Goal: Information Seeking & Learning: Learn about a topic

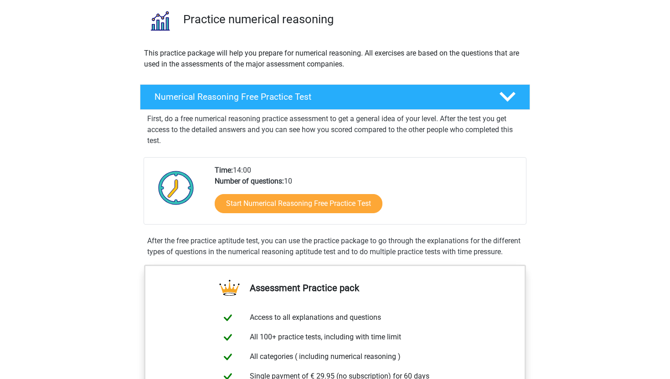
scroll to position [72, 0]
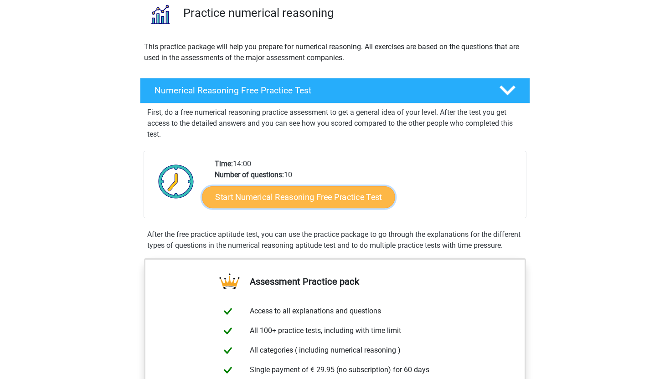
click at [281, 193] on link "Start Numerical Reasoning Free Practice Test" at bounding box center [298, 197] width 193 height 22
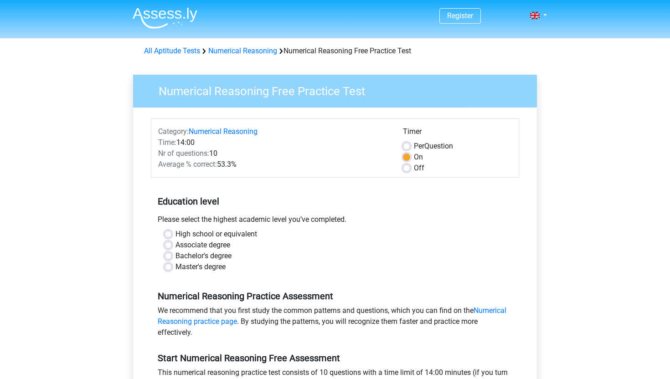
click at [176, 253] on label "Bachelor's degree" at bounding box center [204, 256] width 56 height 11
click at [165, 253] on input "Bachelor's degree" at bounding box center [168, 255] width 7 height 9
radio input "true"
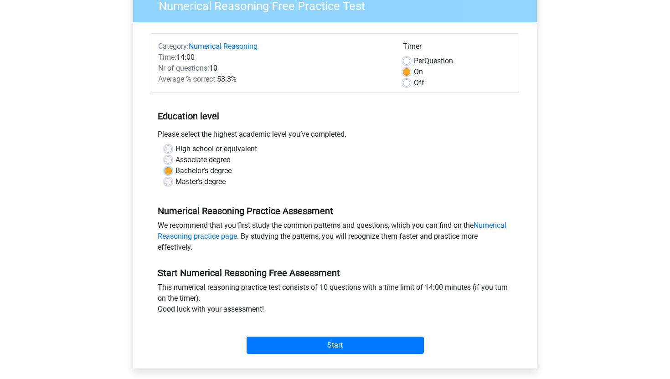
scroll to position [83, 0]
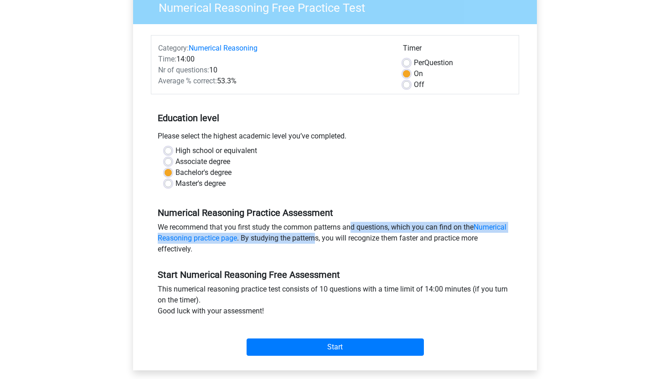
drag, startPoint x: 316, startPoint y: 243, endPoint x: 300, endPoint y: 226, distance: 24.2
click at [300, 226] on div "We recommend that you first study the common patterns and questions, which you …" at bounding box center [335, 240] width 368 height 36
drag, startPoint x: 300, startPoint y: 226, endPoint x: 299, endPoint y: 238, distance: 11.9
click at [299, 238] on div "We recommend that you first study the common patterns and questions, which you …" at bounding box center [335, 240] width 368 height 36
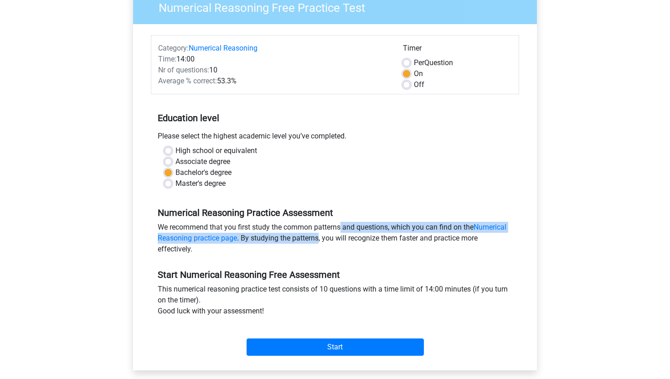
click at [299, 238] on div "We recommend that you first study the common patterns and questions, which you …" at bounding box center [335, 240] width 368 height 36
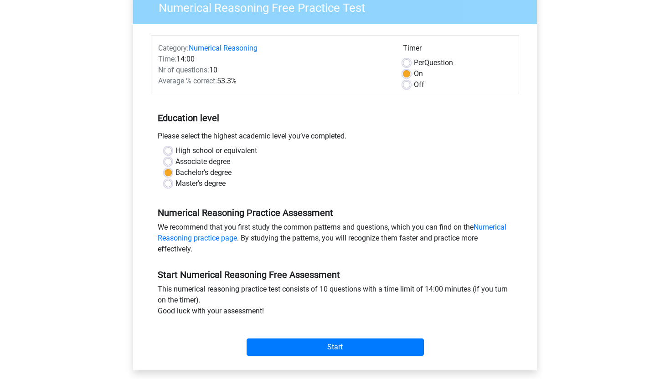
drag, startPoint x: 299, startPoint y: 238, endPoint x: 286, endPoint y: 218, distance: 23.5
click at [286, 218] on div "Numerical Reasoning Practice Assessment We recommend that you first study the c…" at bounding box center [335, 227] width 368 height 62
click at [278, 238] on div "We recommend that you first study the common patterns and questions, which you …" at bounding box center [335, 240] width 368 height 36
drag, startPoint x: 278, startPoint y: 238, endPoint x: 277, endPoint y: 255, distance: 17.3
click at [278, 255] on div "We recommend that you first study the common patterns and questions, which you …" at bounding box center [335, 240] width 368 height 36
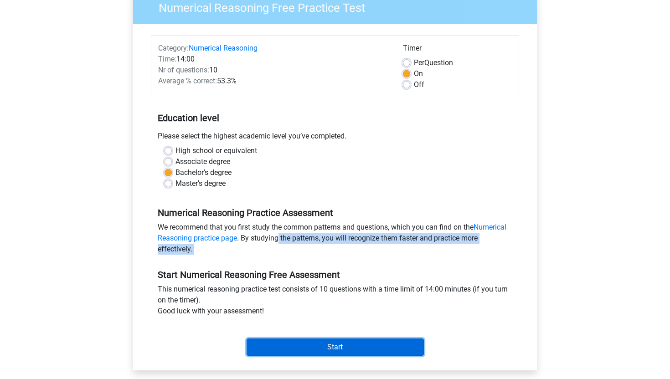
click at [292, 351] on input "Start" at bounding box center [335, 347] width 177 height 17
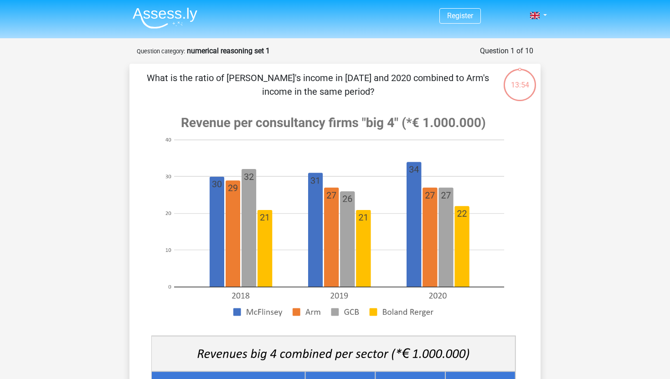
scroll to position [3, 0]
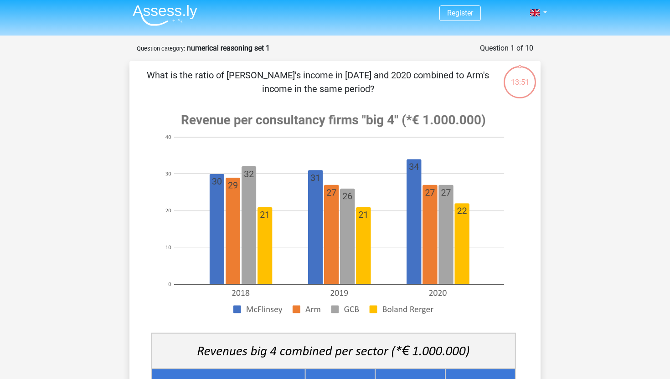
drag, startPoint x: 172, startPoint y: 69, endPoint x: 356, endPoint y: 86, distance: 184.0
click at [356, 86] on p "What is the ratio of McFlinsey's income in 2018 and 2020 combined to Arm's inco…" at bounding box center [318, 81] width 348 height 27
drag, startPoint x: 366, startPoint y: 85, endPoint x: 115, endPoint y: 70, distance: 251.2
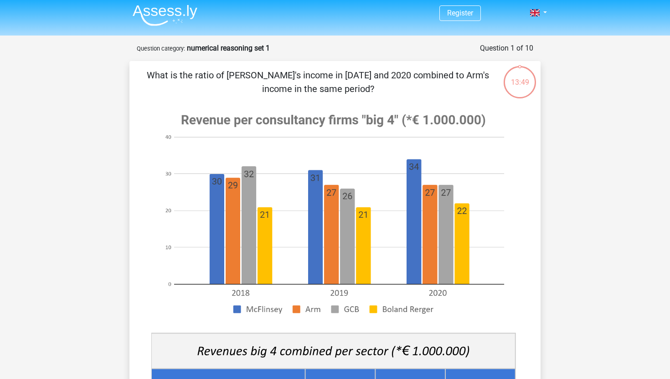
click at [165, 69] on p "What is the ratio of [PERSON_NAME]'s income in [DATE] and 2020 combined to Arm'…" at bounding box center [318, 81] width 348 height 27
drag, startPoint x: 137, startPoint y: 77, endPoint x: 382, endPoint y: 87, distance: 245.5
click at [382, 87] on div "What is the ratio of [PERSON_NAME]'s income in [DATE] and 2020 combined to Arm'…" at bounding box center [335, 358] width 404 height 580
copy p "What is the ratio of [PERSON_NAME]'s income in [DATE] and 2020 combined to Arm'…"
drag, startPoint x: 249, startPoint y: 119, endPoint x: 337, endPoint y: 118, distance: 88.4
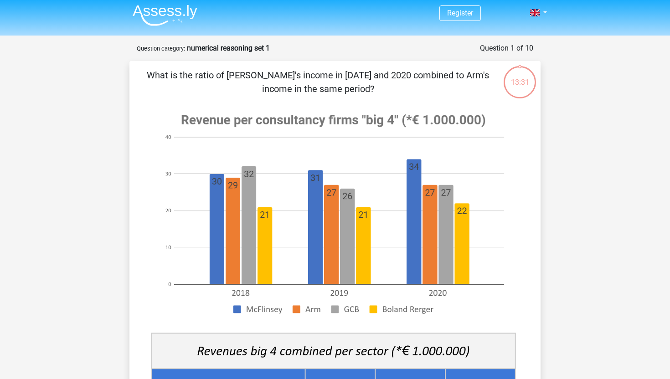
click at [337, 119] on image at bounding box center [333, 214] width 364 height 222
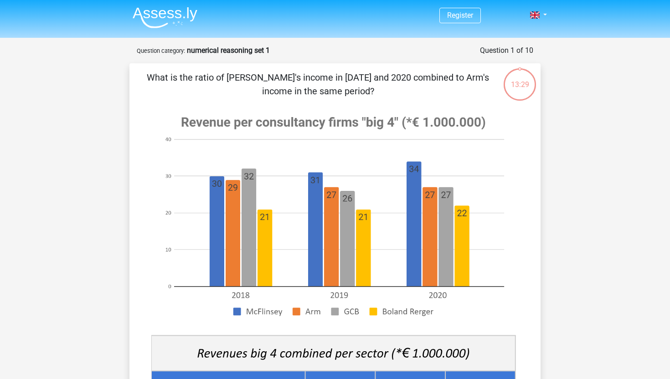
scroll to position [0, 0]
drag, startPoint x: 242, startPoint y: 81, endPoint x: 341, endPoint y: 85, distance: 99.9
click at [341, 85] on p "What is the ratio of [PERSON_NAME]'s income in [DATE] and 2020 combined to Arm'…" at bounding box center [318, 84] width 348 height 27
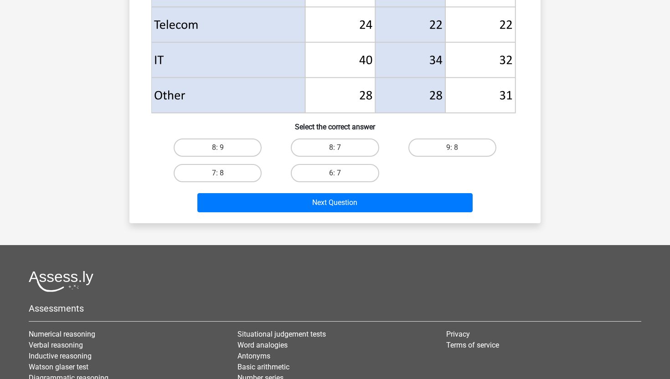
scroll to position [438, 0]
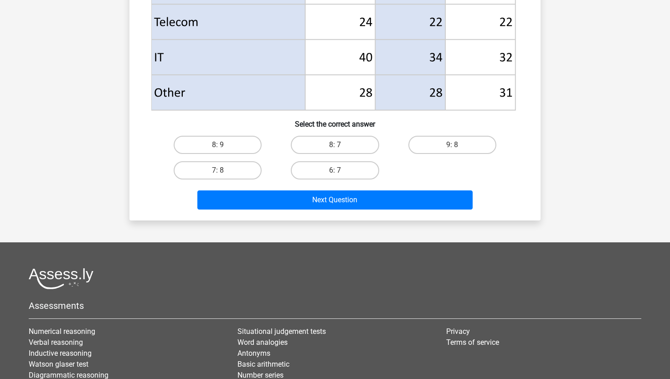
click at [338, 146] on input "8: 7" at bounding box center [338, 148] width 6 height 6
radio input "true"
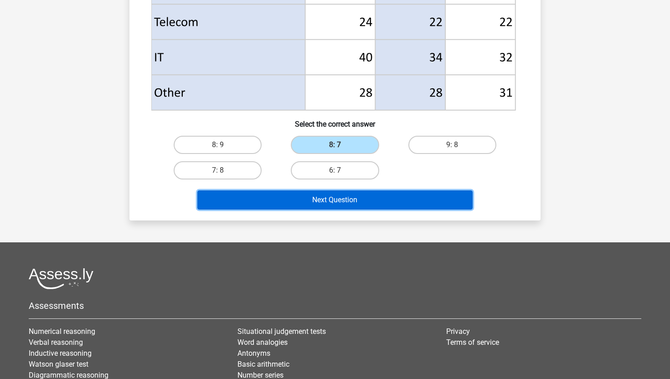
click at [343, 206] on button "Next Question" at bounding box center [335, 200] width 276 height 19
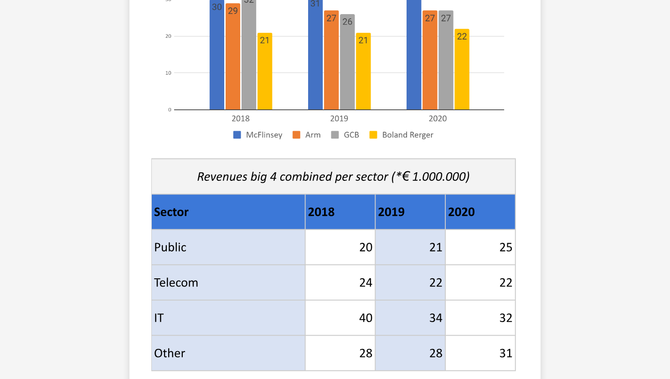
scroll to position [0, 0]
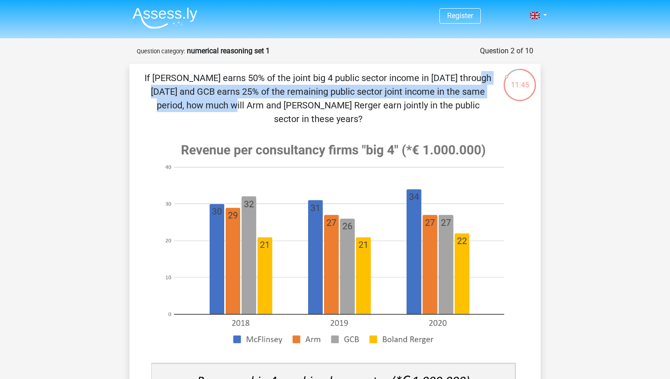
drag, startPoint x: 290, startPoint y: 72, endPoint x: 374, endPoint y: 87, distance: 85.1
click at [374, 87] on p "If McFlinsey earns 50% of the joint big 4 public sector income in 2018 through …" at bounding box center [318, 98] width 348 height 55
drag, startPoint x: 374, startPoint y: 87, endPoint x: 370, endPoint y: 79, distance: 8.8
click at [370, 79] on p "If McFlinsey earns 50% of the joint big 4 public sector income in 2018 through …" at bounding box center [318, 98] width 348 height 55
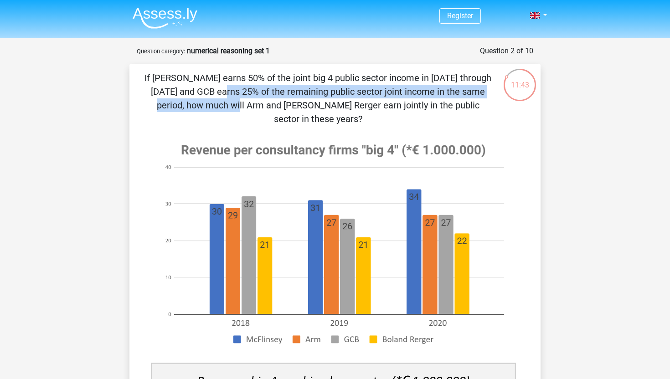
click at [370, 79] on p "If McFlinsey earns 50% of the joint big 4 public sector income in 2018 through …" at bounding box center [318, 98] width 348 height 55
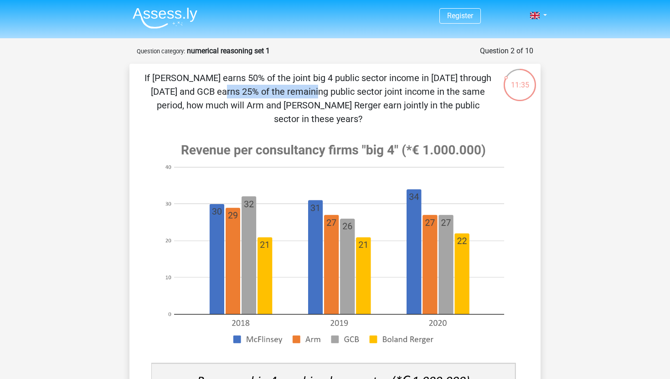
drag, startPoint x: 370, startPoint y: 79, endPoint x: 455, endPoint y: 75, distance: 84.9
click at [455, 75] on p "If McFlinsey earns 50% of the joint big 4 public sector income in 2018 through …" at bounding box center [318, 98] width 348 height 55
drag, startPoint x: 352, startPoint y: 97, endPoint x: 419, endPoint y: 106, distance: 67.7
click at [419, 106] on p "If McFlinsey earns 50% of the joint big 4 public sector income in 2018 through …" at bounding box center [318, 98] width 348 height 55
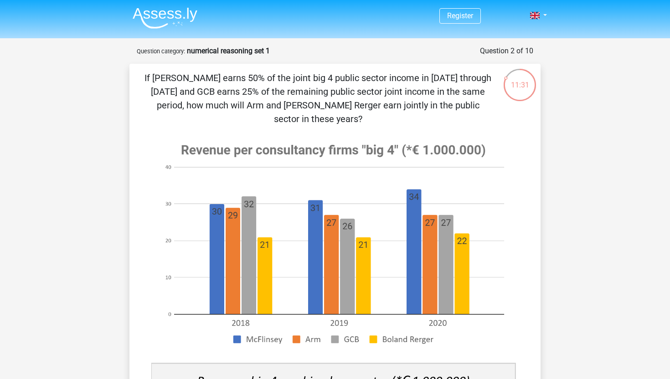
drag, startPoint x: 419, startPoint y: 106, endPoint x: 408, endPoint y: 84, distance: 25.1
click at [408, 84] on p "If McFlinsey earns 50% of the joint big 4 public sector income in 2018 through …" at bounding box center [318, 98] width 348 height 55
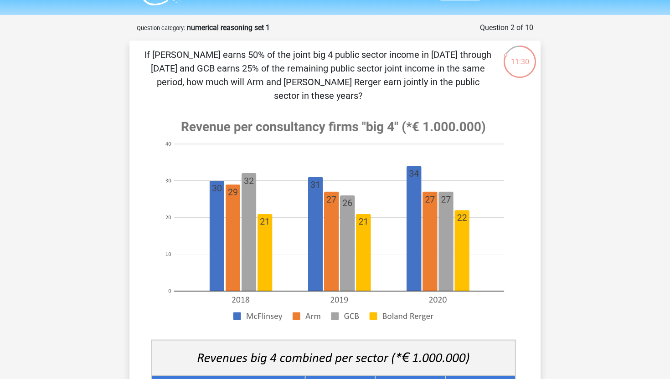
scroll to position [25, 0]
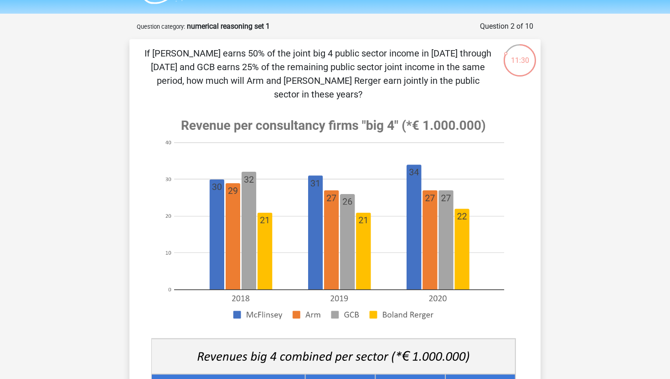
click at [408, 84] on p "If McFlinsey earns 50% of the joint big 4 public sector income in 2018 through …" at bounding box center [318, 74] width 348 height 55
drag, startPoint x: 408, startPoint y: 84, endPoint x: 406, endPoint y: 56, distance: 28.3
click at [406, 56] on p "If McFlinsey earns 50% of the joint big 4 public sector income in 2018 through …" at bounding box center [318, 74] width 348 height 55
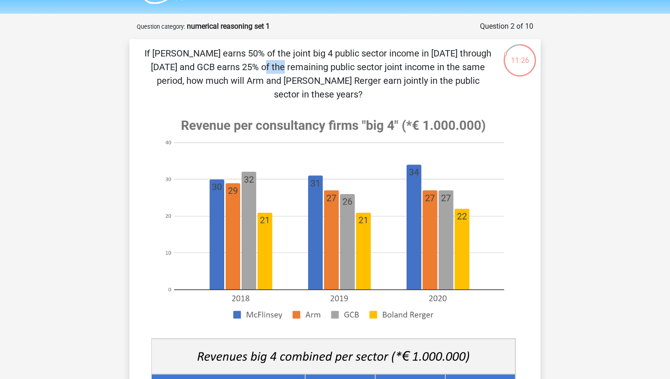
drag, startPoint x: 406, startPoint y: 56, endPoint x: 408, endPoint y: 50, distance: 6.3
click at [408, 50] on p "If McFlinsey earns 50% of the joint big 4 public sector income in 2018 through …" at bounding box center [318, 74] width 348 height 55
drag, startPoint x: 408, startPoint y: 50, endPoint x: 414, endPoint y: 86, distance: 36.4
click at [414, 86] on p "If McFlinsey earns 50% of the joint big 4 public sector income in 2018 through …" at bounding box center [318, 74] width 348 height 55
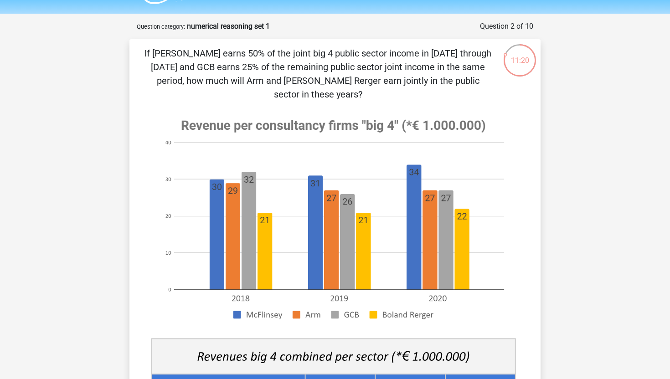
click at [332, 60] on p "If McFlinsey earns 50% of the joint big 4 public sector income in 2018 through …" at bounding box center [318, 74] width 348 height 55
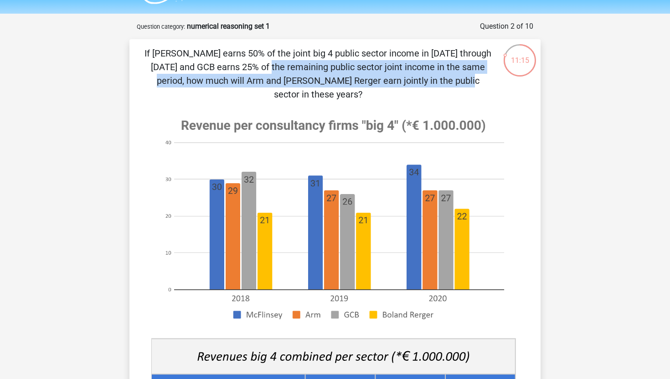
drag, startPoint x: 279, startPoint y: 75, endPoint x: 416, endPoint y: 48, distance: 139.8
click at [416, 48] on p "If McFlinsey earns 50% of the joint big 4 public sector income in 2018 through …" at bounding box center [318, 74] width 348 height 55
drag, startPoint x: 416, startPoint y: 48, endPoint x: 502, endPoint y: 76, distance: 90.7
click at [502, 76] on div "11:13 Question 2 of 10 Question category: numerical reasoning set 1" at bounding box center [335, 341] width 426 height 641
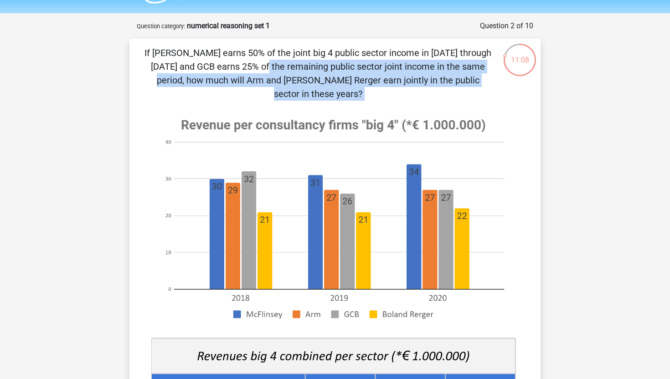
scroll to position [0, 0]
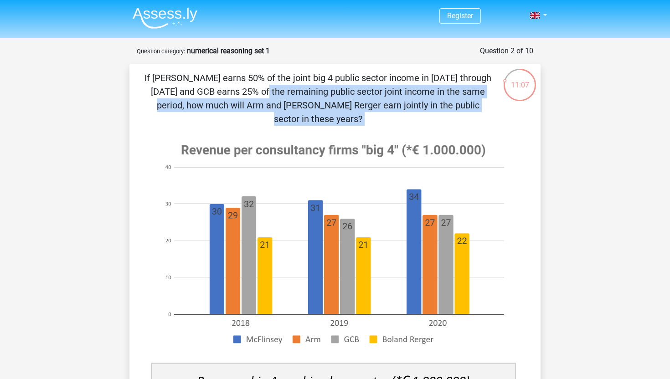
click at [328, 81] on p "If McFlinsey earns 50% of the joint big 4 public sector income in 2018 through …" at bounding box center [318, 98] width 348 height 55
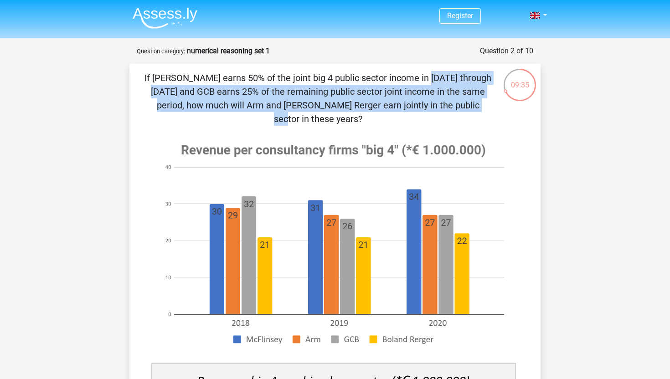
drag, startPoint x: 250, startPoint y: 81, endPoint x: 299, endPoint y: 99, distance: 52.2
click at [299, 99] on p "If McFlinsey earns 50% of the joint big 4 public sector income in 2018 through …" at bounding box center [318, 98] width 348 height 55
drag, startPoint x: 299, startPoint y: 99, endPoint x: 258, endPoint y: 78, distance: 45.9
click at [258, 78] on p "If McFlinsey earns 50% of the joint big 4 public sector income in 2018 through …" at bounding box center [318, 98] width 348 height 55
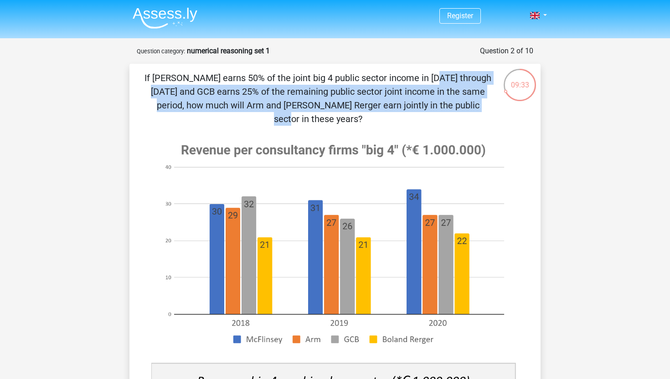
click at [258, 78] on p "If McFlinsey earns 50% of the joint big 4 public sector income in 2018 through …" at bounding box center [318, 98] width 348 height 55
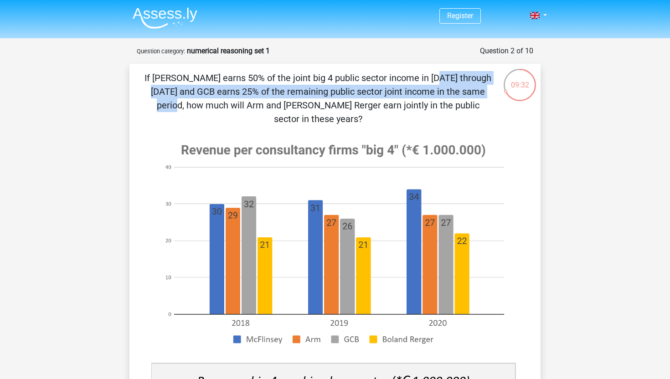
drag, startPoint x: 258, startPoint y: 78, endPoint x: 314, endPoint y: 95, distance: 57.8
click at [314, 95] on p "If McFlinsey earns 50% of the joint big 4 public sector income in 2018 through …" at bounding box center [318, 98] width 348 height 55
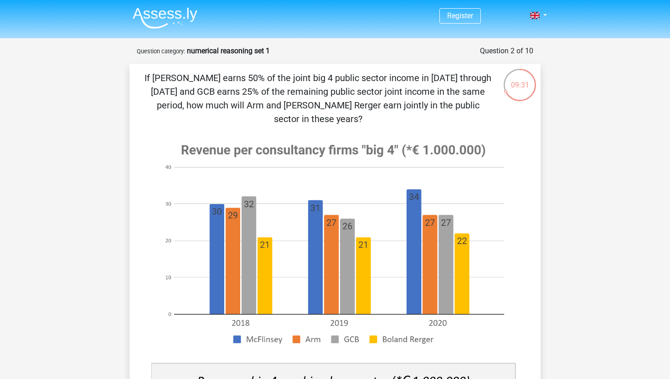
drag, startPoint x: 314, startPoint y: 95, endPoint x: 367, endPoint y: 98, distance: 53.9
click at [367, 99] on p "If McFlinsey earns 50% of the joint big 4 public sector income in 2018 through …" at bounding box center [318, 98] width 348 height 55
click at [367, 98] on p "If McFlinsey earns 50% of the joint big 4 public sector income in 2018 through …" at bounding box center [318, 98] width 348 height 55
drag, startPoint x: 367, startPoint y: 98, endPoint x: 489, endPoint y: 100, distance: 121.7
click at [490, 100] on p "If McFlinsey earns 50% of the joint big 4 public sector income in 2018 through …" at bounding box center [318, 98] width 348 height 55
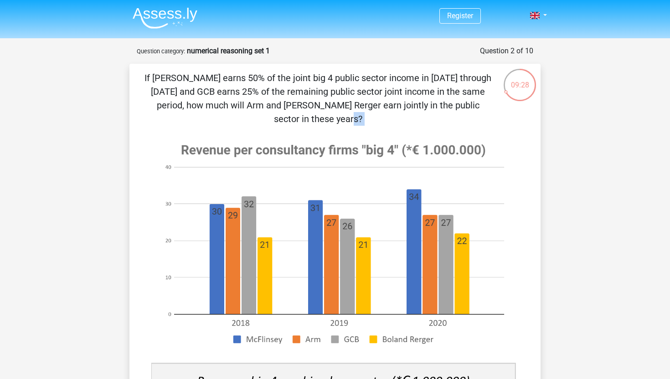
click at [489, 100] on p "If McFlinsey earns 50% of the joint big 4 public sector income in 2018 through …" at bounding box center [318, 98] width 348 height 55
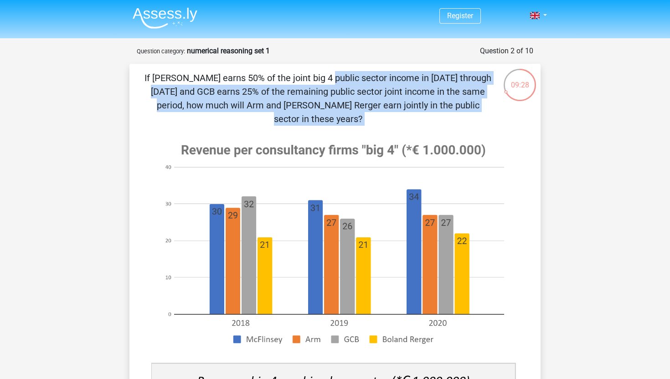
drag, startPoint x: 489, startPoint y: 100, endPoint x: 488, endPoint y: 55, distance: 44.7
click at [488, 55] on form "Question 2 of 10 Question category: numerical reasoning set 1 If McFlinsey earn…" at bounding box center [334, 366] width 411 height 641
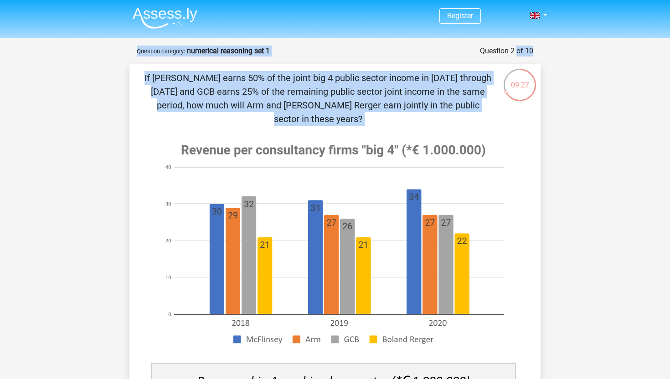
click at [448, 88] on p "If McFlinsey earns 50% of the joint big 4 public sector income in 2018 through …" at bounding box center [318, 98] width 348 height 55
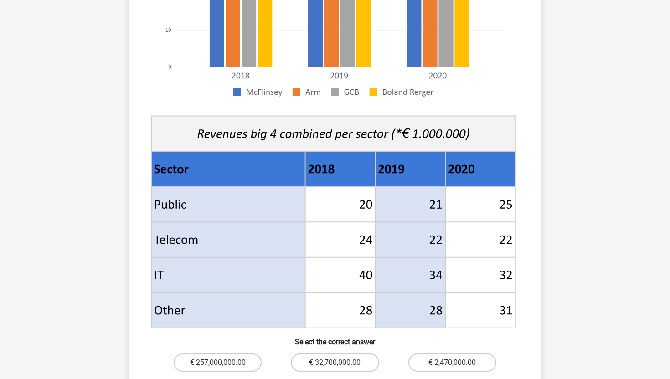
scroll to position [173, 0]
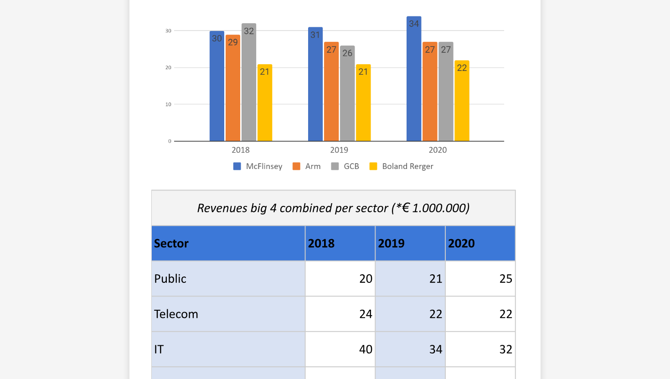
drag, startPoint x: 268, startPoint y: 199, endPoint x: 389, endPoint y: 263, distance: 136.8
click at [393, 260] on g at bounding box center [335, 182] width 368 height 445
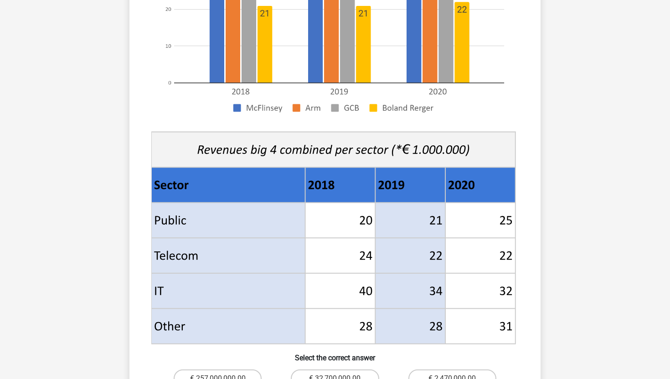
scroll to position [0, 0]
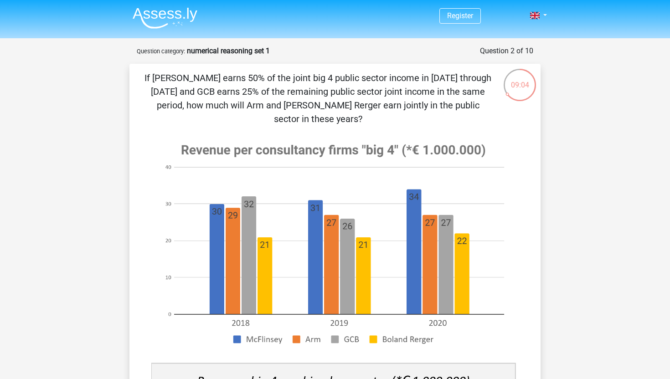
drag, startPoint x: 491, startPoint y: 112, endPoint x: 137, endPoint y: 69, distance: 356.8
click at [137, 69] on div "If McFlinsey earns 50% of the joint big 4 public sector income in 2018 through …" at bounding box center [334, 375] width 411 height 622
copy p "If McFlinsey earns 50% of the joint big 4 public sector income in 2018 through …"
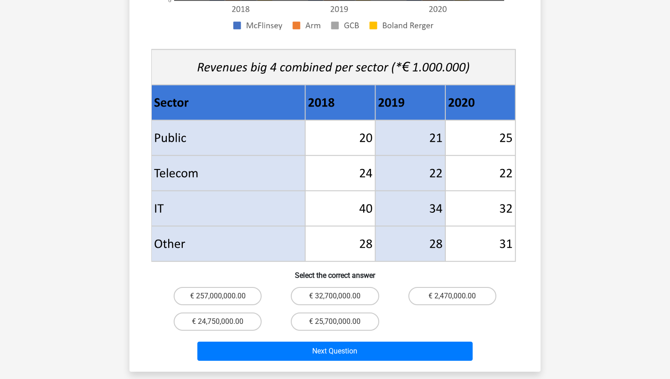
scroll to position [315, 0]
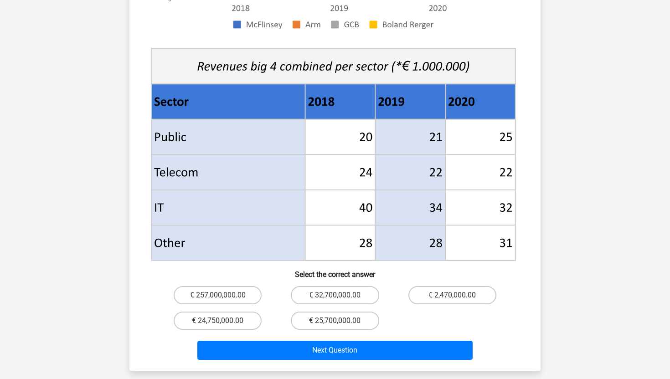
drag, startPoint x: 511, startPoint y: 123, endPoint x: 252, endPoint y: 124, distance: 259.0
click at [252, 124] on g at bounding box center [335, 40] width 368 height 445
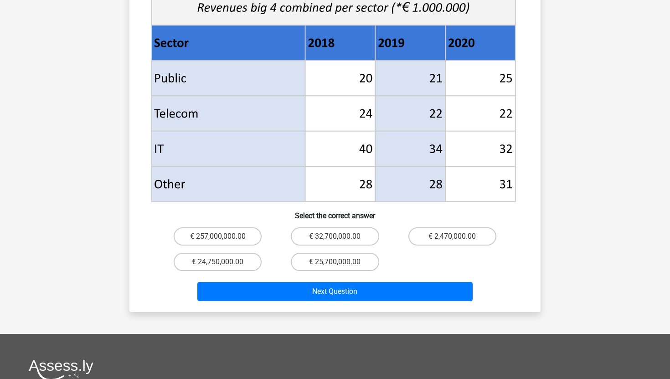
scroll to position [373, 0]
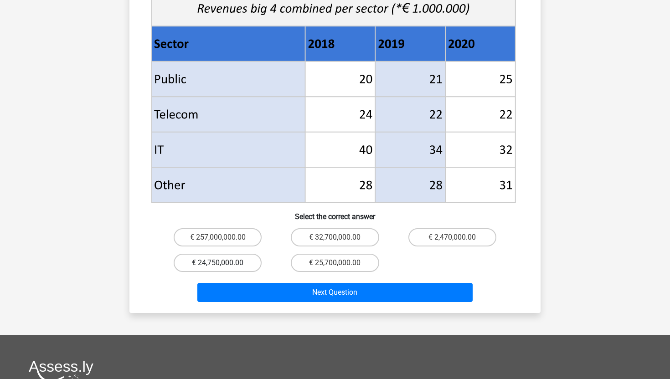
click at [208, 254] on label "€ 24,750,000.00" at bounding box center [218, 263] width 88 height 18
click at [218, 263] on input "€ 24,750,000.00" at bounding box center [221, 266] width 6 height 6
radio input "true"
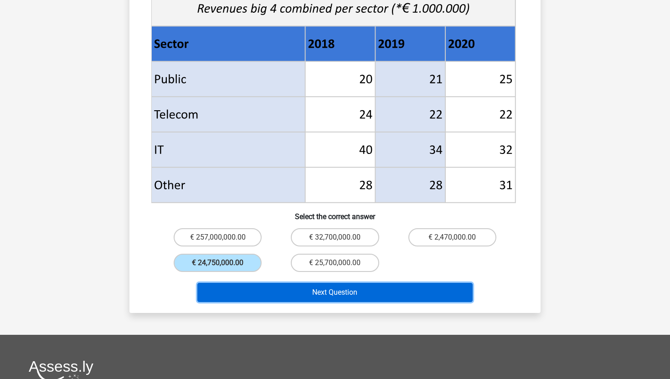
click at [295, 283] on button "Next Question" at bounding box center [335, 292] width 276 height 19
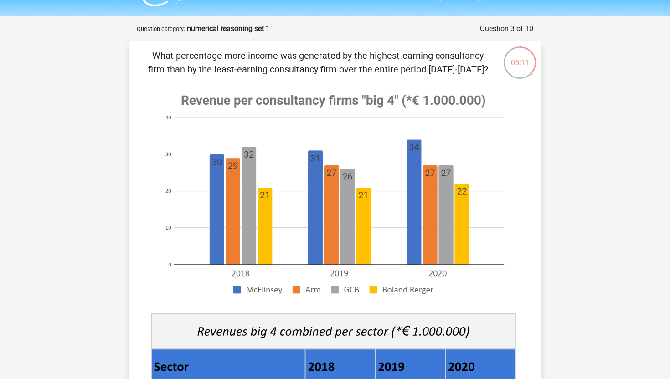
scroll to position [0, 0]
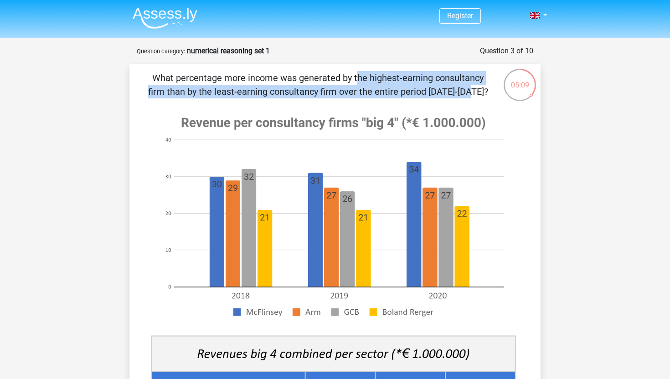
drag, startPoint x: 155, startPoint y: 69, endPoint x: 284, endPoint y: 90, distance: 129.8
click at [285, 90] on div "What percentage more income was generated by the highest-earning consultancy fi…" at bounding box center [334, 361] width 411 height 595
click at [284, 90] on p "What percentage more income was generated by the highest-earning consultancy fi…" at bounding box center [318, 84] width 348 height 27
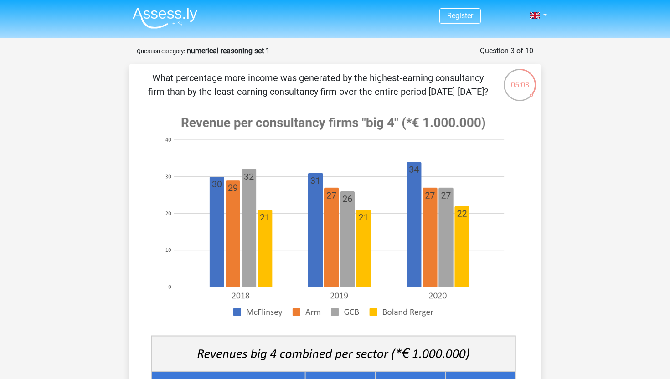
drag, startPoint x: 284, startPoint y: 90, endPoint x: 181, endPoint y: 77, distance: 103.0
click at [181, 77] on p "What percentage more income was generated by the highest-earning consultancy fi…" at bounding box center [318, 84] width 348 height 27
drag, startPoint x: 181, startPoint y: 77, endPoint x: 457, endPoint y: 92, distance: 275.8
click at [457, 92] on p "What percentage more income was generated by the highest-earning consultancy fi…" at bounding box center [318, 84] width 348 height 27
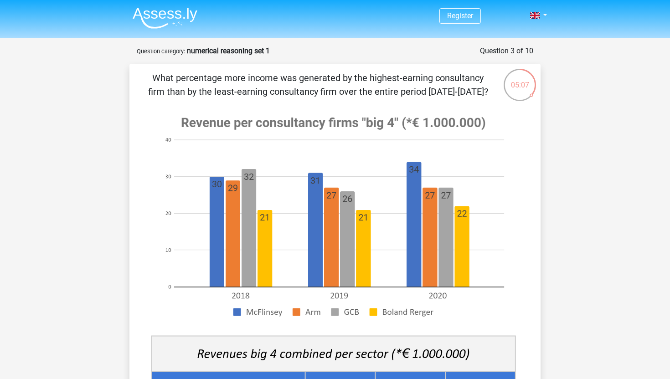
click at [457, 92] on p "What percentage more income was generated by the highest-earning consultancy fi…" at bounding box center [318, 84] width 348 height 27
drag, startPoint x: 457, startPoint y: 92, endPoint x: 233, endPoint y: 73, distance: 224.6
click at [233, 73] on p "What percentage more income was generated by the highest-earning consultancy fi…" at bounding box center [318, 84] width 348 height 27
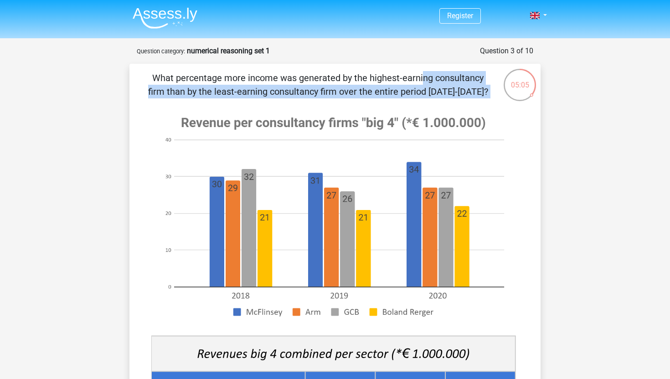
drag, startPoint x: 233, startPoint y: 73, endPoint x: 484, endPoint y: 89, distance: 251.3
click at [484, 89] on p "What percentage more income was generated by the highest-earning consultancy fi…" at bounding box center [318, 84] width 348 height 27
drag, startPoint x: 484, startPoint y: 89, endPoint x: 330, endPoint y: 79, distance: 154.0
click at [330, 79] on p "What percentage more income was generated by the highest-earning consultancy fi…" at bounding box center [318, 84] width 348 height 27
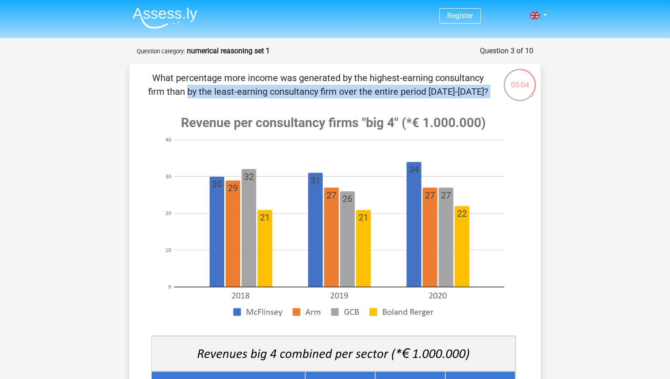
click at [330, 79] on p "What percentage more income was generated by the highest-earning consultancy fi…" at bounding box center [318, 84] width 348 height 27
drag, startPoint x: 330, startPoint y: 79, endPoint x: 484, endPoint y: 90, distance: 154.5
click at [484, 90] on p "What percentage more income was generated by the highest-earning consultancy fi…" at bounding box center [318, 84] width 348 height 27
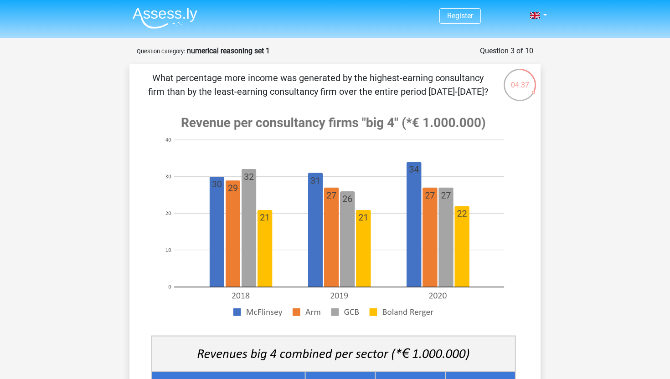
click at [234, 78] on p "What percentage more income was generated by the highest-earning consultancy fi…" at bounding box center [318, 84] width 348 height 27
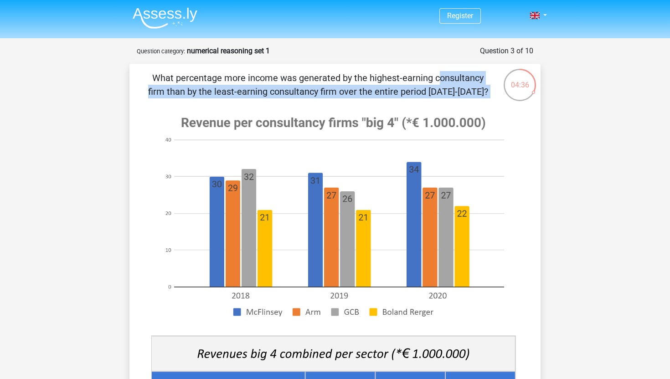
drag, startPoint x: 234, startPoint y: 78, endPoint x: 273, endPoint y: 113, distance: 52.9
click at [273, 113] on div "What percentage more income was generated by the highest-earning consultancy fi…" at bounding box center [335, 361] width 404 height 580
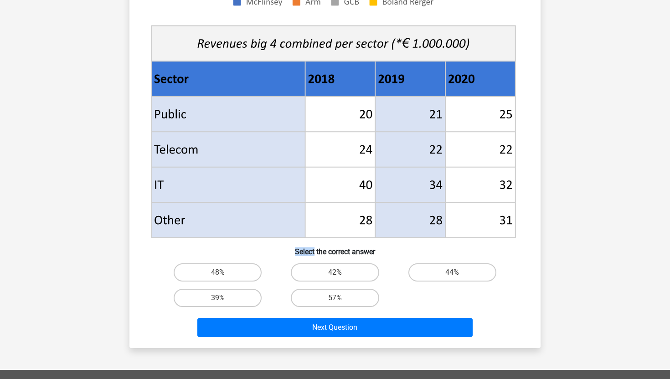
scroll to position [309, 0]
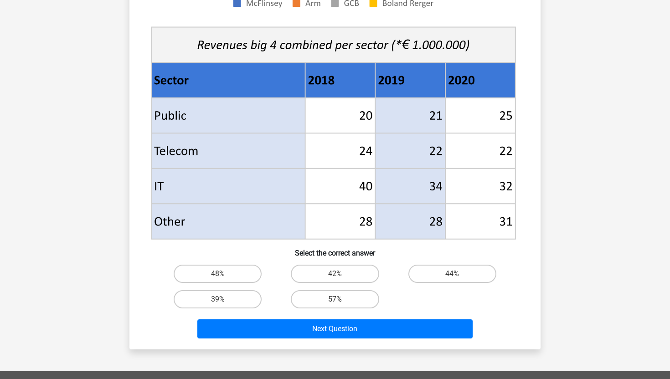
click at [302, 230] on icon at bounding box center [228, 222] width 154 height 36
click at [222, 255] on h6 "Select the correct answer" at bounding box center [335, 250] width 382 height 16
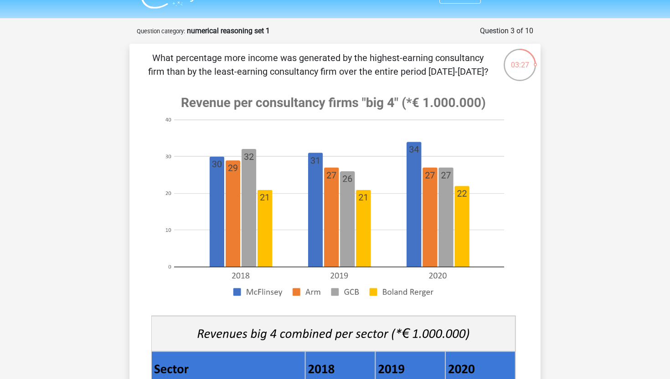
scroll to position [13, 0]
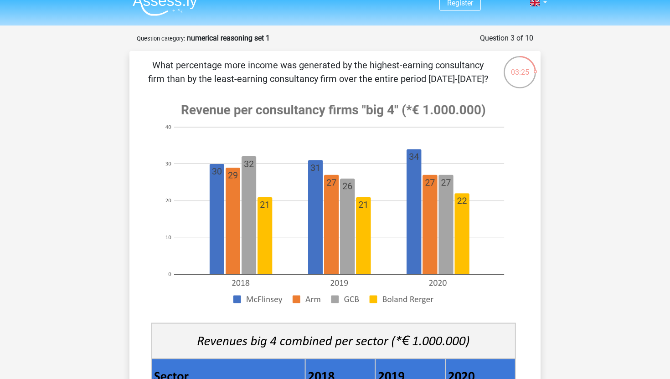
drag, startPoint x: 141, startPoint y: 61, endPoint x: 480, endPoint y: 84, distance: 340.0
click at [480, 85] on div "What percentage more income was generated by the highest-earning consultancy fi…" at bounding box center [335, 348] width 404 height 580
copy p "What percentage more income was generated by the highest-earning consultancy fi…"
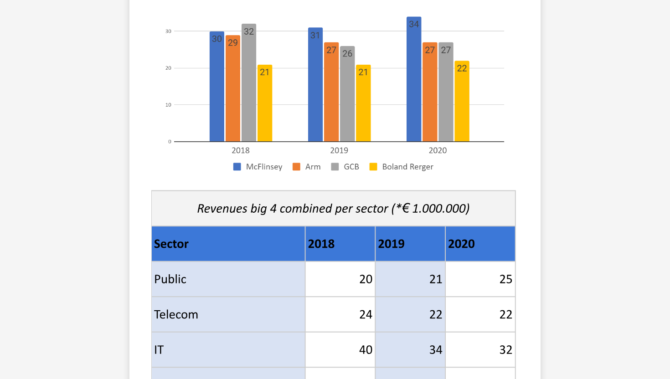
scroll to position [0, 0]
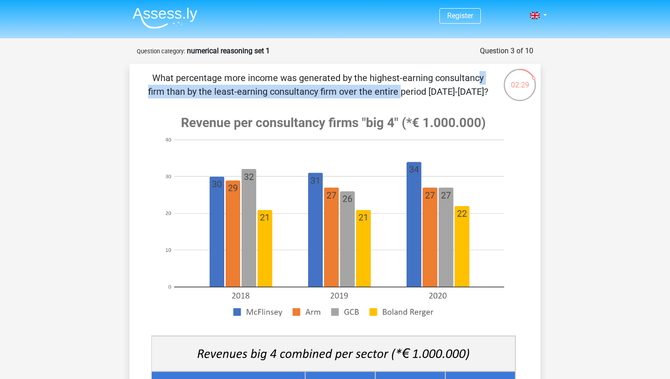
drag, startPoint x: 215, startPoint y: 89, endPoint x: 278, endPoint y: 78, distance: 63.9
click at [278, 78] on p "What percentage more income was generated by the highest-earning consultancy fi…" at bounding box center [318, 84] width 348 height 27
drag, startPoint x: 278, startPoint y: 78, endPoint x: 338, endPoint y: 101, distance: 63.9
click at [338, 101] on div "What percentage more income was generated by the highest-earning consultancy fi…" at bounding box center [335, 361] width 404 height 580
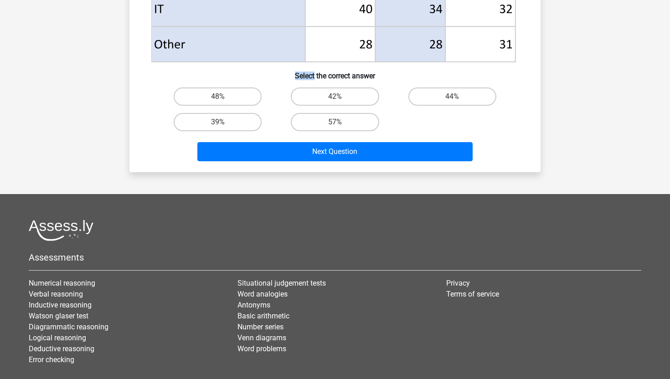
scroll to position [486, 0]
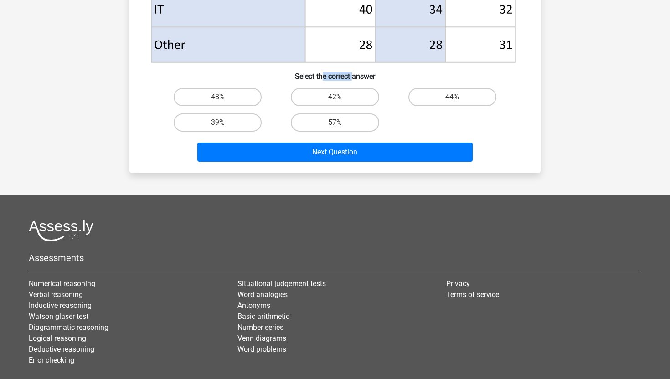
drag, startPoint x: 323, startPoint y: 79, endPoint x: 353, endPoint y: 78, distance: 30.6
click at [353, 79] on h6 "Select the correct answer" at bounding box center [335, 73] width 382 height 16
click at [341, 101] on label "42%" at bounding box center [335, 97] width 88 height 18
click at [341, 101] on input "42%" at bounding box center [338, 100] width 6 height 6
radio input "true"
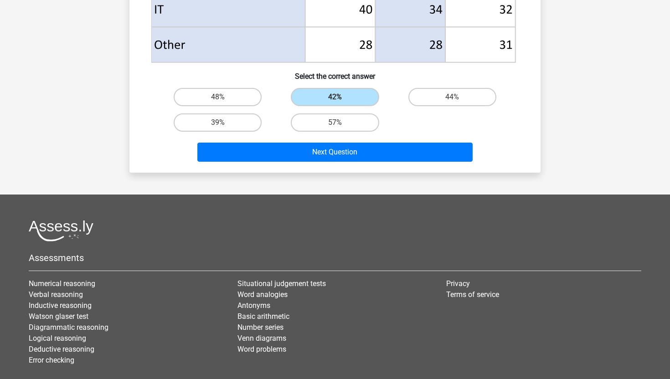
click at [339, 162] on div "Next Question" at bounding box center [335, 154] width 352 height 23
click at [339, 138] on div "Next Question" at bounding box center [335, 150] width 382 height 30
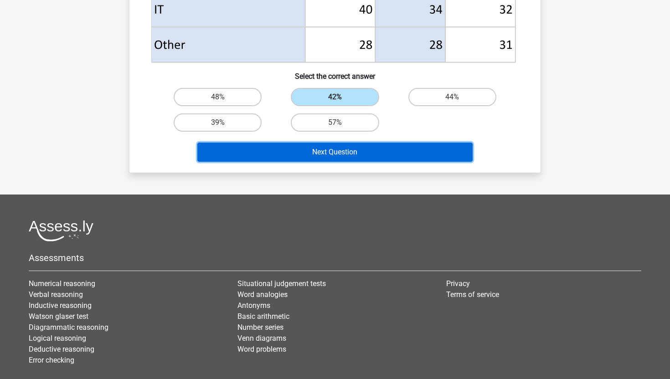
click at [337, 155] on button "Next Question" at bounding box center [335, 152] width 276 height 19
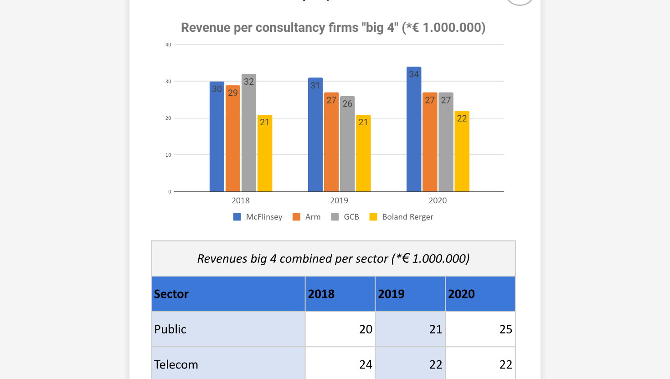
scroll to position [0, 0]
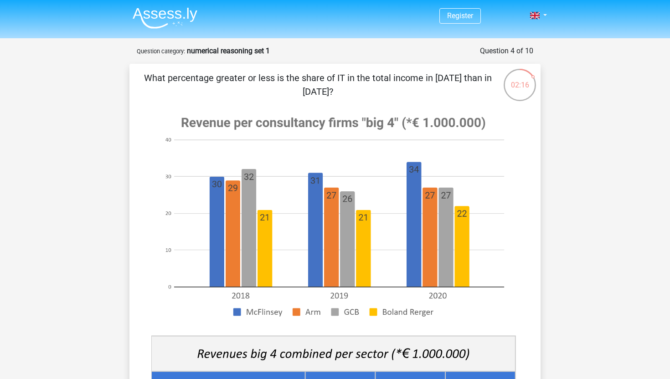
drag, startPoint x: 161, startPoint y: 78, endPoint x: 315, endPoint y: 91, distance: 154.1
click at [315, 91] on p "What percentage greater or less is the share of IT in the total income in [DATE…" at bounding box center [318, 84] width 348 height 27
drag, startPoint x: 315, startPoint y: 91, endPoint x: 202, endPoint y: 76, distance: 114.5
click at [202, 76] on p "What percentage greater or less is the share of IT in the total income in [DATE…" at bounding box center [318, 84] width 348 height 27
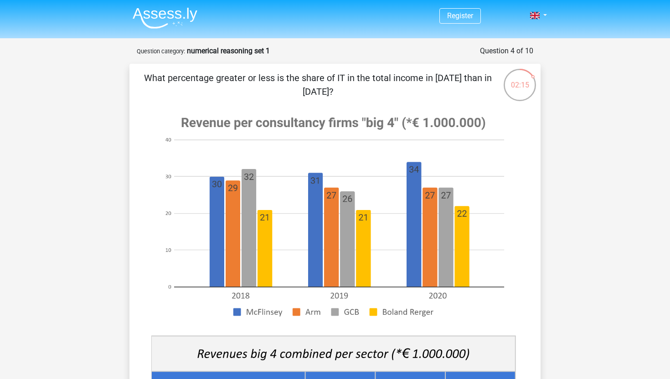
click at [202, 76] on p "What percentage greater or less is the share of IT in the total income in [DATE…" at bounding box center [318, 84] width 348 height 27
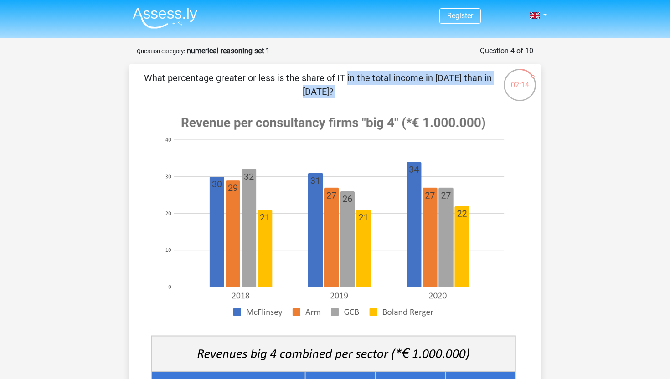
drag, startPoint x: 202, startPoint y: 76, endPoint x: 343, endPoint y: 87, distance: 141.8
click at [343, 87] on p "What percentage greater or less is the share of IT in the total income in [DATE…" at bounding box center [318, 84] width 348 height 27
drag, startPoint x: 343, startPoint y: 87, endPoint x: 181, endPoint y: 76, distance: 161.7
click at [181, 76] on p "What percentage greater or less is the share of IT in the total income in [DATE…" at bounding box center [318, 84] width 348 height 27
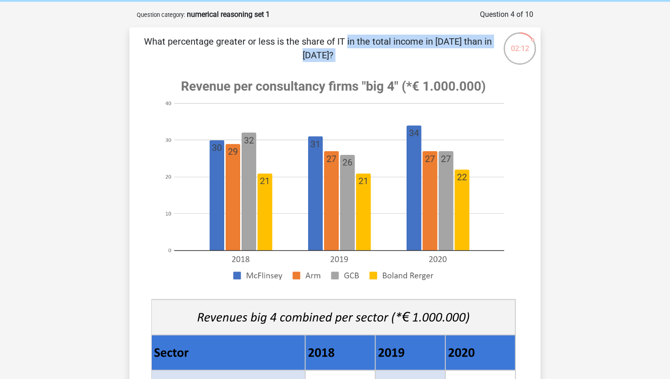
scroll to position [37, 0]
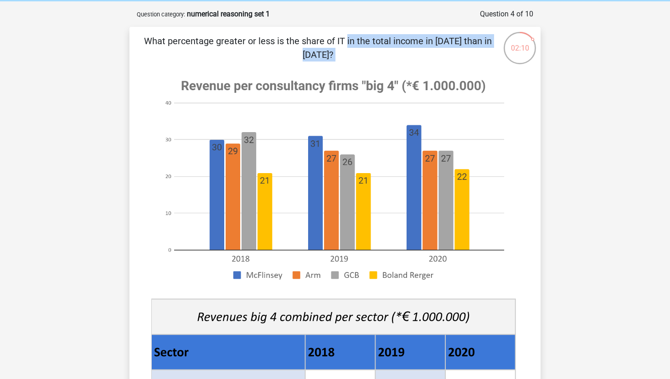
drag, startPoint x: 184, startPoint y: 41, endPoint x: 319, endPoint y: 57, distance: 135.9
click at [320, 57] on p "What percentage greater or less is the share of IT in the total income in [DATE…" at bounding box center [318, 47] width 348 height 27
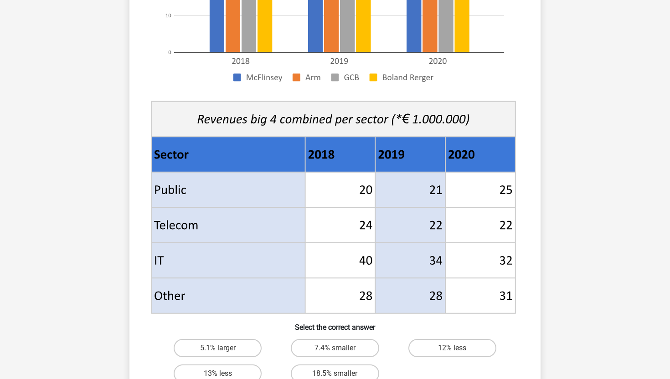
scroll to position [236, 0]
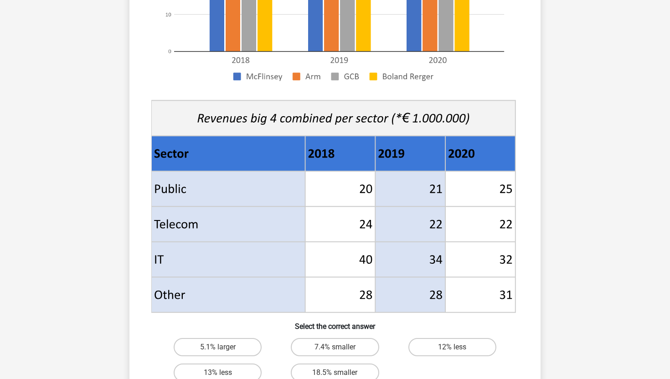
drag, startPoint x: 181, startPoint y: 254, endPoint x: 130, endPoint y: 253, distance: 50.6
click at [129, 253] on div "What percentage greater or less is the share of IT in the total income in 2020 …" at bounding box center [334, 125] width 411 height 595
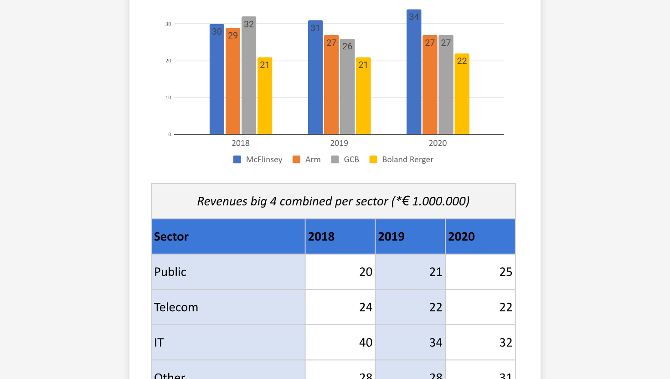
scroll to position [0, 0]
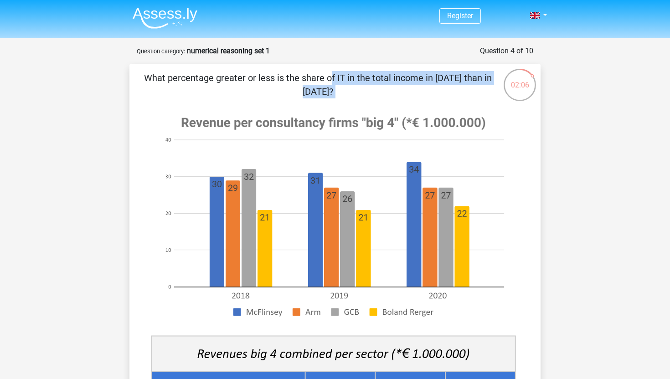
drag, startPoint x: 142, startPoint y: 75, endPoint x: 368, endPoint y: 101, distance: 227.6
click at [368, 102] on div "What percentage greater or less is the share of IT in the total income in 2020 …" at bounding box center [335, 361] width 404 height 580
copy div "What percentage greater or less is the share of IT in the total income in [DATE…"
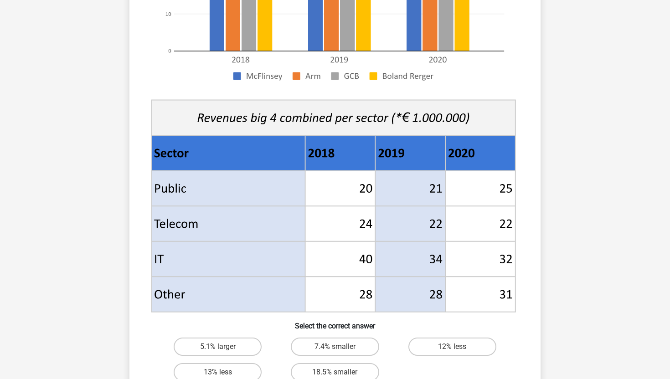
scroll to position [250, 0]
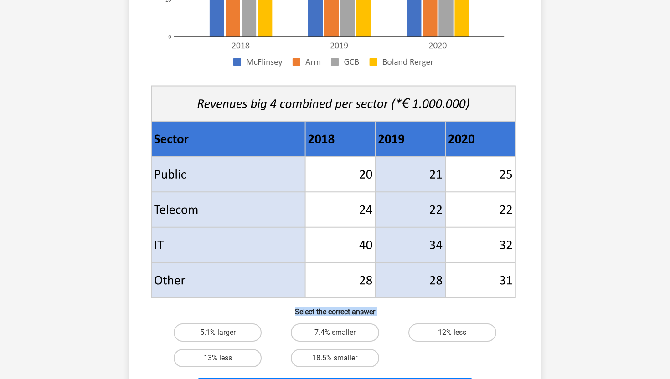
drag, startPoint x: 162, startPoint y: 165, endPoint x: 504, endPoint y: 314, distance: 372.4
click at [506, 315] on div "What percentage greater or less is the share of IT in the total income in 2020 …" at bounding box center [335, 111] width 404 height 580
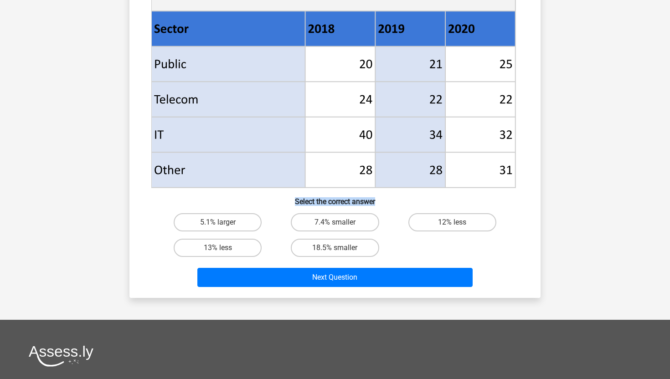
scroll to position [369, 0]
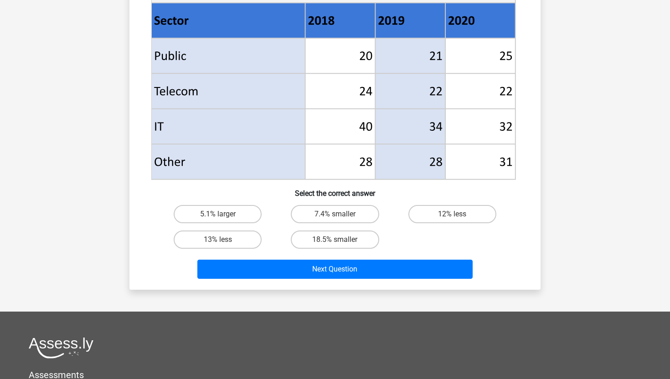
click at [499, 155] on icon at bounding box center [480, 162] width 70 height 36
drag, startPoint x: 510, startPoint y: 167, endPoint x: 158, endPoint y: 47, distance: 372.2
drag, startPoint x: 158, startPoint y: 47, endPoint x: 376, endPoint y: 167, distance: 248.9
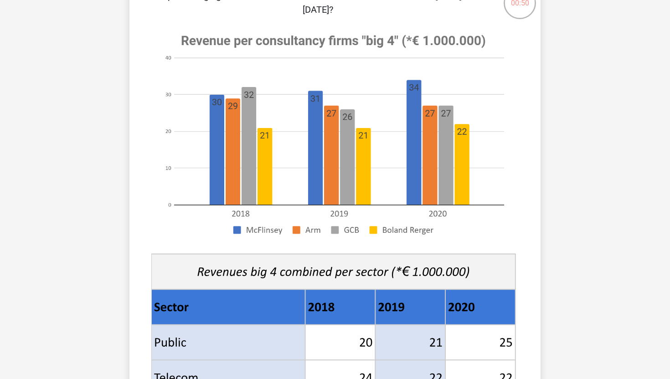
scroll to position [0, 0]
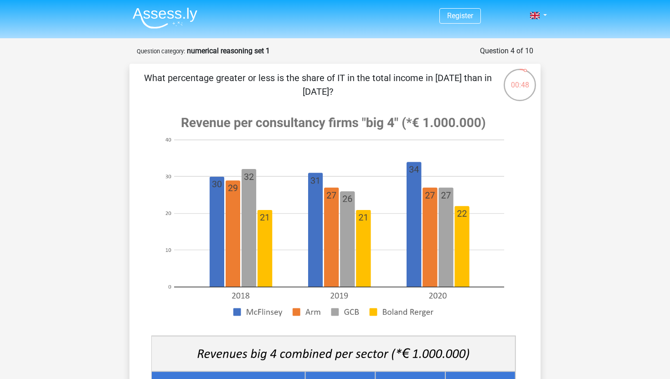
drag, startPoint x: 171, startPoint y: 73, endPoint x: 377, endPoint y: 90, distance: 205.8
click at [377, 90] on p "What percentage greater or less is the share of IT in the total income in [DATE…" at bounding box center [318, 84] width 348 height 27
drag, startPoint x: 377, startPoint y: 90, endPoint x: 290, endPoint y: 73, distance: 87.9
click at [290, 73] on p "What percentage greater or less is the share of IT in the total income in [DATE…" at bounding box center [318, 84] width 348 height 27
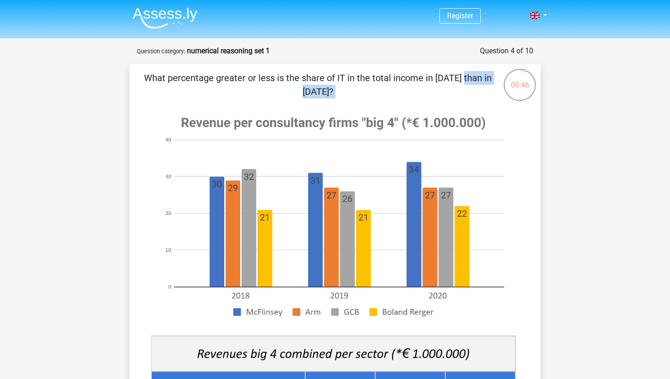
click at [290, 73] on p "What percentage greater or less is the share of IT in the total income in [DATE…" at bounding box center [318, 84] width 348 height 27
drag, startPoint x: 290, startPoint y: 73, endPoint x: 386, endPoint y: 87, distance: 96.7
click at [387, 87] on p "What percentage greater or less is the share of IT in the total income in [DATE…" at bounding box center [318, 84] width 348 height 27
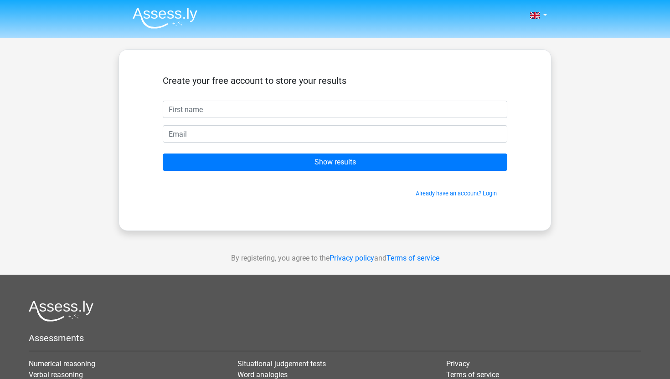
scroll to position [3, 0]
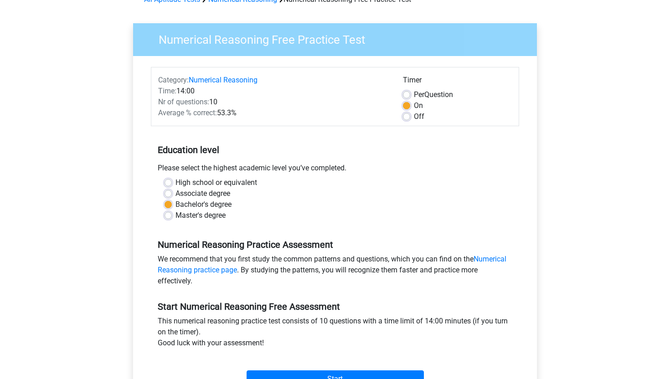
scroll to position [46, 0]
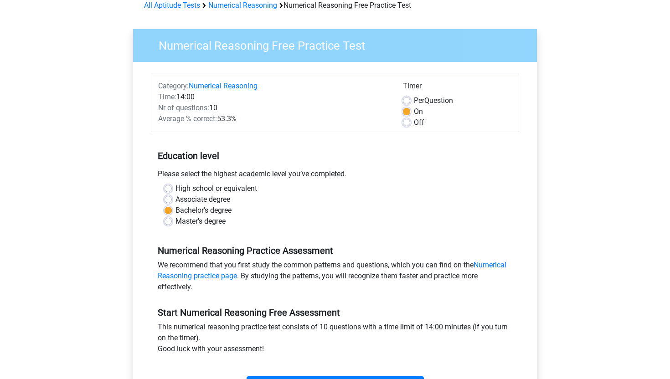
click at [414, 121] on label "Off" at bounding box center [419, 122] width 10 height 11
click at [408, 121] on input "Off" at bounding box center [406, 121] width 7 height 9
radio input "true"
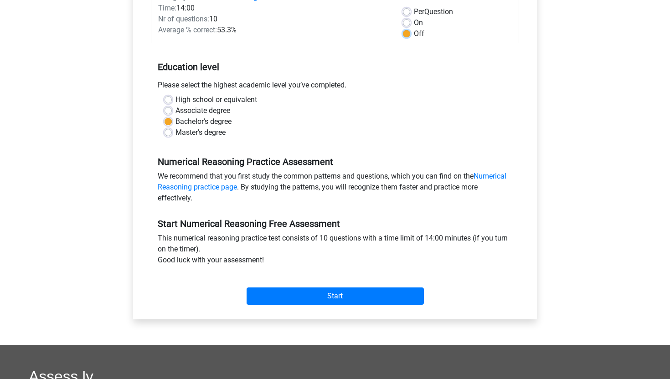
scroll to position [144, 0]
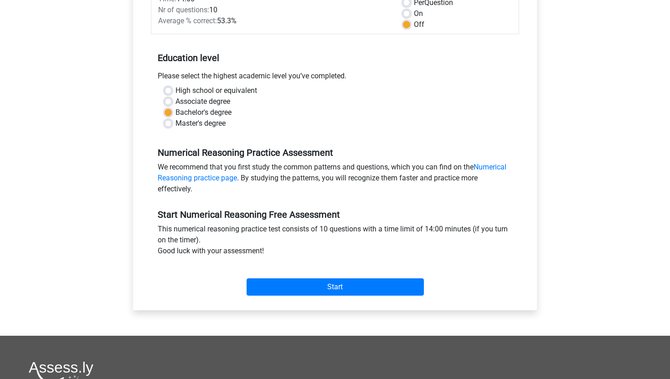
click at [342, 277] on div "Start" at bounding box center [335, 280] width 368 height 32
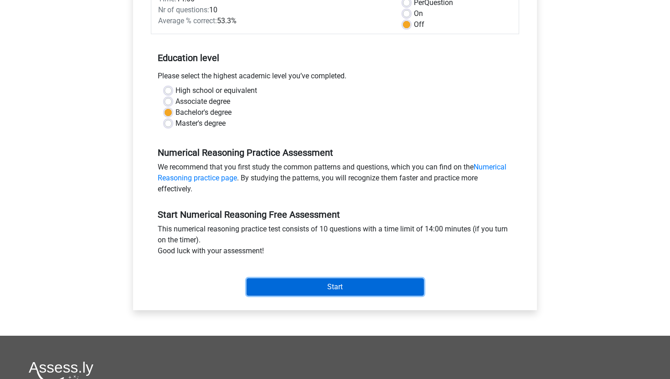
click at [341, 284] on input "Start" at bounding box center [335, 287] width 177 height 17
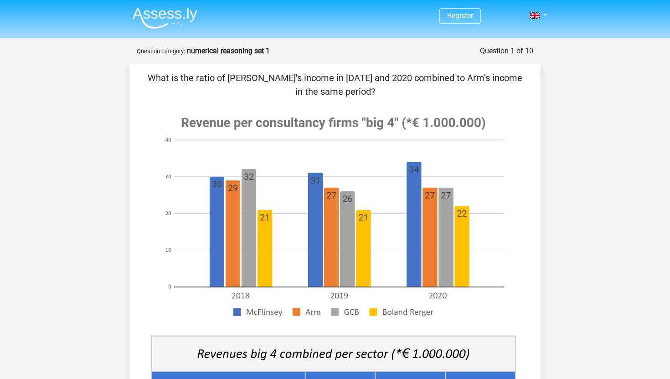
drag, startPoint x: 158, startPoint y: 74, endPoint x: 418, endPoint y: 87, distance: 260.2
click at [418, 87] on p "What is the ratio of [PERSON_NAME]'s income in [DATE] and 2020 combined to Arm'…" at bounding box center [335, 84] width 382 height 27
drag, startPoint x: 418, startPoint y: 87, endPoint x: 268, endPoint y: 76, distance: 150.8
click at [268, 76] on p "What is the ratio of [PERSON_NAME]'s income in [DATE] and 2020 combined to Arm'…" at bounding box center [335, 84] width 382 height 27
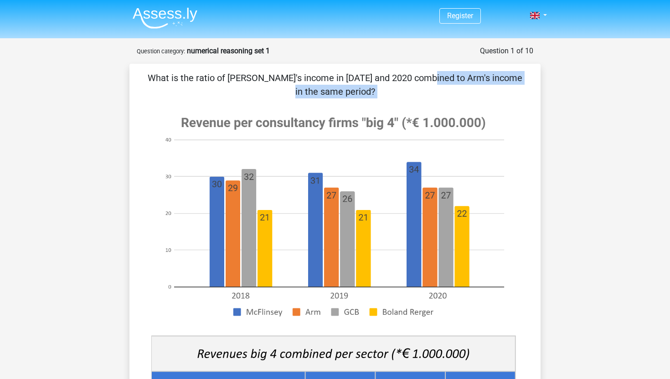
click at [268, 76] on p "What is the ratio of [PERSON_NAME]'s income in [DATE] and 2020 combined to Arm'…" at bounding box center [335, 84] width 382 height 27
drag, startPoint x: 268, startPoint y: 76, endPoint x: 389, endPoint y: 88, distance: 122.3
click at [390, 88] on p "What is the ratio of [PERSON_NAME]'s income in [DATE] and 2020 combined to Arm'…" at bounding box center [335, 84] width 382 height 27
click at [389, 88] on p "What is the ratio of [PERSON_NAME]'s income in [DATE] and 2020 combined to Arm'…" at bounding box center [335, 84] width 382 height 27
drag, startPoint x: 389, startPoint y: 88, endPoint x: 295, endPoint y: 78, distance: 94.9
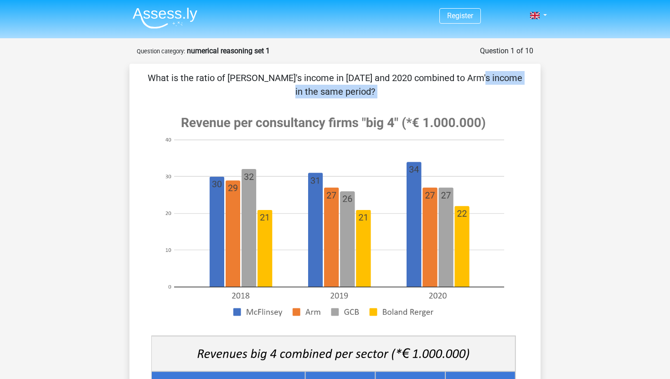
click at [295, 78] on p "What is the ratio of [PERSON_NAME]'s income in [DATE] and 2020 combined to Arm'…" at bounding box center [335, 84] width 382 height 27
drag, startPoint x: 196, startPoint y: 91, endPoint x: 257, endPoint y: 77, distance: 62.6
click at [257, 77] on p "What is the ratio of [PERSON_NAME]'s income in [DATE] and 2020 combined to Arm'…" at bounding box center [335, 84] width 382 height 27
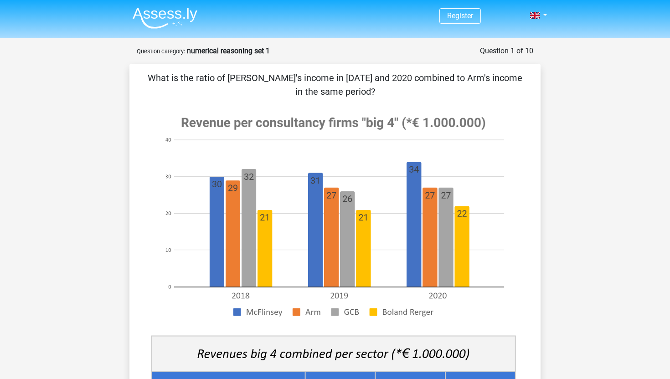
drag, startPoint x: 257, startPoint y: 77, endPoint x: 359, endPoint y: 88, distance: 102.7
click at [360, 88] on p "What is the ratio of [PERSON_NAME]'s income in [DATE] and 2020 combined to Arm'…" at bounding box center [335, 84] width 382 height 27
click at [359, 88] on p "What is the ratio of [PERSON_NAME]'s income in [DATE] and 2020 combined to Arm'…" at bounding box center [335, 84] width 382 height 27
drag, startPoint x: 359, startPoint y: 88, endPoint x: 247, endPoint y: 83, distance: 112.3
click at [247, 83] on p "What is the ratio of [PERSON_NAME]'s income in [DATE] and 2020 combined to Arm'…" at bounding box center [335, 84] width 382 height 27
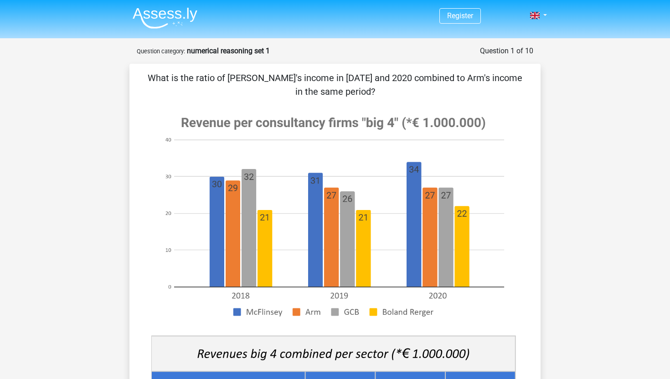
click at [247, 83] on p "What is the ratio of McFlinsey's income in 2018 and 2020 combined to Arm's inco…" at bounding box center [335, 84] width 382 height 27
drag, startPoint x: 247, startPoint y: 83, endPoint x: 374, endPoint y: 87, distance: 127.2
click at [375, 87] on p "What is the ratio of McFlinsey's income in 2018 and 2020 combined to Arm's inco…" at bounding box center [335, 84] width 382 height 27
click at [385, 93] on p "What is the ratio of McFlinsey's income in 2018 and 2020 combined to Arm's inco…" at bounding box center [335, 84] width 382 height 27
drag, startPoint x: 379, startPoint y: 84, endPoint x: 342, endPoint y: 88, distance: 36.7
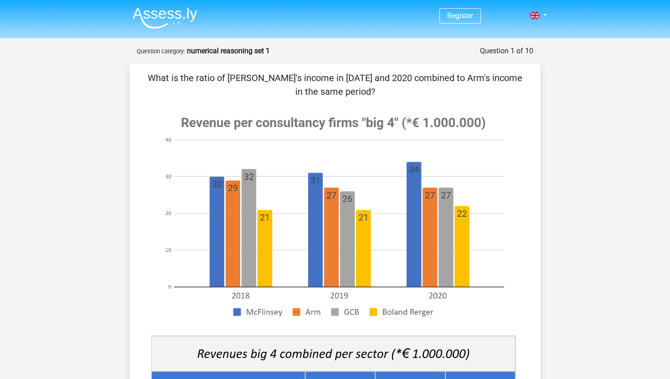
click at [342, 88] on p "What is the ratio of McFlinsey's income in 2018 and 2020 combined to Arm's inco…" at bounding box center [335, 84] width 382 height 27
drag, startPoint x: 342, startPoint y: 88, endPoint x: 380, endPoint y: 89, distance: 37.4
click at [343, 88] on p "What is the ratio of McFlinsey's income in 2018 and 2020 combined to Arm's inco…" at bounding box center [335, 84] width 382 height 27
drag, startPoint x: 383, startPoint y: 89, endPoint x: 142, endPoint y: 70, distance: 241.5
click at [142, 71] on div "What is the ratio of McFlinsey's income in 2018 and 2020 combined to Arm's inco…" at bounding box center [335, 361] width 404 height 580
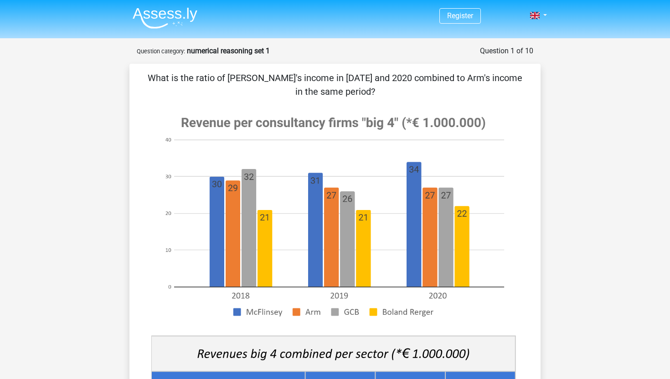
copy p "What is the ratio of McFlinsey's income in 2018 and 2020 combined to Arm's inco…"
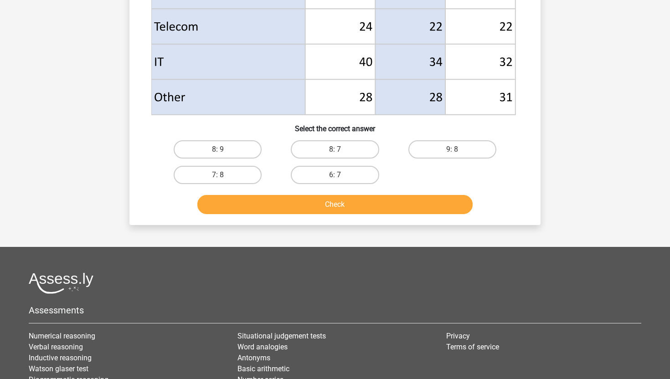
scroll to position [542, 0]
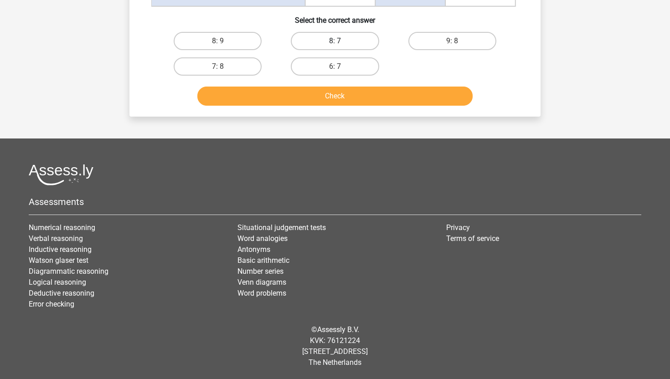
click at [326, 41] on label "8: 7" at bounding box center [335, 41] width 88 height 18
click at [335, 41] on input "8: 7" at bounding box center [338, 44] width 6 height 6
radio input "true"
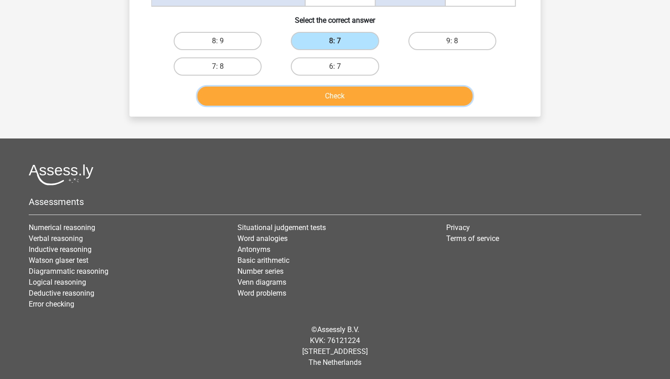
click at [401, 99] on button "Check" at bounding box center [335, 96] width 276 height 19
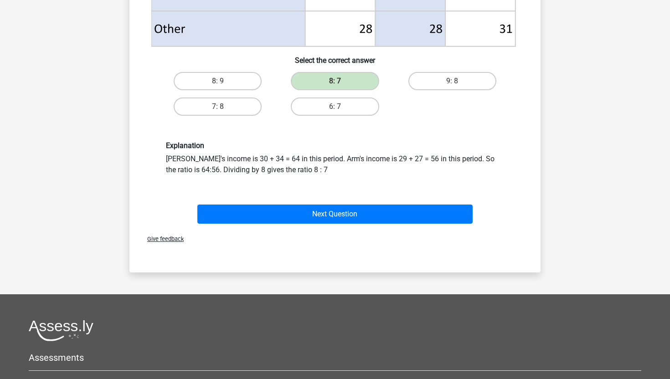
scroll to position [491, 0]
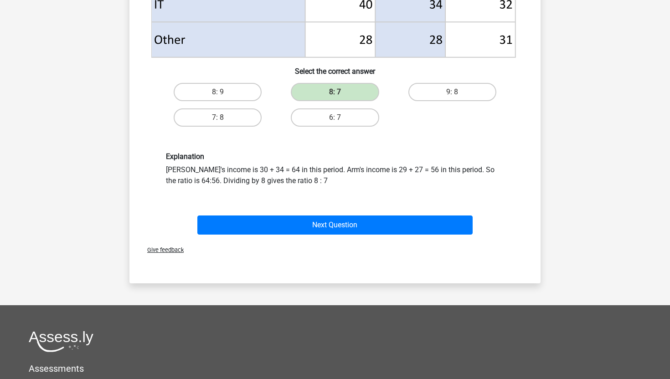
drag, startPoint x: 371, startPoint y: 179, endPoint x: 170, endPoint y: 155, distance: 202.0
click at [170, 155] on div "Explanation McFlinsey's income is 30 + 34 = 64 in this period. Arm's income is …" at bounding box center [335, 169] width 352 height 34
click at [170, 155] on h6 "Explanation" at bounding box center [335, 156] width 338 height 9
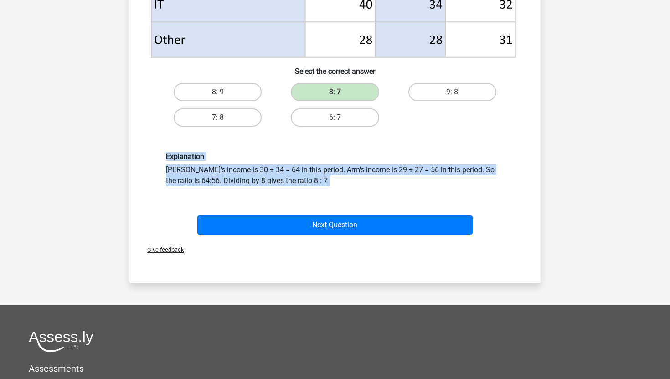
drag, startPoint x: 170, startPoint y: 155, endPoint x: 317, endPoint y: 180, distance: 149.4
click at [318, 181] on div "Explanation McFlinsey's income is 30 + 34 = 64 in this period. Arm's income is …" at bounding box center [335, 169] width 352 height 34
click at [317, 180] on div "Explanation McFlinsey's income is 30 + 34 = 64 in this period. Arm's income is …" at bounding box center [335, 169] width 352 height 34
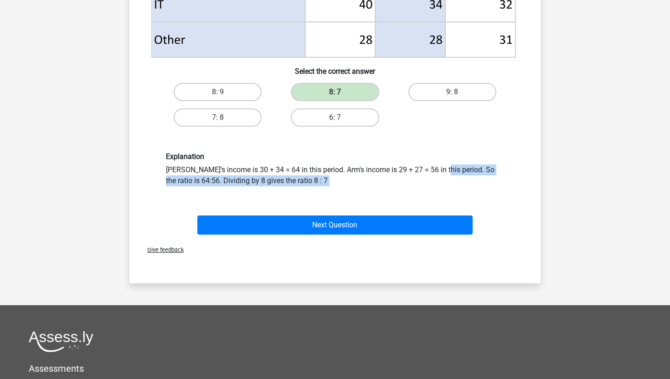
drag, startPoint x: 317, startPoint y: 180, endPoint x: 330, endPoint y: 171, distance: 15.2
click at [330, 171] on div "Explanation McFlinsey's income is 30 + 34 = 64 in this period. Arm's income is …" at bounding box center [335, 169] width 352 height 34
drag, startPoint x: 330, startPoint y: 171, endPoint x: 373, endPoint y: 176, distance: 43.6
click at [373, 177] on div "Explanation McFlinsey's income is 30 + 34 = 64 in this period. Arm's income is …" at bounding box center [335, 169] width 352 height 34
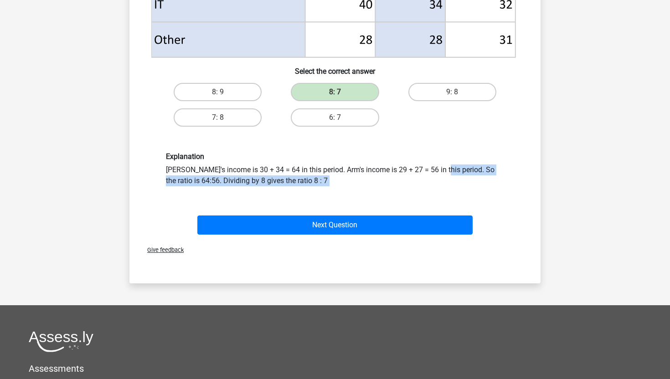
click at [373, 176] on div "Explanation McFlinsey's income is 30 + 34 = 64 in this period. Arm's income is …" at bounding box center [335, 169] width 352 height 34
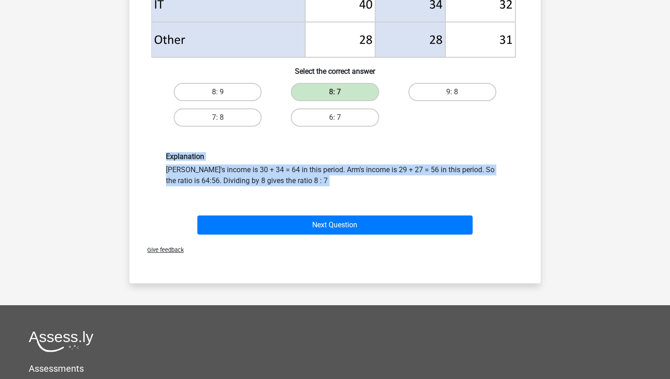
drag, startPoint x: 373, startPoint y: 176, endPoint x: 171, endPoint y: 160, distance: 202.7
click at [171, 160] on div "Explanation McFlinsey's income is 30 + 34 = 64 in this period. Arm's income is …" at bounding box center [335, 169] width 352 height 34
click at [171, 160] on h6 "Explanation" at bounding box center [335, 156] width 338 height 9
drag, startPoint x: 171, startPoint y: 160, endPoint x: 322, endPoint y: 181, distance: 152.5
click at [323, 181] on div "Explanation McFlinsey's income is 30 + 34 = 64 in this period. Arm's income is …" at bounding box center [335, 169] width 352 height 34
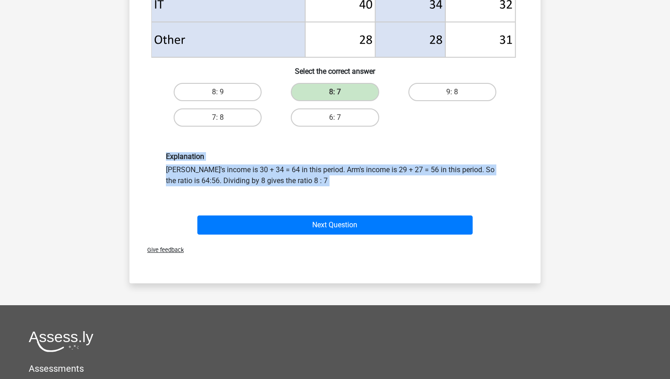
click at [322, 181] on div "Explanation McFlinsey's income is 30 + 34 = 64 in this period. Arm's income is …" at bounding box center [335, 169] width 352 height 34
drag, startPoint x: 322, startPoint y: 181, endPoint x: 178, endPoint y: 163, distance: 145.7
click at [178, 163] on div "Explanation McFlinsey's income is 30 + 34 = 64 in this period. Arm's income is …" at bounding box center [335, 169] width 352 height 34
drag, startPoint x: 178, startPoint y: 163, endPoint x: 337, endPoint y: 184, distance: 160.5
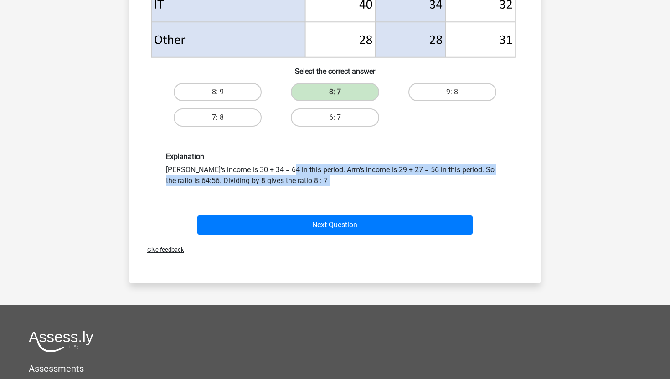
click at [337, 185] on div "Explanation McFlinsey's income is 30 + 34 = 64 in this period. Arm's income is …" at bounding box center [335, 169] width 352 height 34
click at [337, 184] on div "Explanation McFlinsey's income is 30 + 34 = 64 in this period. Arm's income is …" at bounding box center [335, 169] width 352 height 34
drag, startPoint x: 337, startPoint y: 184, endPoint x: 188, endPoint y: 156, distance: 151.7
click at [188, 156] on div "Explanation McFlinsey's income is 30 + 34 = 64 in this period. Arm's income is …" at bounding box center [335, 169] width 352 height 34
click at [188, 156] on h6 "Explanation" at bounding box center [335, 156] width 338 height 9
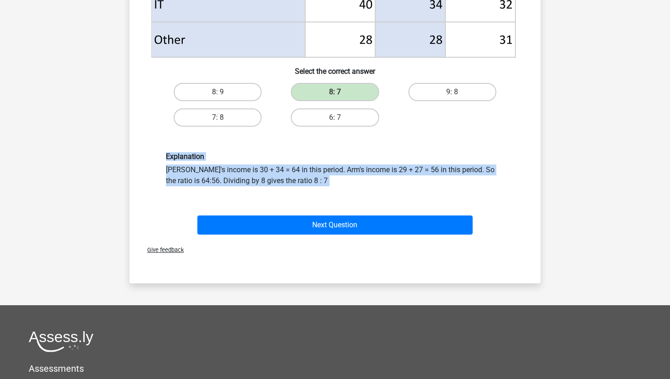
drag, startPoint x: 188, startPoint y: 156, endPoint x: 334, endPoint y: 191, distance: 150.5
click at [334, 191] on div "Explanation McFlinsey's income is 30 + 34 = 64 in this period. Arm's income is …" at bounding box center [335, 169] width 382 height 78
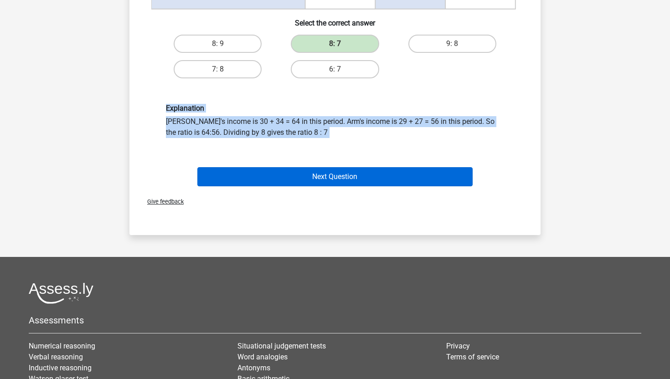
scroll to position [517, 0]
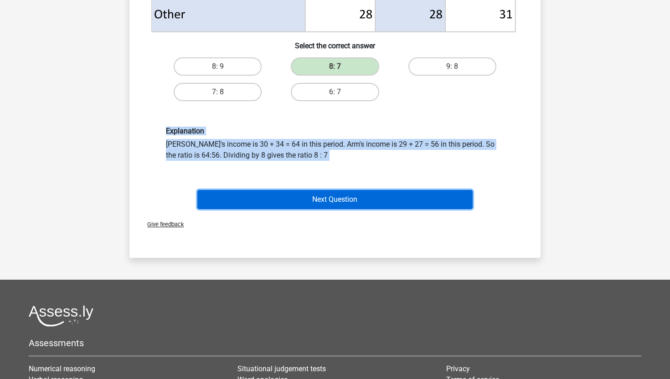
click at [342, 206] on button "Next Question" at bounding box center [335, 199] width 276 height 19
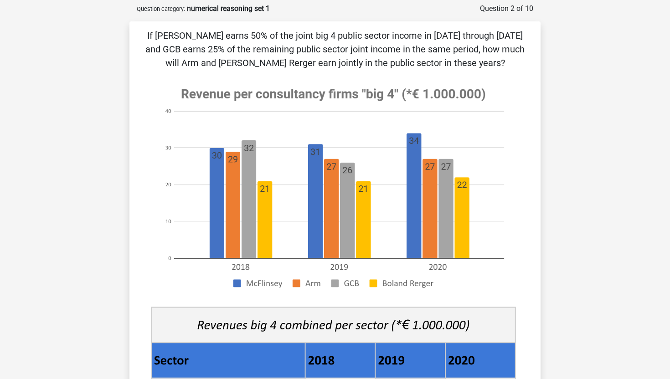
scroll to position [26, 0]
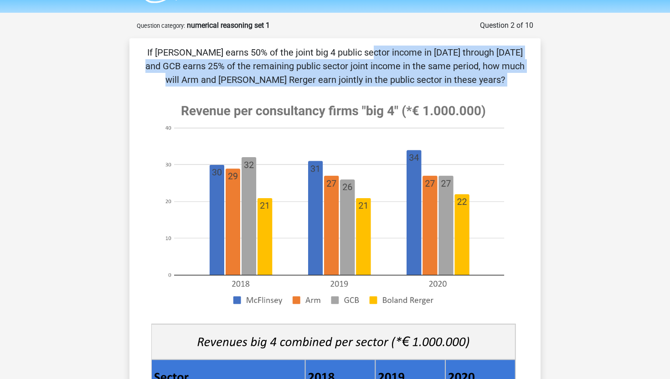
drag, startPoint x: 182, startPoint y: 53, endPoint x: 386, endPoint y: 95, distance: 208.1
click at [386, 95] on div "If McFlinsey earns 50% of the joint big 4 public sector income in 2018 through …" at bounding box center [335, 343] width 404 height 594
click at [386, 95] on image at bounding box center [333, 205] width 364 height 222
drag, startPoint x: 386, startPoint y: 95, endPoint x: 273, endPoint y: 49, distance: 122.3
click at [273, 49] on div "If McFlinsey earns 50% of the joint big 4 public sector income in 2018 through …" at bounding box center [335, 343] width 404 height 594
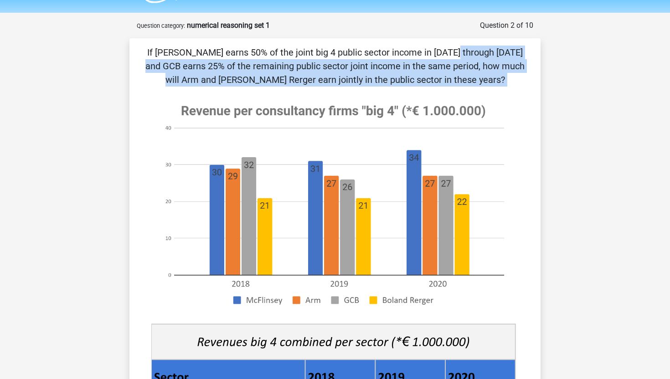
click at [273, 49] on p "If McFlinsey earns 50% of the joint big 4 public sector income in 2018 through …" at bounding box center [335, 66] width 382 height 41
drag, startPoint x: 273, startPoint y: 49, endPoint x: 490, endPoint y: 72, distance: 217.8
click at [490, 72] on p "If McFlinsey earns 50% of the joint big 4 public sector income in 2018 through …" at bounding box center [335, 66] width 382 height 41
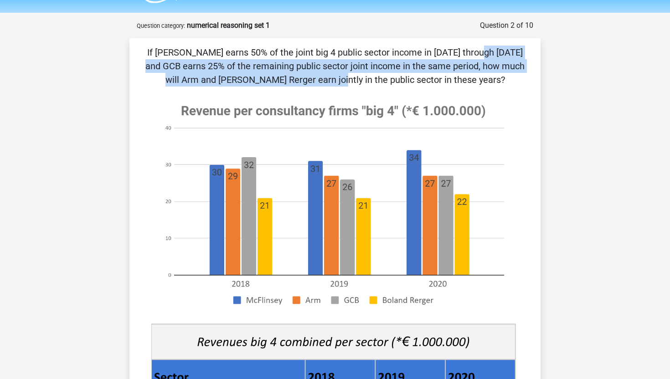
drag, startPoint x: 490, startPoint y: 72, endPoint x: 292, endPoint y: 48, distance: 198.9
click at [292, 48] on p "If McFlinsey earns 50% of the joint big 4 public sector income in 2018 through …" at bounding box center [335, 66] width 382 height 41
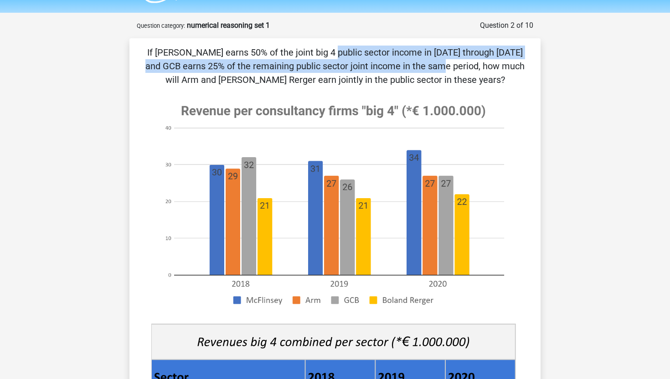
drag, startPoint x: 146, startPoint y: 58, endPoint x: 256, endPoint y: 64, distance: 110.0
click at [256, 64] on p "If McFlinsey earns 50% of the joint big 4 public sector income in 2018 through …" at bounding box center [335, 66] width 382 height 41
drag, startPoint x: 256, startPoint y: 64, endPoint x: 160, endPoint y: 56, distance: 95.7
click at [160, 56] on p "If McFlinsey earns 50% of the joint big 4 public sector income in 2018 through …" at bounding box center [335, 66] width 382 height 41
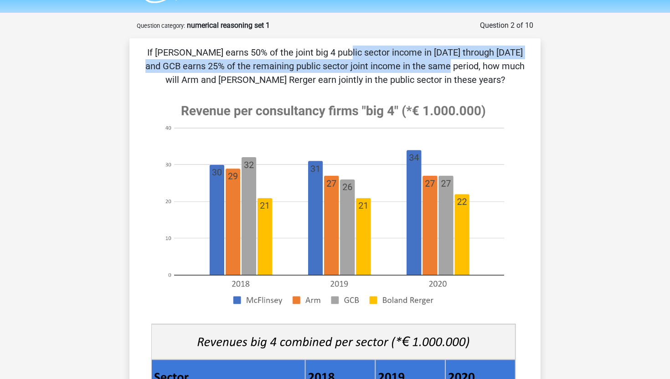
click at [160, 56] on p "If McFlinsey earns 50% of the joint big 4 public sector income in 2018 through …" at bounding box center [335, 66] width 382 height 41
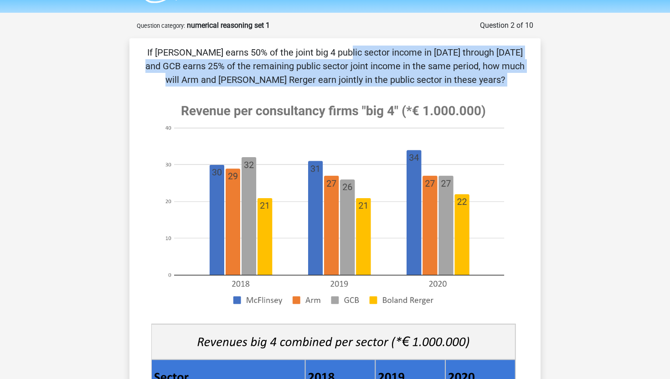
drag, startPoint x: 160, startPoint y: 56, endPoint x: 479, endPoint y: 73, distance: 318.7
click at [479, 73] on p "If McFlinsey earns 50% of the joint big 4 public sector income in 2018 through …" at bounding box center [335, 66] width 382 height 41
drag, startPoint x: 479, startPoint y: 73, endPoint x: 269, endPoint y: 42, distance: 212.0
click at [269, 42] on div "If McFlinsey earns 50% of the joint big 4 public sector income in 2018 through …" at bounding box center [334, 342] width 411 height 609
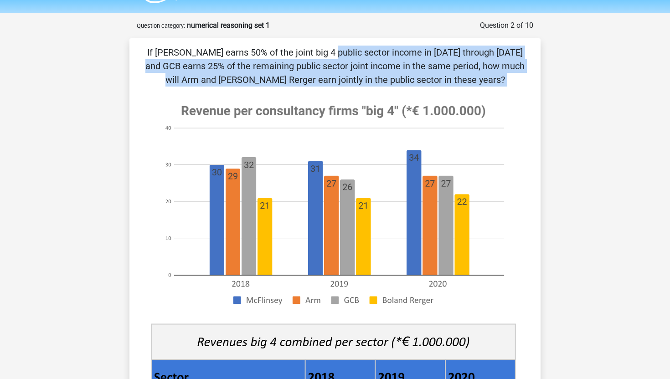
click at [269, 42] on div "If McFlinsey earns 50% of the joint big 4 public sector income in 2018 through …" at bounding box center [334, 342] width 411 height 609
drag, startPoint x: 269, startPoint y: 42, endPoint x: 468, endPoint y: 80, distance: 202.8
click at [468, 80] on div "If McFlinsey earns 50% of the joint big 4 public sector income in 2018 through …" at bounding box center [334, 342] width 411 height 609
click at [468, 80] on p "If McFlinsey earns 50% of the joint big 4 public sector income in 2018 through …" at bounding box center [335, 66] width 382 height 41
drag, startPoint x: 468, startPoint y: 80, endPoint x: 253, endPoint y: 50, distance: 217.7
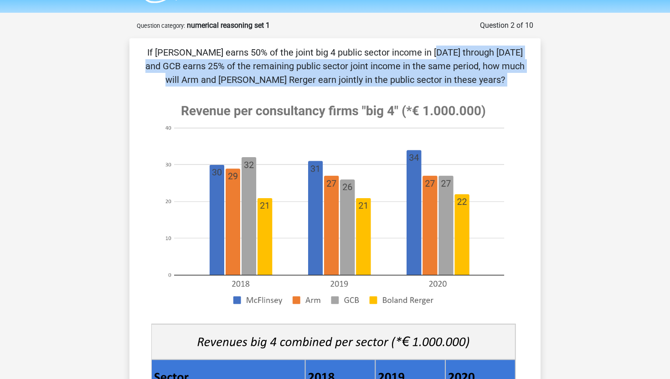
click at [253, 50] on p "If McFlinsey earns 50% of the joint big 4 public sector income in 2018 through …" at bounding box center [335, 66] width 382 height 41
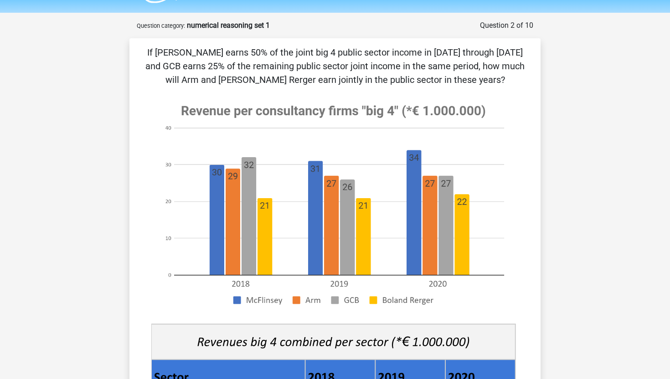
click at [254, 46] on p "If McFlinsey earns 50% of the joint big 4 public sector income in 2018 through …" at bounding box center [335, 66] width 382 height 41
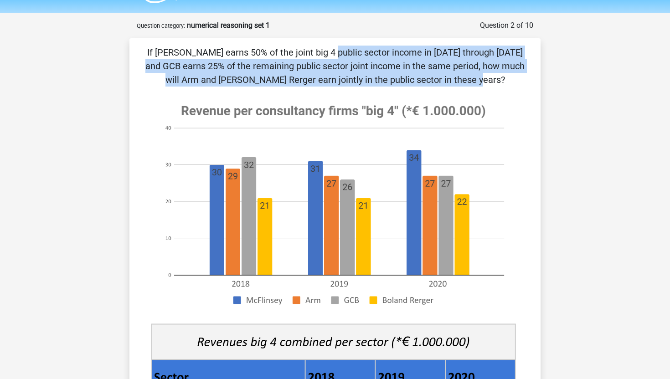
drag, startPoint x: 254, startPoint y: 46, endPoint x: 325, endPoint y: 79, distance: 77.7
click at [325, 79] on p "If McFlinsey earns 50% of the joint big 4 public sector income in 2018 through …" at bounding box center [335, 66] width 382 height 41
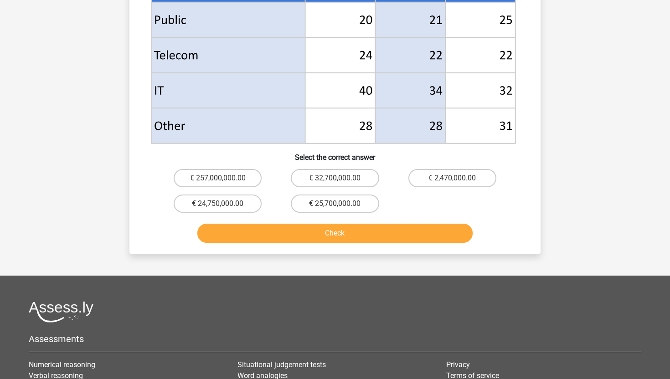
scroll to position [425, 0]
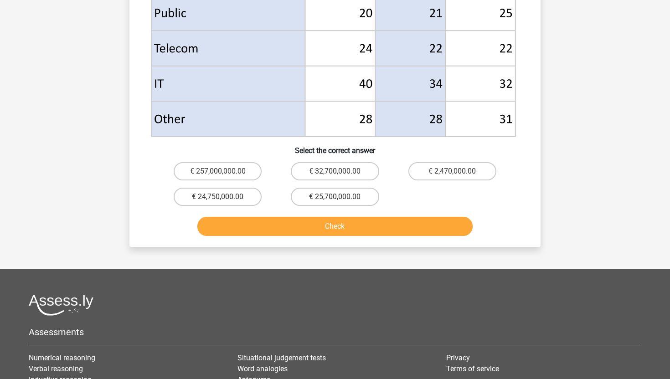
click at [222, 197] on input "€ 24,750,000.00" at bounding box center [221, 200] width 6 height 6
radio input "true"
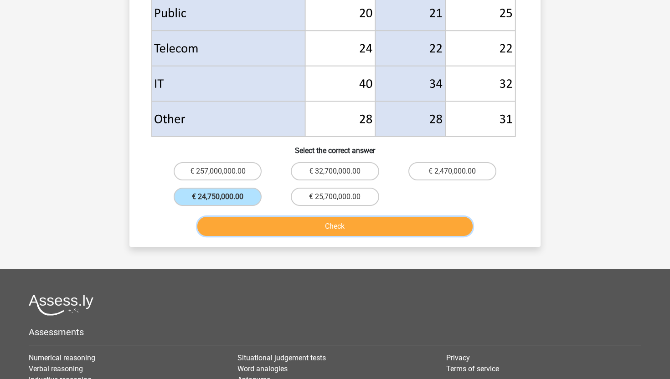
click at [312, 226] on button "Check" at bounding box center [335, 226] width 276 height 19
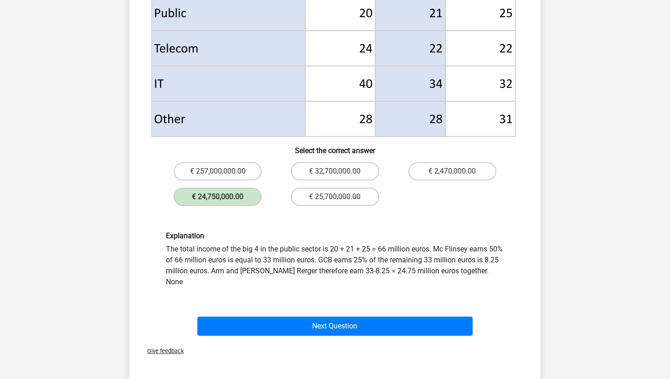
drag, startPoint x: 452, startPoint y: 289, endPoint x: 368, endPoint y: 227, distance: 104.7
click at [368, 227] on div "Explanation The total income of the big 4 in the public sector is 20 + 21 + 25 …" at bounding box center [335, 260] width 382 height 100
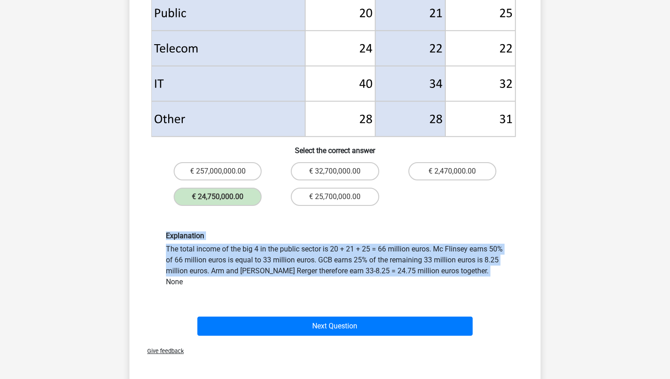
drag, startPoint x: 368, startPoint y: 227, endPoint x: 474, endPoint y: 273, distance: 115.2
click at [474, 273] on div "Explanation The total income of the big 4 in the public sector is 20 + 21 + 25 …" at bounding box center [335, 260] width 382 height 100
click at [474, 273] on div "Explanation The total income of the big 4 in the public sector is 20 + 21 + 25 …" at bounding box center [335, 260] width 352 height 56
drag, startPoint x: 474, startPoint y: 273, endPoint x: 419, endPoint y: 241, distance: 63.3
click at [419, 241] on div "Explanation The total income of the big 4 in the public sector is 20 + 21 + 25 …" at bounding box center [335, 260] width 352 height 56
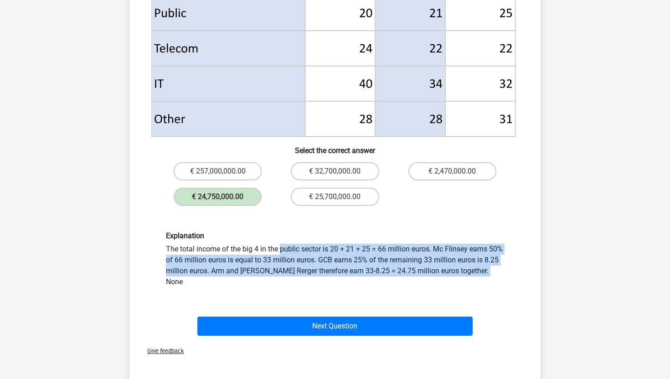
click at [419, 241] on div "Explanation The total income of the big 4 in the public sector is 20 + 21 + 25 …" at bounding box center [335, 260] width 352 height 56
drag, startPoint x: 419, startPoint y: 241, endPoint x: 501, endPoint y: 269, distance: 86.4
click at [501, 269] on div "Explanation The total income of the big 4 in the public sector is 20 + 21 + 25 …" at bounding box center [335, 260] width 352 height 56
drag, startPoint x: 501, startPoint y: 269, endPoint x: 455, endPoint y: 231, distance: 59.2
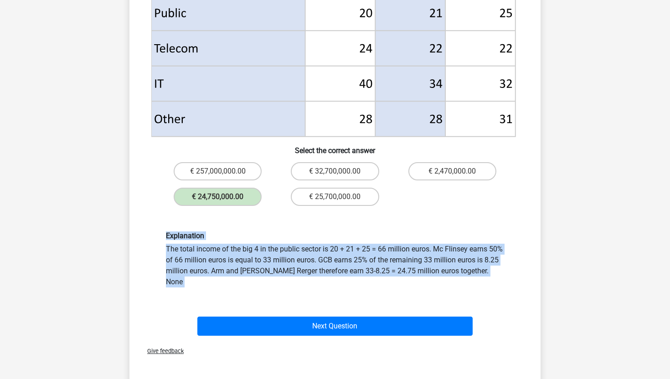
click at [455, 231] on div "Explanation The total income of the big 4 in the public sector is 20 + 21 + 25 …" at bounding box center [335, 260] width 382 height 100
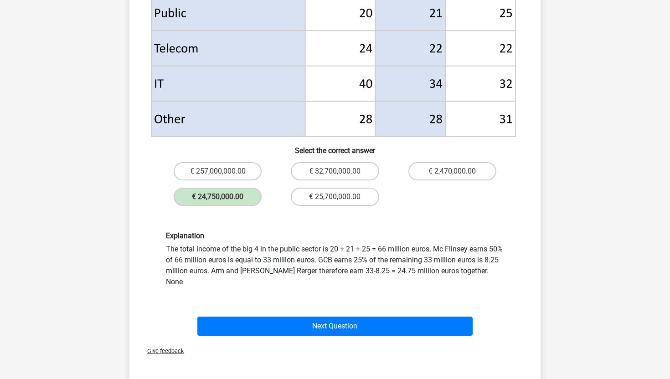
drag, startPoint x: 455, startPoint y: 231, endPoint x: 487, endPoint y: 269, distance: 49.8
click at [487, 269] on div "Explanation The total income of the big 4 in the public sector is 20 + 21 + 25 …" at bounding box center [335, 260] width 382 height 100
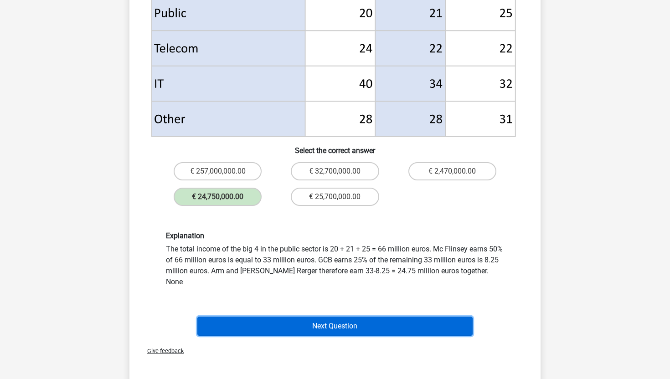
click at [440, 320] on button "Next Question" at bounding box center [335, 326] width 276 height 19
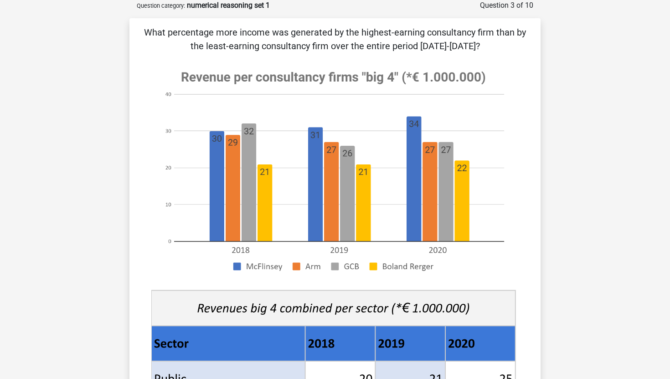
scroll to position [1, 0]
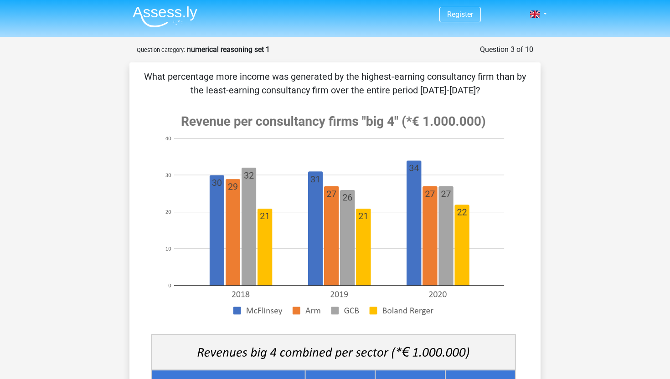
drag, startPoint x: 213, startPoint y: 62, endPoint x: 368, endPoint y: 94, distance: 157.7
click at [367, 94] on div "What percentage more income was generated by the highest-earning consultancy fi…" at bounding box center [334, 359] width 411 height 595
click at [368, 94] on p "What percentage more income was generated by the highest-earning consultancy fi…" at bounding box center [335, 83] width 382 height 27
drag, startPoint x: 368, startPoint y: 94, endPoint x: 369, endPoint y: 71, distance: 22.8
click at [369, 71] on p "What percentage more income was generated by the highest-earning consultancy fi…" at bounding box center [335, 83] width 382 height 27
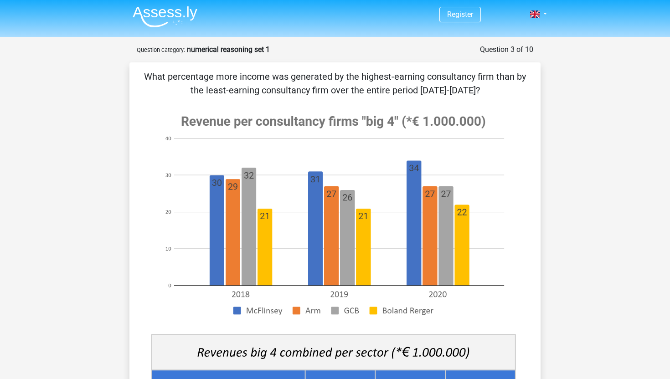
click at [369, 71] on p "What percentage more income was generated by the highest-earning consultancy fi…" at bounding box center [335, 83] width 382 height 27
drag, startPoint x: 369, startPoint y: 71, endPoint x: 284, endPoint y: 85, distance: 86.3
click at [284, 85] on p "What percentage more income was generated by the highest-earning consultancy fi…" at bounding box center [335, 83] width 382 height 27
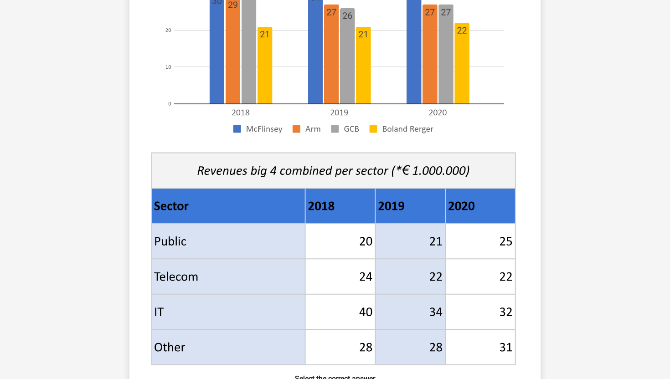
scroll to position [0, 0]
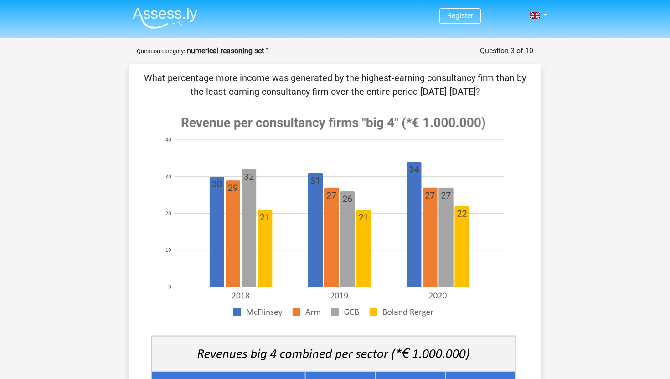
click at [485, 93] on p "What percentage more income was generated by the highest-earning consultancy fi…" at bounding box center [335, 84] width 382 height 27
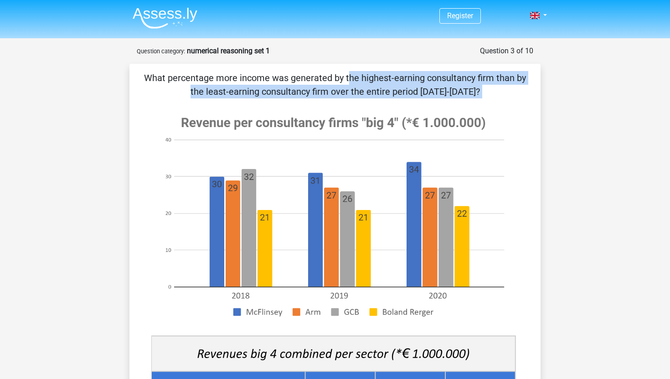
drag, startPoint x: 485, startPoint y: 93, endPoint x: 140, endPoint y: 67, distance: 346.1
click at [140, 67] on div "What percentage more income was generated by the highest-earning consultancy fi…" at bounding box center [334, 361] width 411 height 595
copy div "What percentage more income was generated by the highest-earning consultancy fi…"
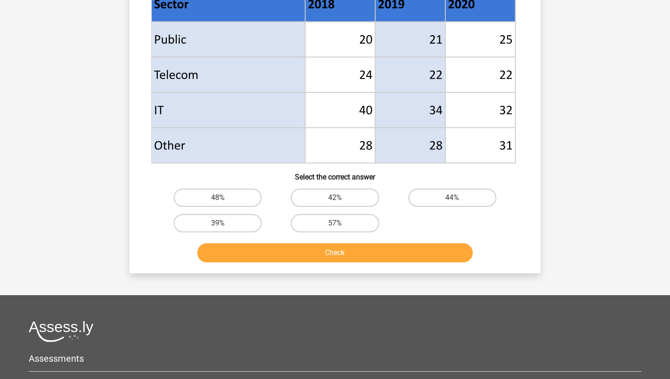
scroll to position [386, 0]
click at [234, 196] on label "48%" at bounding box center [218, 197] width 88 height 18
click at [224, 197] on input "48%" at bounding box center [221, 200] width 6 height 6
radio input "true"
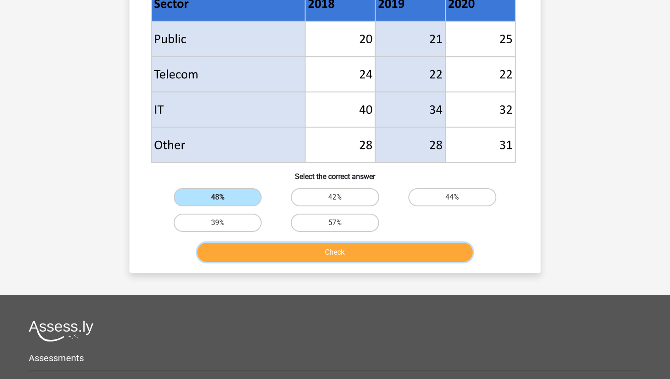
click at [336, 256] on button "Check" at bounding box center [335, 252] width 276 height 19
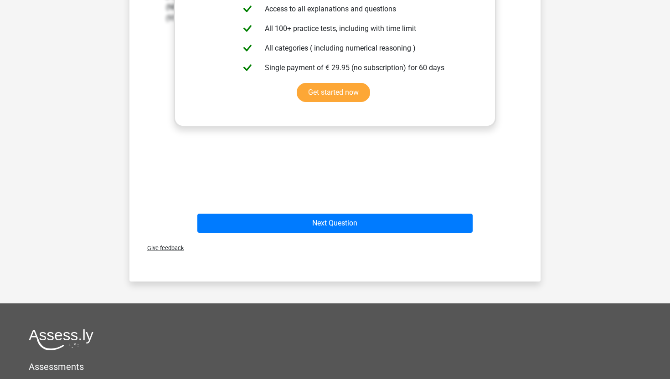
scroll to position [709, 0]
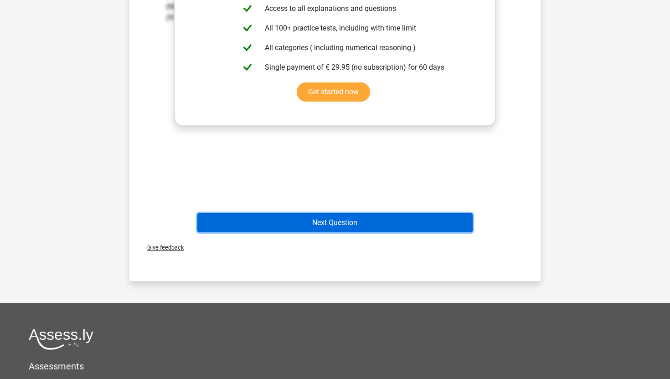
click at [354, 216] on button "Next Question" at bounding box center [335, 222] width 276 height 19
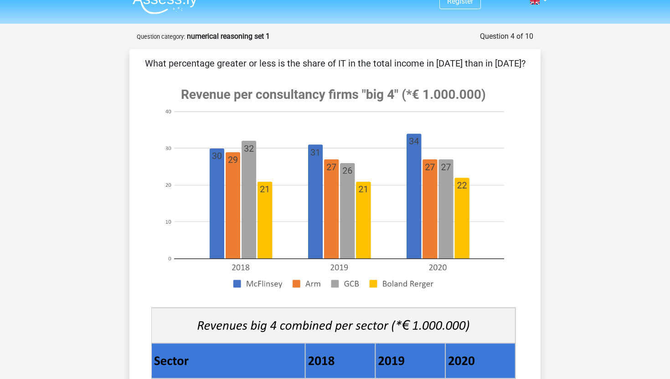
scroll to position [0, 0]
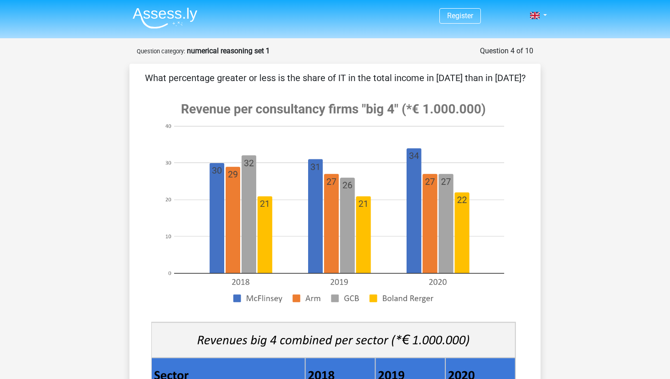
drag, startPoint x: 212, startPoint y: 76, endPoint x: 360, endPoint y: 79, distance: 148.2
click at [361, 79] on p "What percentage greater or less is the share of IT in the total income in 2020 …" at bounding box center [335, 78] width 382 height 14
click at [360, 79] on p "What percentage greater or less is the share of IT in the total income in 2020 …" at bounding box center [335, 78] width 382 height 14
drag, startPoint x: 486, startPoint y: 77, endPoint x: 195, endPoint y: 75, distance: 291.3
click at [195, 75] on p "What percentage greater or less is the share of IT in the total income in 2020 …" at bounding box center [335, 78] width 382 height 14
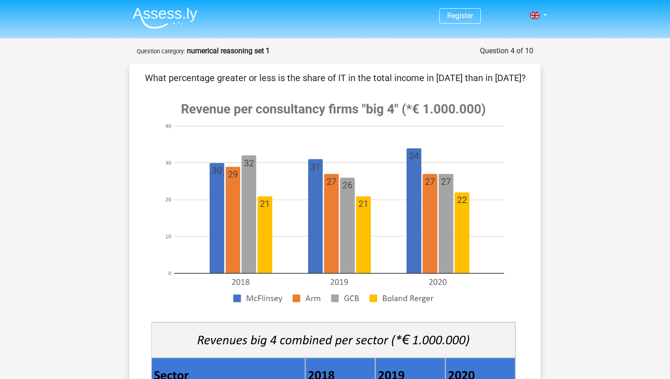
click at [195, 75] on p "What percentage greater or less is the share of IT in the total income in 2020 …" at bounding box center [335, 78] width 382 height 14
drag, startPoint x: 195, startPoint y: 75, endPoint x: 494, endPoint y: 75, distance: 299.1
click at [494, 75] on p "What percentage greater or less is the share of IT in the total income in 2020 …" at bounding box center [335, 78] width 382 height 14
drag, startPoint x: 512, startPoint y: 75, endPoint x: 144, endPoint y: 77, distance: 367.5
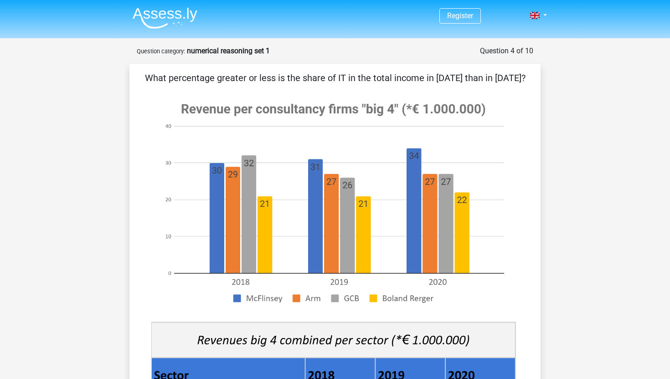
click at [144, 77] on p "What percentage greater or less is the share of IT in the total income in 2020 …" at bounding box center [335, 78] width 382 height 14
click at [145, 77] on p "What percentage greater or less is the share of IT in the total income in 2020 …" at bounding box center [335, 78] width 382 height 14
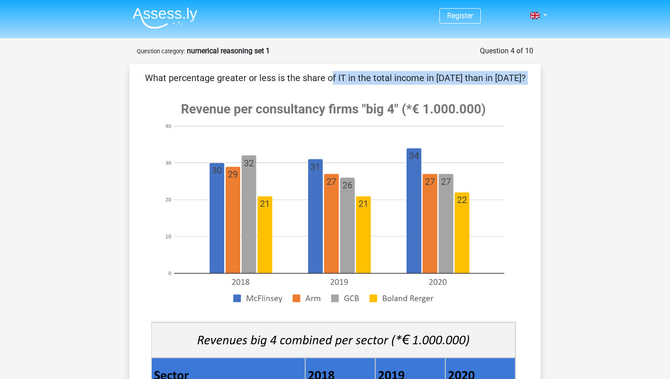
drag, startPoint x: 145, startPoint y: 77, endPoint x: 533, endPoint y: 76, distance: 387.5
click at [533, 76] on div "What percentage greater or less is the share of IT in the total income in 2020 …" at bounding box center [335, 354] width 404 height 567
copy div "What percentage greater or less is the share of IT in the total income in 2020 …"
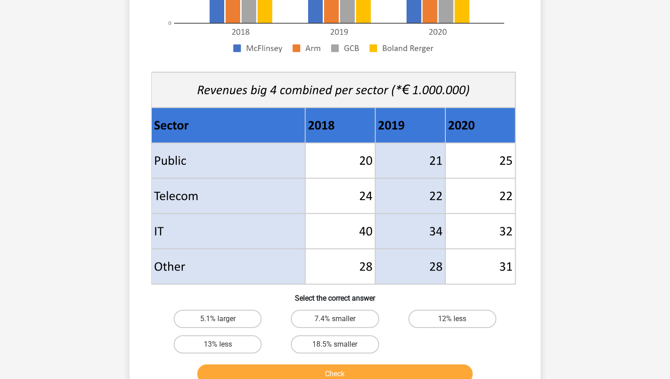
scroll to position [252, 0]
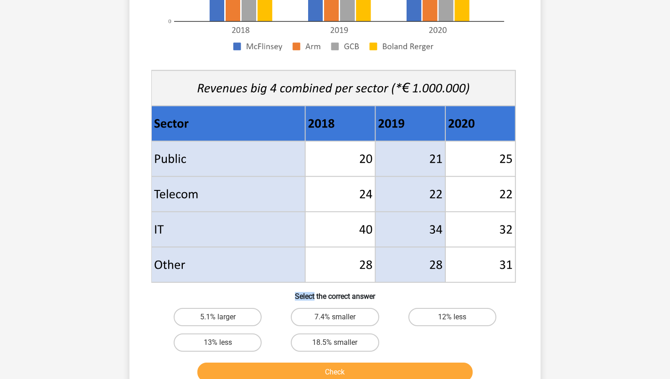
drag, startPoint x: 508, startPoint y: 244, endPoint x: 479, endPoint y: 142, distance: 105.8
click at [479, 143] on g at bounding box center [335, 62] width 368 height 445
click at [479, 142] on icon at bounding box center [480, 159] width 70 height 36
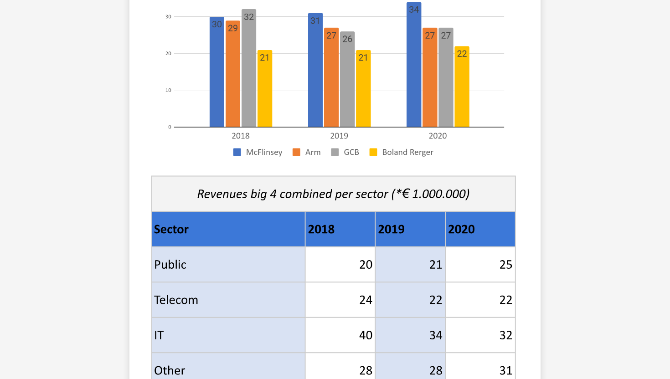
scroll to position [0, 0]
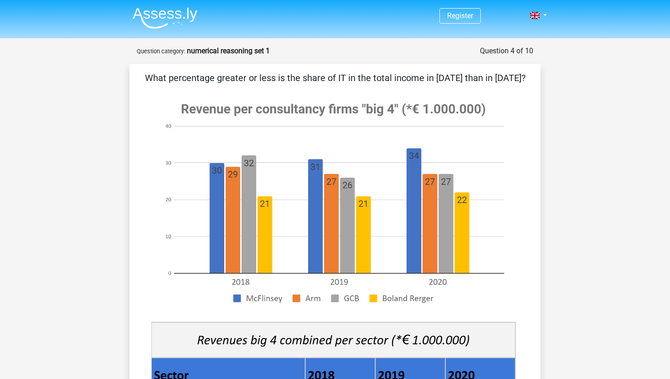
click at [326, 102] on image at bounding box center [333, 203] width 364 height 222
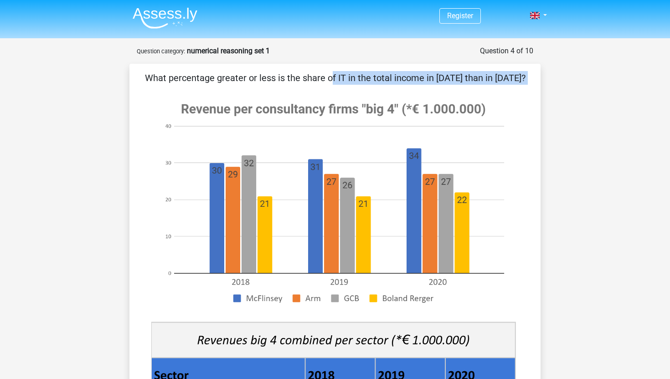
drag, startPoint x: 324, startPoint y: 102, endPoint x: 279, endPoint y: 62, distance: 60.4
click at [279, 61] on form "Question 4 of 10 Question category: numerical reasoning set 1 What percentage g…" at bounding box center [334, 346] width 411 height 600
click at [271, 85] on div "What percentage greater or less is the share of IT in the total income in 2020 …" at bounding box center [335, 354] width 404 height 567
drag, startPoint x: 271, startPoint y: 85, endPoint x: 310, endPoint y: 77, distance: 39.7
click at [310, 77] on div "What percentage greater or less is the share of IT in the total income in 2020 …" at bounding box center [335, 354] width 404 height 567
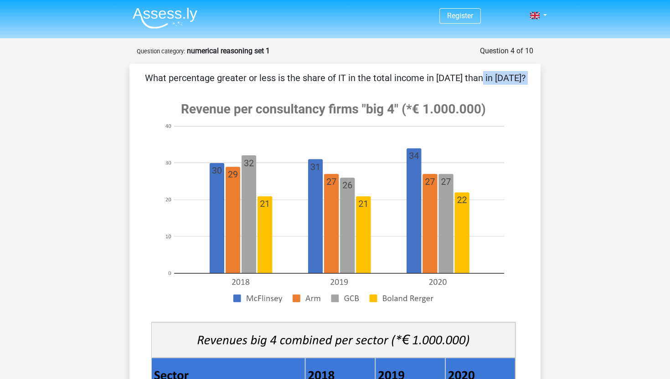
click at [310, 77] on p "What percentage greater or less is the share of IT in the total income in 2020 …" at bounding box center [335, 78] width 382 height 14
drag, startPoint x: 310, startPoint y: 77, endPoint x: 367, endPoint y: 117, distance: 69.6
click at [367, 117] on div "What percentage greater or less is the share of IT in the total income in 2020 …" at bounding box center [335, 354] width 404 height 567
click at [391, 77] on p "What percentage greater or less is the share of IT in the total income in 2020 …" at bounding box center [335, 78] width 382 height 14
drag, startPoint x: 391, startPoint y: 77, endPoint x: 491, endPoint y: 76, distance: 99.8
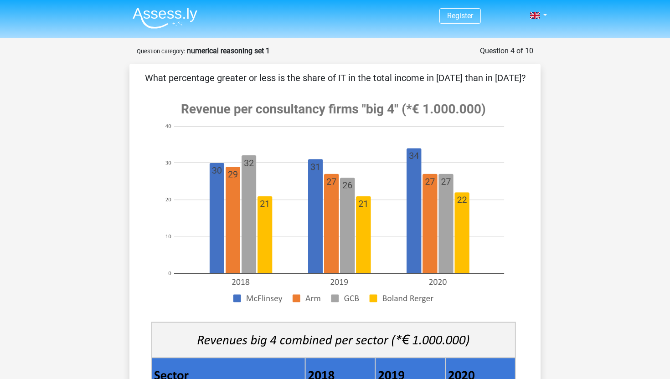
click at [491, 76] on p "What percentage greater or less is the share of IT in the total income in 2020 …" at bounding box center [335, 78] width 382 height 14
drag, startPoint x: 491, startPoint y: 76, endPoint x: 185, endPoint y: 71, distance: 305.9
click at [186, 71] on p "What percentage greater or less is the share of IT in the total income in 2020 …" at bounding box center [335, 78] width 382 height 14
click at [185, 71] on p "What percentage greater or less is the share of IT in the total income in 2020 …" at bounding box center [335, 78] width 382 height 14
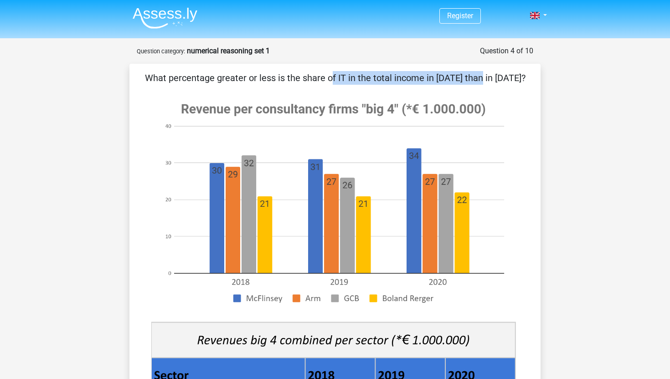
drag, startPoint x: 185, startPoint y: 71, endPoint x: 305, endPoint y: 77, distance: 119.6
click at [305, 77] on p "What percentage greater or less is the share of IT in the total income in 2020 …" at bounding box center [335, 78] width 382 height 14
drag, startPoint x: 305, startPoint y: 77, endPoint x: 257, endPoint y: 75, distance: 47.5
click at [257, 75] on p "What percentage greater or less is the share of IT in the total income in 2020 …" at bounding box center [335, 78] width 382 height 14
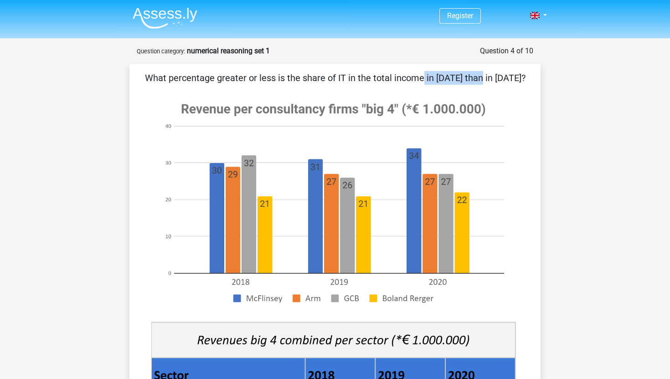
click at [257, 75] on p "What percentage greater or less is the share of IT in the total income in 2020 …" at bounding box center [335, 78] width 382 height 14
drag, startPoint x: 257, startPoint y: 75, endPoint x: 370, endPoint y: 78, distance: 113.1
click at [372, 78] on p "What percentage greater or less is the share of IT in the total income in 2020 …" at bounding box center [335, 78] width 382 height 14
drag, startPoint x: 401, startPoint y: 78, endPoint x: 319, endPoint y: 70, distance: 82.4
click at [318, 70] on div "What percentage greater or less is the share of IT in the total income in 2020 …" at bounding box center [334, 354] width 411 height 581
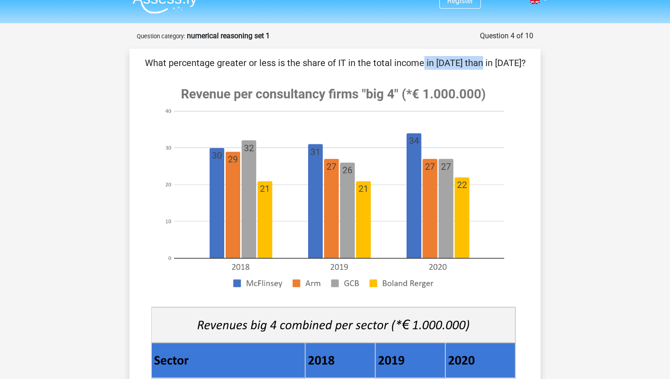
scroll to position [16, 0]
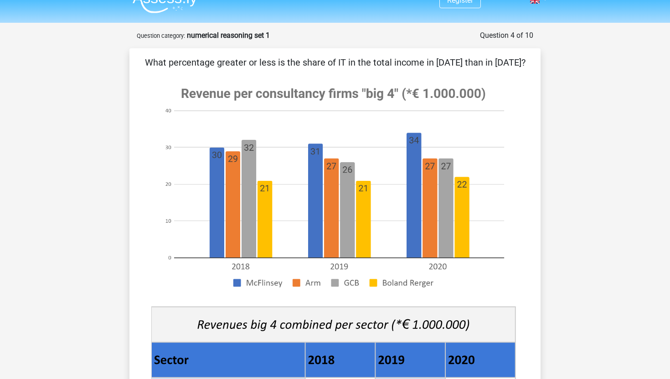
click at [319, 70] on div "What percentage greater or less is the share of IT in the total income in 2020 …" at bounding box center [335, 339] width 404 height 567
drag, startPoint x: 322, startPoint y: 54, endPoint x: 512, endPoint y: 62, distance: 190.7
click at [512, 62] on div "What percentage greater or less is the share of IT in the total income in 2020 …" at bounding box center [334, 338] width 411 height 581
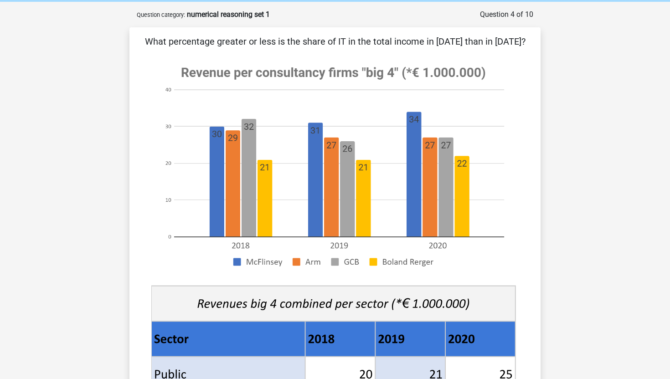
scroll to position [37, 0]
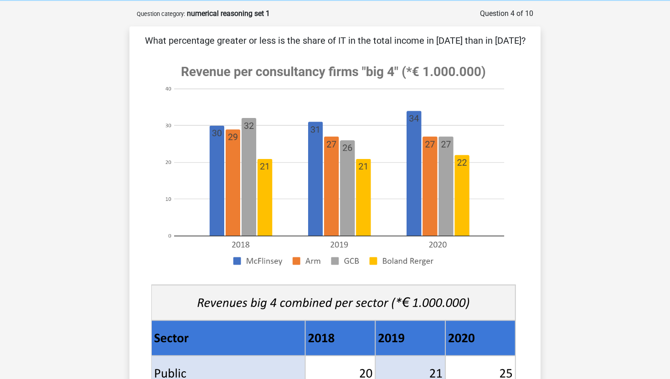
click at [511, 46] on p "What percentage greater or less is the share of IT in the total income in [DATE…" at bounding box center [335, 41] width 382 height 14
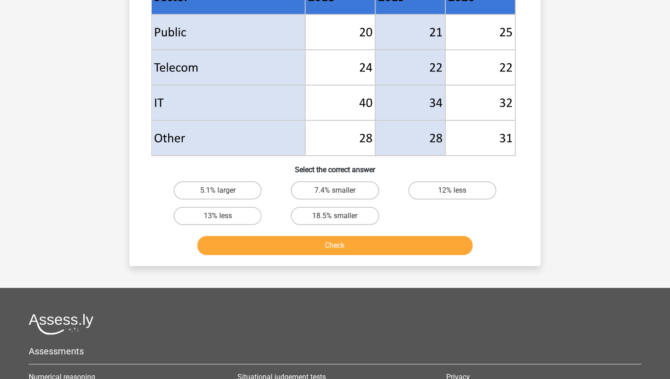
scroll to position [429, 0]
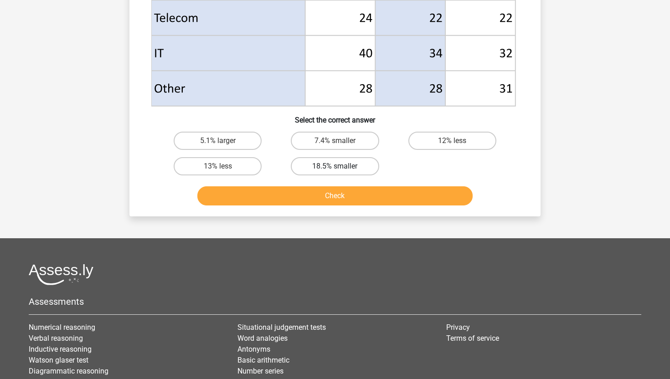
click at [303, 170] on label "18.5% smaller" at bounding box center [335, 166] width 88 height 18
click at [335, 170] on input "18.5% smaller" at bounding box center [338, 169] width 6 height 6
radio input "true"
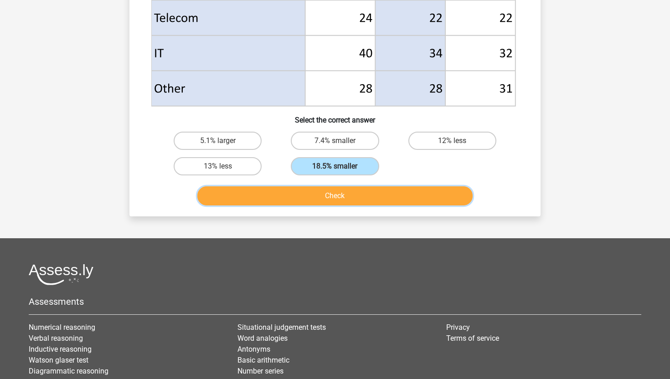
click at [313, 190] on button "Check" at bounding box center [335, 195] width 276 height 19
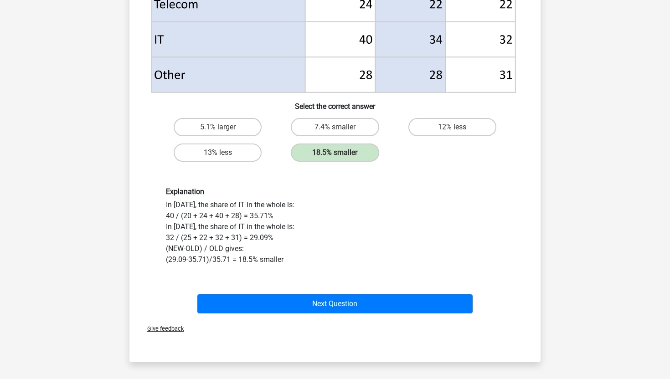
scroll to position [446, 0]
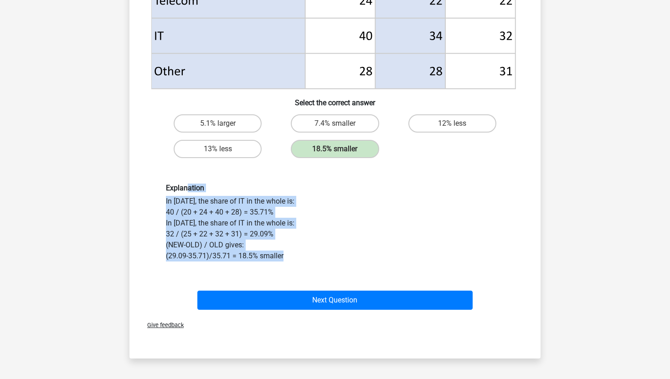
drag, startPoint x: 285, startPoint y: 253, endPoint x: 186, endPoint y: 187, distance: 119.0
click at [186, 187] on div "Explanation In 2018, the share of IT in the whole is: 40 / (20 + 24 + 40 + 28) …" at bounding box center [335, 223] width 352 height 78
click at [186, 187] on h6 "Explanation" at bounding box center [335, 188] width 338 height 9
drag, startPoint x: 186, startPoint y: 187, endPoint x: 299, endPoint y: 253, distance: 130.8
click at [299, 254] on div "Explanation In 2018, the share of IT in the whole is: 40 / (20 + 24 + 40 + 28) …" at bounding box center [335, 223] width 352 height 78
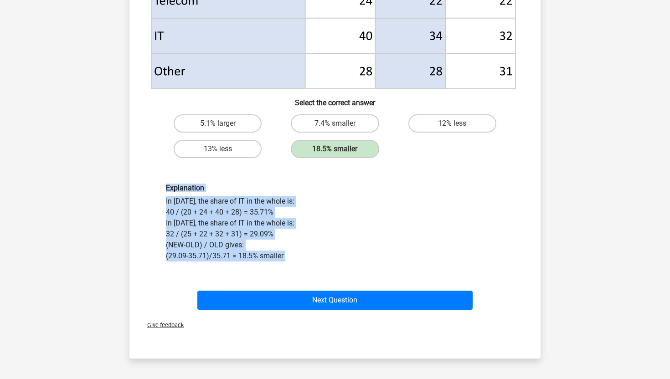
click at [299, 253] on div "Explanation In 2018, the share of IT in the whole is: 40 / (20 + 24 + 40 + 28) …" at bounding box center [335, 223] width 352 height 78
drag, startPoint x: 299, startPoint y: 253, endPoint x: 170, endPoint y: 189, distance: 144.3
click at [170, 189] on div "Explanation In 2018, the share of IT in the whole is: 40 / (20 + 24 + 40 + 28) …" at bounding box center [335, 223] width 352 height 78
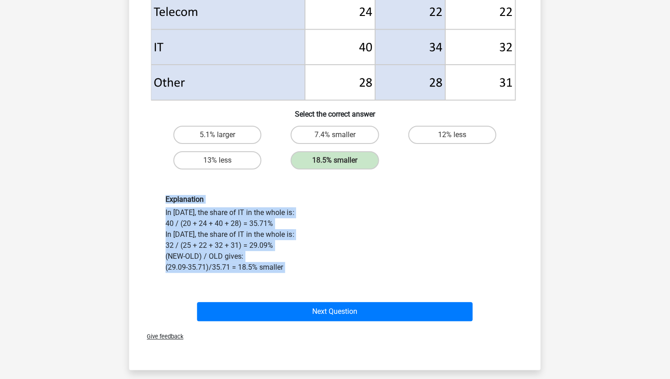
scroll to position [434, 0]
drag, startPoint x: 170, startPoint y: 200, endPoint x: 285, endPoint y: 265, distance: 132.3
click at [285, 266] on div "Explanation In 2018, the share of IT in the whole is: 40 / (20 + 24 + 40 + 28) …" at bounding box center [335, 234] width 352 height 78
click at [285, 265] on div "Explanation In 2018, the share of IT in the whole is: 40 / (20 + 24 + 40 + 28) …" at bounding box center [335, 234] width 352 height 78
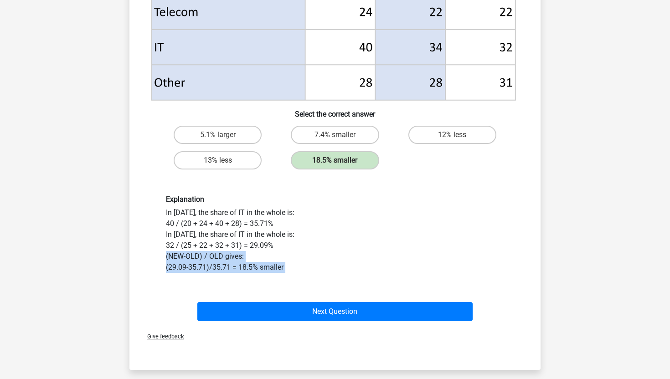
drag, startPoint x: 285, startPoint y: 265, endPoint x: 157, endPoint y: 251, distance: 128.9
click at [157, 252] on div "Explanation In 2018, the share of IT in the whole is: 40 / (20 + 24 + 40 + 28) …" at bounding box center [335, 234] width 382 height 122
click at [157, 251] on div "Explanation In 2018, the share of IT in the whole is: 40 / (20 + 24 + 40 + 28) …" at bounding box center [335, 234] width 382 height 122
drag, startPoint x: 157, startPoint y: 251, endPoint x: 300, endPoint y: 264, distance: 143.7
click at [303, 264] on div "Explanation In 2018, the share of IT in the whole is: 40 / (20 + 24 + 40 + 28) …" at bounding box center [335, 234] width 382 height 122
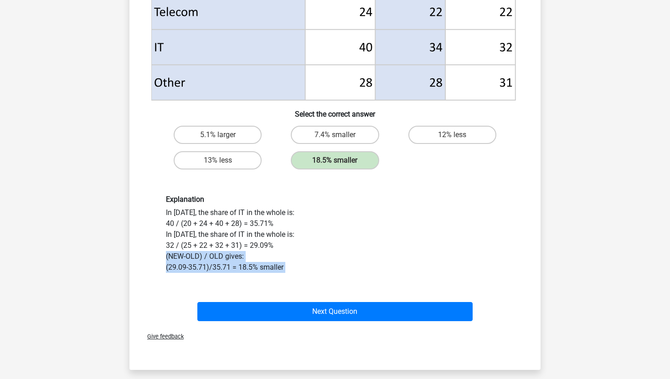
click at [300, 264] on div "Explanation In 2018, the share of IT in the whole is: 40 / (20 + 24 + 40 + 28) …" at bounding box center [335, 234] width 352 height 78
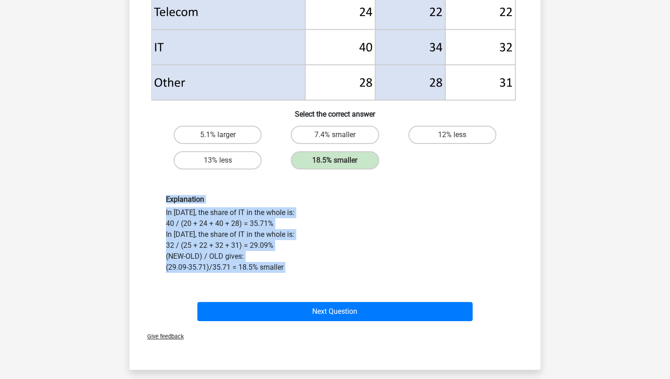
drag, startPoint x: 300, startPoint y: 264, endPoint x: 144, endPoint y: 195, distance: 171.0
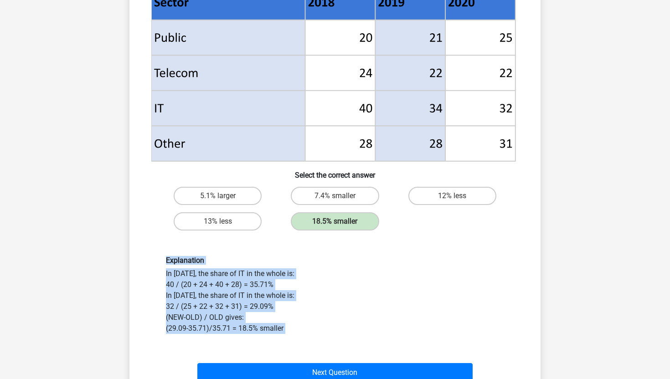
scroll to position [376, 0]
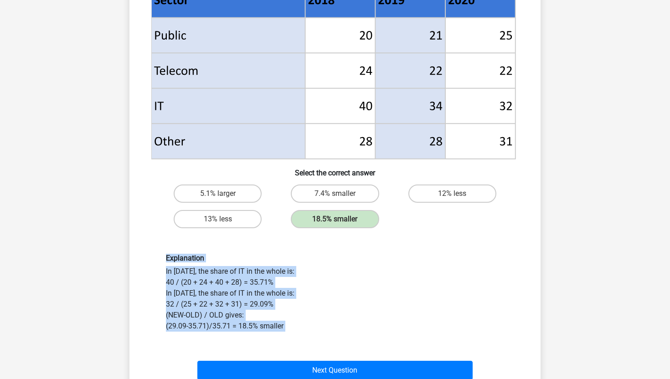
click at [222, 248] on div "Explanation In 2018, the share of IT in the whole is: 40 / (20 + 24 + 40 + 28) …" at bounding box center [335, 293] width 382 height 122
drag, startPoint x: 184, startPoint y: 254, endPoint x: 306, endPoint y: 319, distance: 138.5
click at [306, 320] on div "Explanation In 2018, the share of IT in the whole is: 40 / (20 + 24 + 40 + 28) …" at bounding box center [335, 293] width 352 height 78
click at [306, 319] on div "Explanation In 2018, the share of IT in the whole is: 40 / (20 + 24 + 40 + 28) …" at bounding box center [335, 293] width 352 height 78
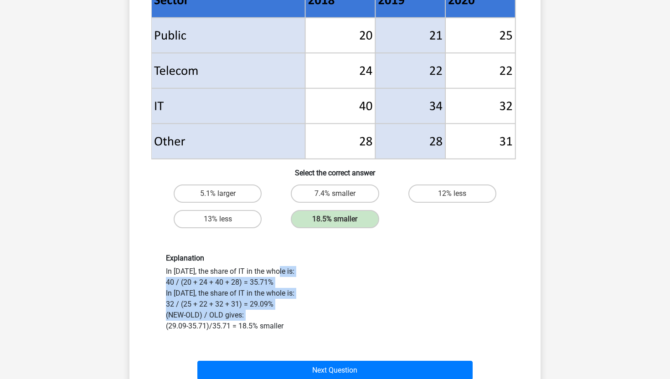
drag, startPoint x: 306, startPoint y: 319, endPoint x: 258, endPoint y: 264, distance: 73.4
click at [258, 264] on div "Explanation In 2018, the share of IT in the whole is: 40 / (20 + 24 + 40 + 28) …" at bounding box center [335, 293] width 352 height 78
drag, startPoint x: 258, startPoint y: 264, endPoint x: 276, endPoint y: 333, distance: 72.0
click at [277, 334] on div "Explanation In 2018, the share of IT in the whole is: 40 / (20 + 24 + 40 + 28) …" at bounding box center [335, 293] width 382 height 122
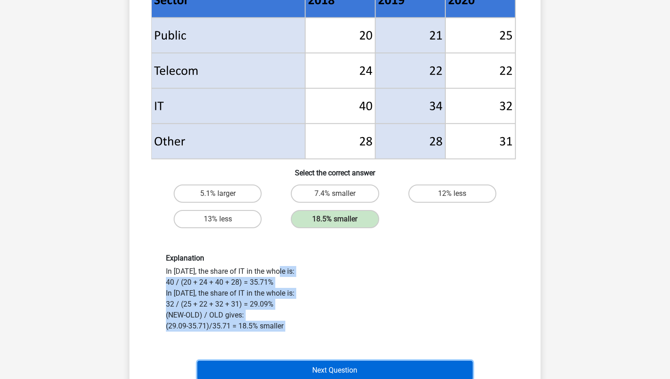
click at [283, 365] on button "Next Question" at bounding box center [335, 370] width 276 height 19
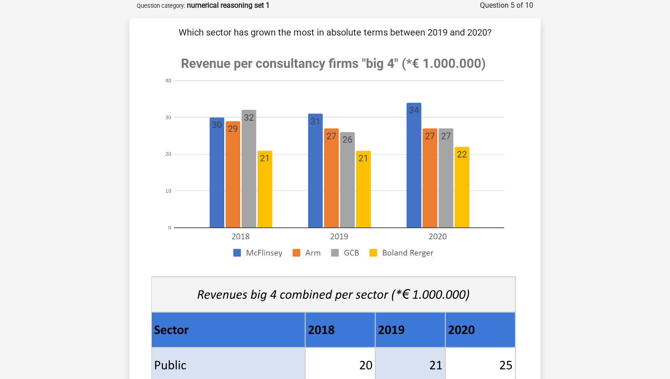
scroll to position [26, 0]
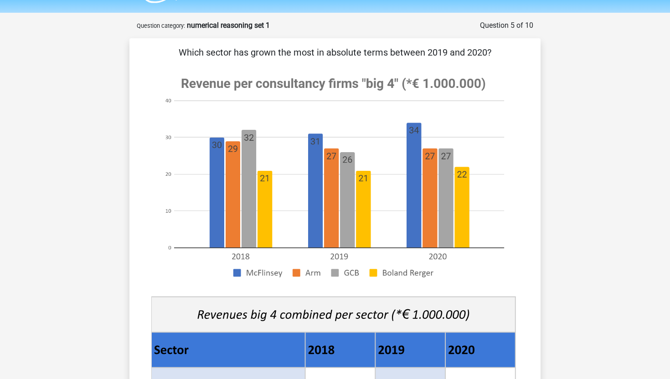
drag, startPoint x: 241, startPoint y: 55, endPoint x: 388, endPoint y: 56, distance: 147.7
click at [389, 56] on p "Which sector has grown the most in absolute terms between 2019 and 2020?" at bounding box center [335, 53] width 382 height 14
click at [388, 56] on p "Which sector has grown the most in absolute terms between 2019 and 2020?" at bounding box center [335, 53] width 382 height 14
drag, startPoint x: 388, startPoint y: 56, endPoint x: 475, endPoint y: 55, distance: 86.2
click at [475, 55] on p "Which sector has grown the most in absolute terms between 2019 and 2020?" at bounding box center [335, 53] width 382 height 14
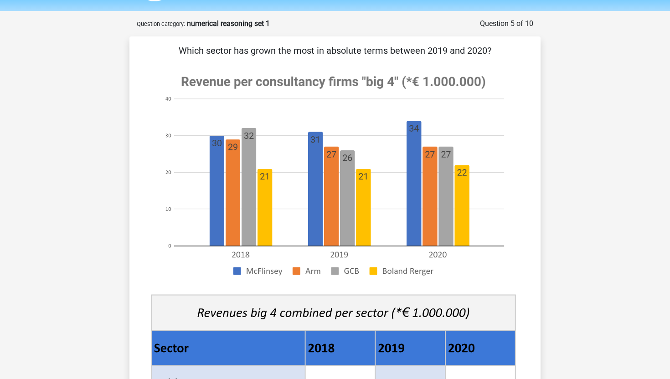
click at [511, 45] on p "Which sector has grown the most in absolute terms between 2019 and 2020?" at bounding box center [335, 51] width 382 height 14
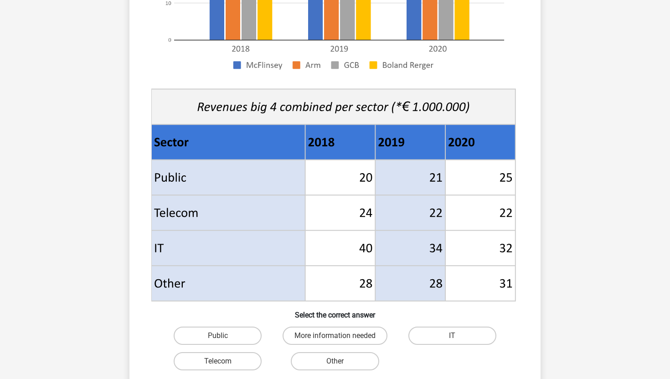
scroll to position [237, 0]
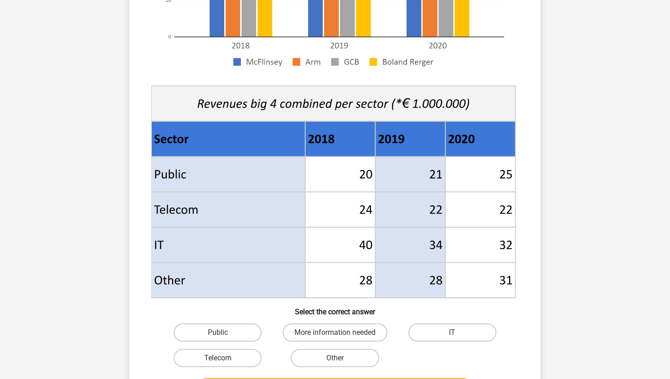
drag, startPoint x: 218, startPoint y: 112, endPoint x: 395, endPoint y: 212, distance: 203.1
click at [397, 209] on g at bounding box center [335, 77] width 368 height 445
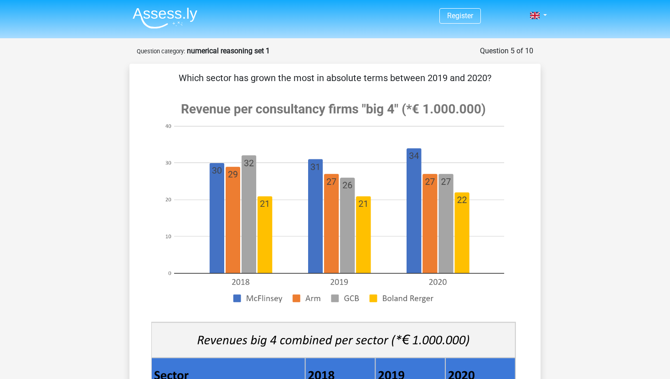
drag, startPoint x: 505, startPoint y: 77, endPoint x: 187, endPoint y: 72, distance: 317.8
click at [187, 72] on p "Which sector has grown the most in absolute terms between 2019 and 2020?" at bounding box center [335, 78] width 382 height 14
drag, startPoint x: 187, startPoint y: 72, endPoint x: 408, endPoint y: 72, distance: 220.7
click at [408, 72] on p "Which sector has grown the most in absolute terms between 2019 and 2020?" at bounding box center [335, 78] width 382 height 14
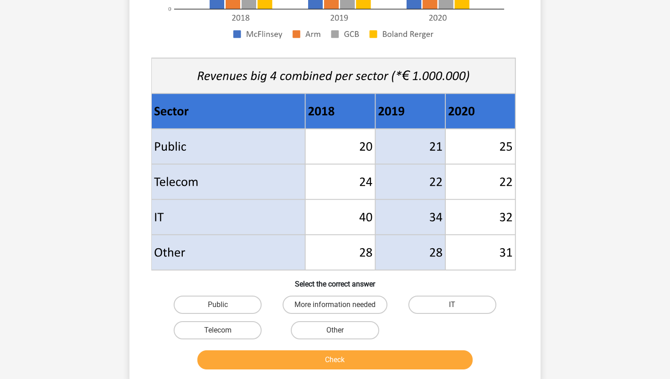
scroll to position [294, 0]
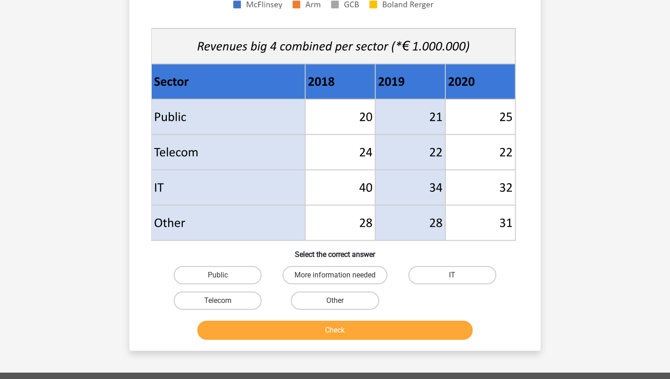
drag, startPoint x: 326, startPoint y: 122, endPoint x: 501, endPoint y: 231, distance: 205.7
click at [504, 232] on g at bounding box center [335, 20] width 368 height 445
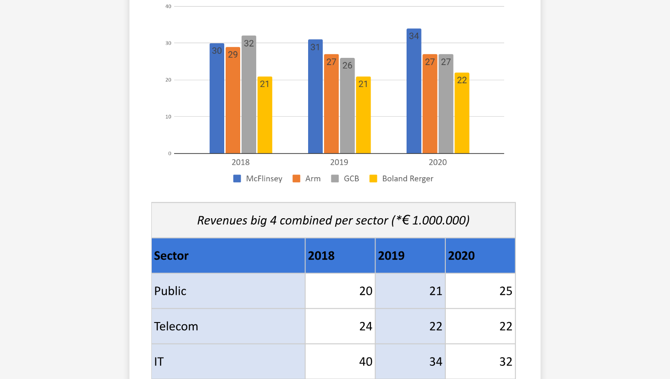
scroll to position [0, 0]
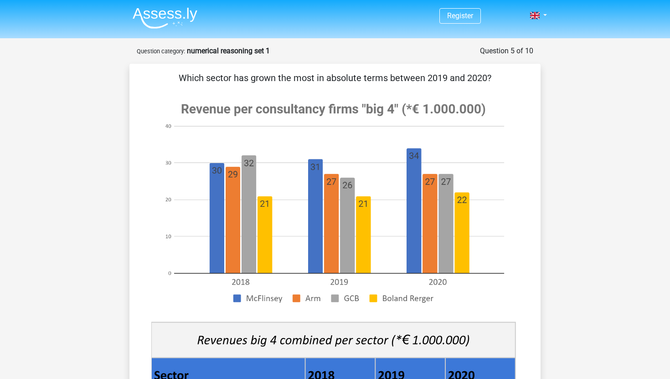
drag, startPoint x: 497, startPoint y: 80, endPoint x: 161, endPoint y: 78, distance: 336.0
click at [161, 78] on p "Which sector has grown the most in absolute terms between 2019 and 2020?" at bounding box center [335, 78] width 382 height 14
copy p "Which sector has grown the most in absolute terms between 2019 and 2020?"
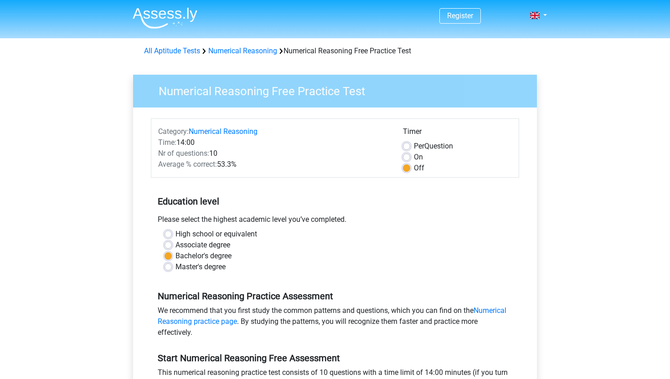
scroll to position [16, 0]
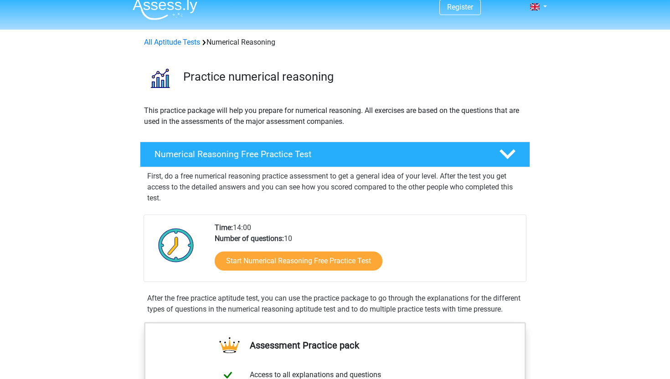
scroll to position [9, 0]
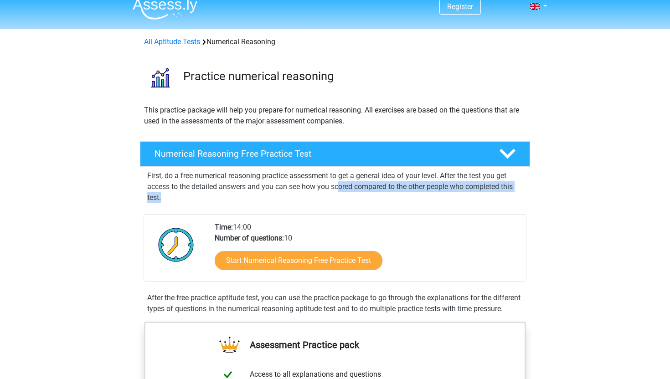
drag, startPoint x: 340, startPoint y: 185, endPoint x: 341, endPoint y: 201, distance: 15.5
click at [341, 201] on p "First, do a free numerical reasoning practice assessment to get a general idea …" at bounding box center [335, 187] width 376 height 33
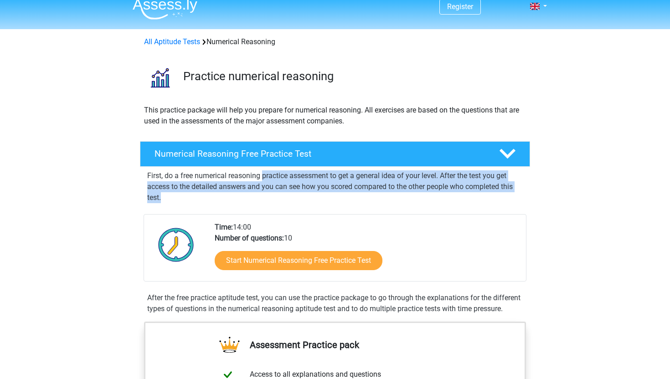
drag, startPoint x: 341, startPoint y: 201, endPoint x: 264, endPoint y: 173, distance: 80.9
click at [264, 173] on p "First, do a free numerical reasoning practice assessment to get a general idea …" at bounding box center [335, 187] width 376 height 33
drag, startPoint x: 264, startPoint y: 173, endPoint x: 270, endPoint y: 191, distance: 18.6
click at [270, 192] on p "First, do a free numerical reasoning practice assessment to get a general idea …" at bounding box center [335, 187] width 376 height 33
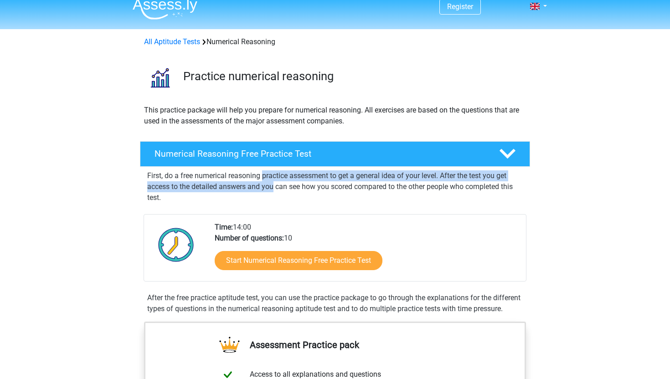
click at [270, 191] on p "First, do a free numerical reasoning practice assessment to get a general idea …" at bounding box center [335, 187] width 376 height 33
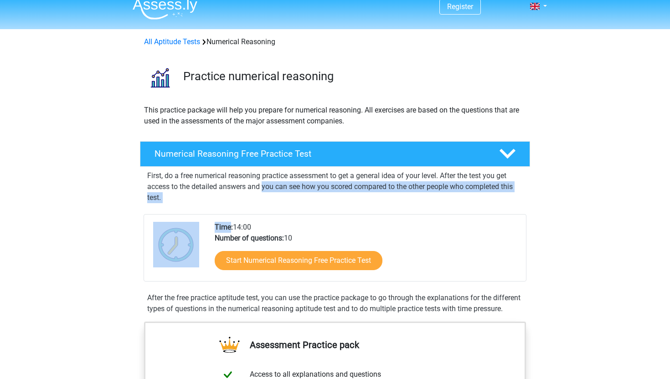
drag, startPoint x: 270, startPoint y: 191, endPoint x: 304, endPoint y: 209, distance: 38.8
click at [304, 209] on div "First, do a free numerical reasoning practice assessment to get a general idea …" at bounding box center [335, 241] width 383 height 148
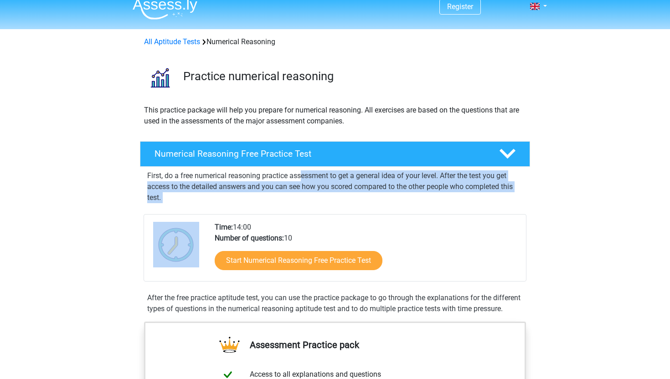
drag, startPoint x: 304, startPoint y: 208, endPoint x: 304, endPoint y: 179, distance: 29.2
click at [304, 179] on div "First, do a free numerical reasoning practice assessment to get a general idea …" at bounding box center [335, 241] width 383 height 148
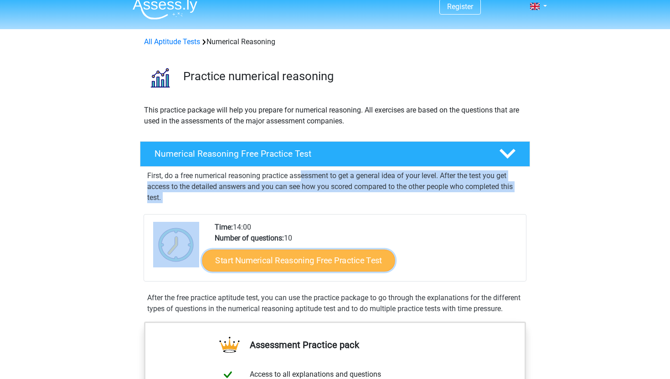
click at [294, 268] on link "Start Numerical Reasoning Free Practice Test" at bounding box center [298, 260] width 193 height 22
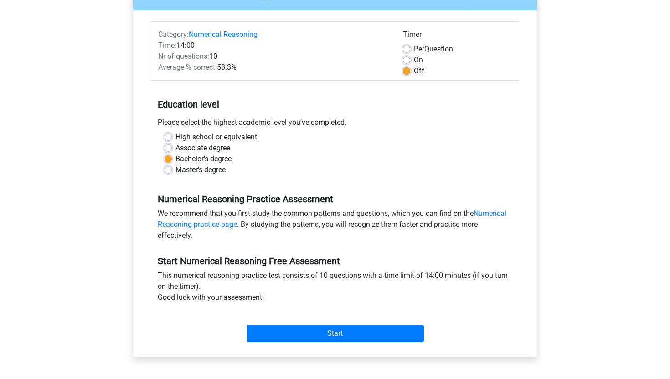
scroll to position [114, 0]
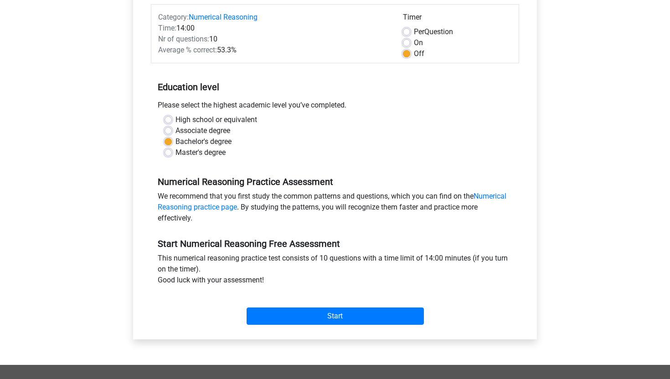
click at [331, 303] on div "Start" at bounding box center [335, 309] width 368 height 32
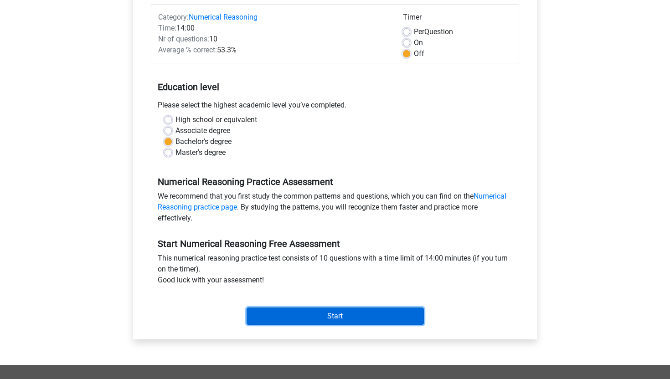
click at [327, 315] on input "Start" at bounding box center [335, 316] width 177 height 17
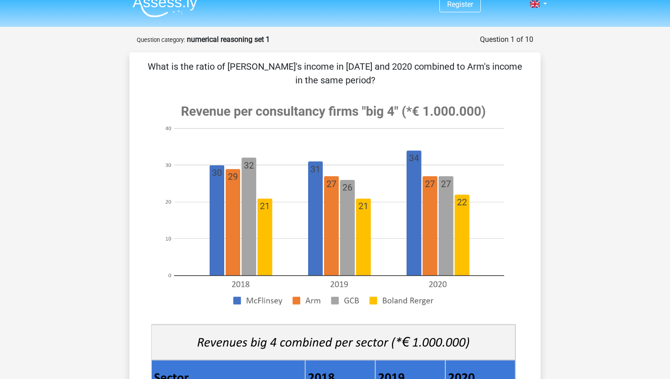
scroll to position [13, 0]
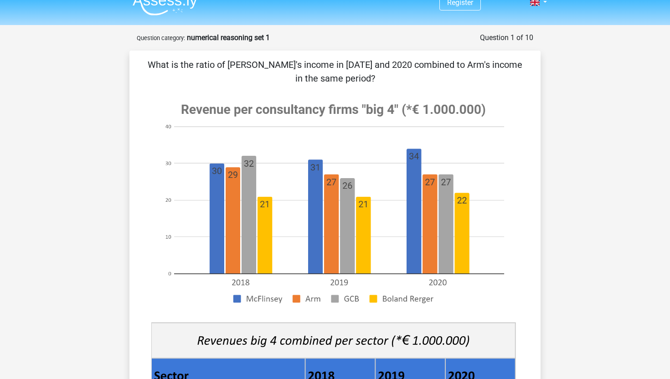
drag, startPoint x: 227, startPoint y: 108, endPoint x: 424, endPoint y: 105, distance: 197.4
click at [424, 105] on image at bounding box center [333, 204] width 364 height 222
drag, startPoint x: 372, startPoint y: 79, endPoint x: 217, endPoint y: 61, distance: 155.2
click at [217, 61] on p "What is the ratio of [PERSON_NAME]'s income in [DATE] and 2020 combined to Arm'…" at bounding box center [335, 71] width 382 height 27
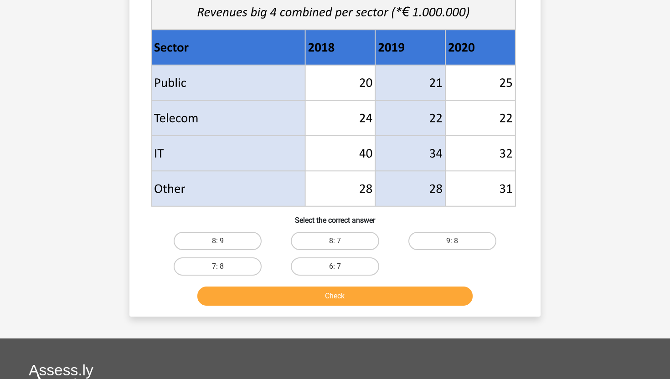
scroll to position [350, 0]
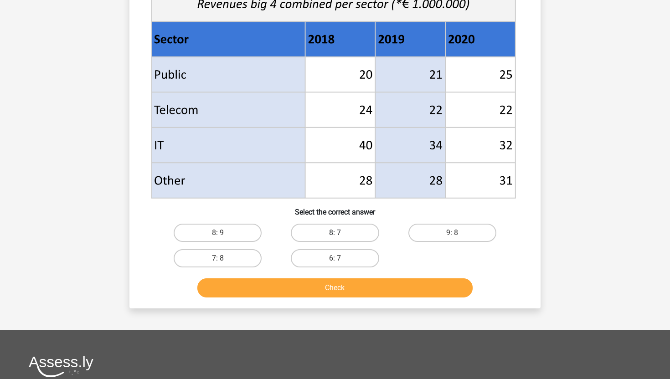
click at [326, 229] on label "8: 7" at bounding box center [335, 233] width 88 height 18
click at [335, 233] on input "8: 7" at bounding box center [338, 236] width 6 height 6
radio input "true"
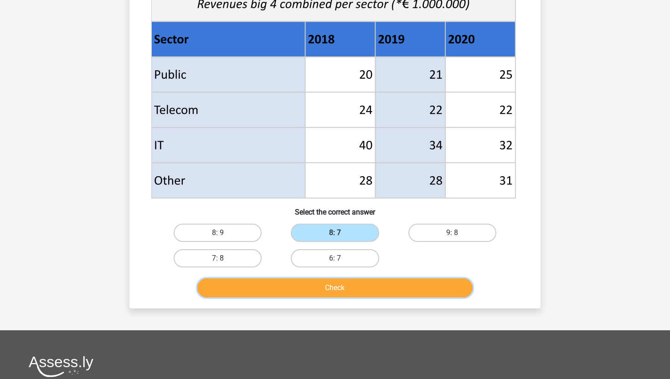
click at [314, 289] on button "Check" at bounding box center [335, 288] width 276 height 19
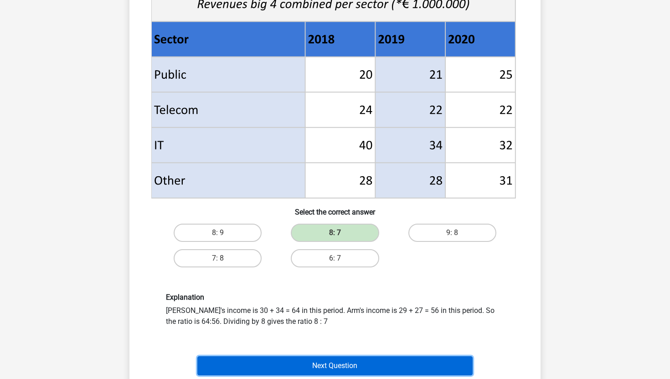
click at [334, 364] on button "Next Question" at bounding box center [335, 366] width 276 height 19
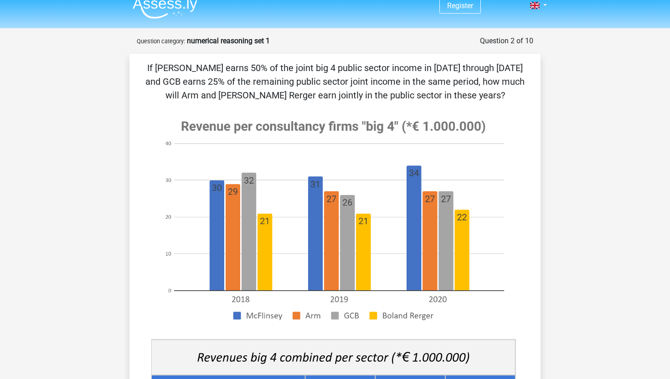
scroll to position [10, 0]
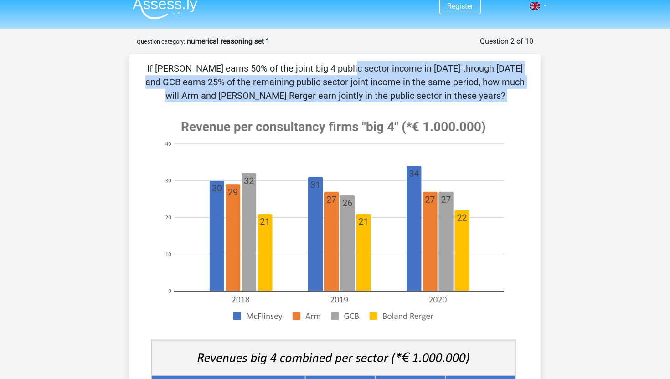
drag, startPoint x: 169, startPoint y: 65, endPoint x: 297, endPoint y: 109, distance: 136.1
click at [297, 109] on div "If [PERSON_NAME] earns 50% of the joint big 4 public sector income in [DATE] th…" at bounding box center [335, 359] width 404 height 594
click at [295, 109] on div "If [PERSON_NAME] earns 50% of the joint big 4 public sector income in [DATE] th…" at bounding box center [335, 359] width 404 height 594
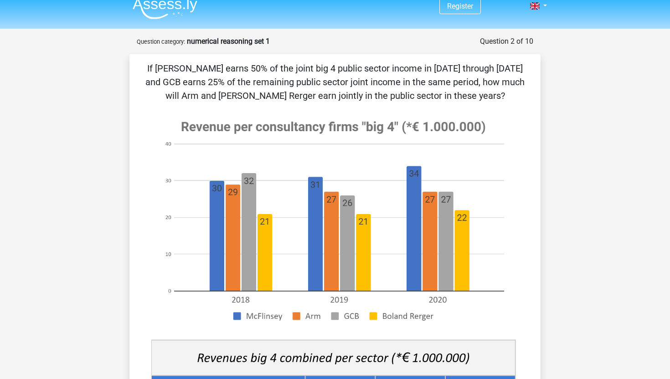
click at [295, 109] on div "If [PERSON_NAME] earns 50% of the joint big 4 public sector income in [DATE] th…" at bounding box center [335, 359] width 404 height 594
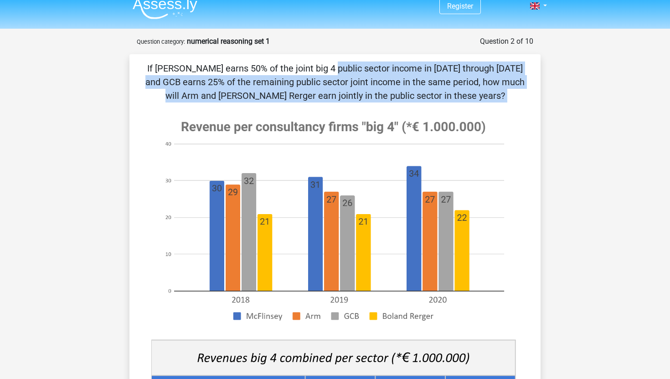
drag, startPoint x: 295, startPoint y: 109, endPoint x: 298, endPoint y: 58, distance: 50.7
click at [298, 58] on div "If [PERSON_NAME] earns 50% of the joint big 4 public sector income in [DATE] th…" at bounding box center [334, 358] width 411 height 609
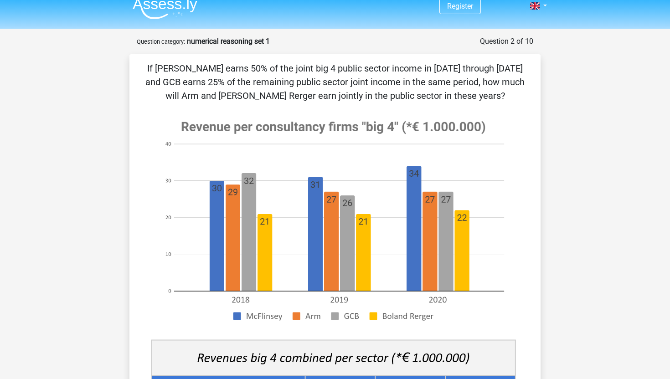
drag, startPoint x: 298, startPoint y: 58, endPoint x: 367, endPoint y: 99, distance: 80.1
click at [367, 99] on div "If [PERSON_NAME] earns 50% of the joint big 4 public sector income in [DATE] th…" at bounding box center [334, 358] width 411 height 609
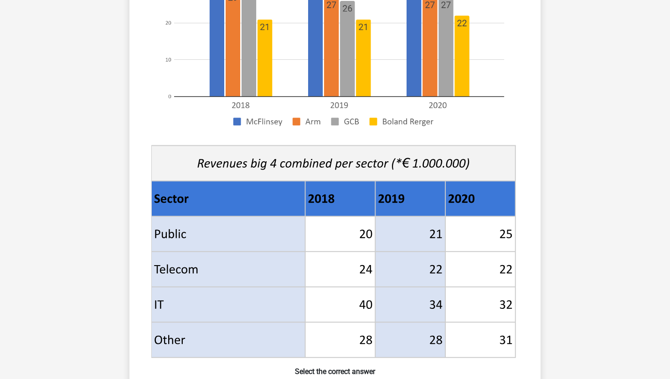
scroll to position [419, 0]
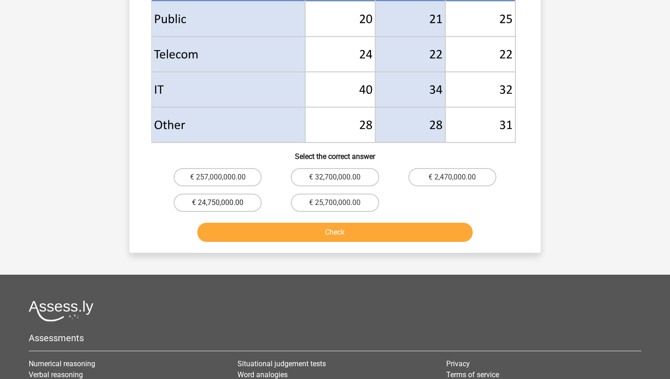
click at [243, 203] on label "€ 24,750,000.00" at bounding box center [218, 203] width 88 height 18
click at [224, 203] on input "€ 24,750,000.00" at bounding box center [221, 206] width 6 height 6
radio input "true"
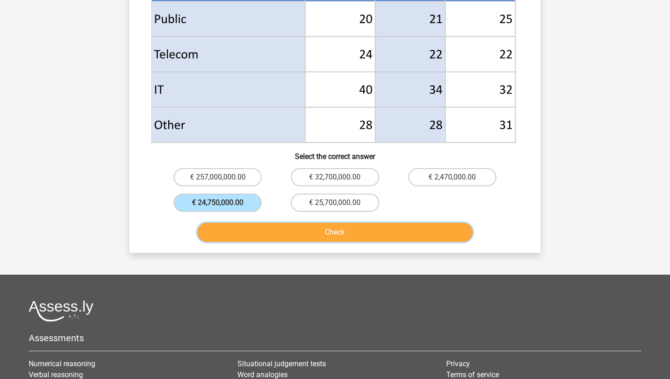
click at [328, 238] on button "Check" at bounding box center [335, 232] width 276 height 19
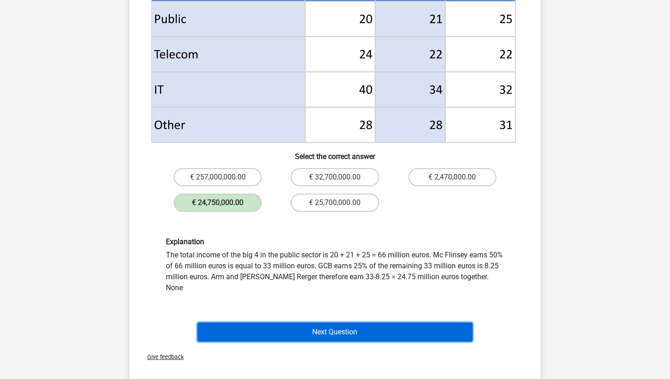
click at [356, 323] on button "Next Question" at bounding box center [335, 332] width 276 height 19
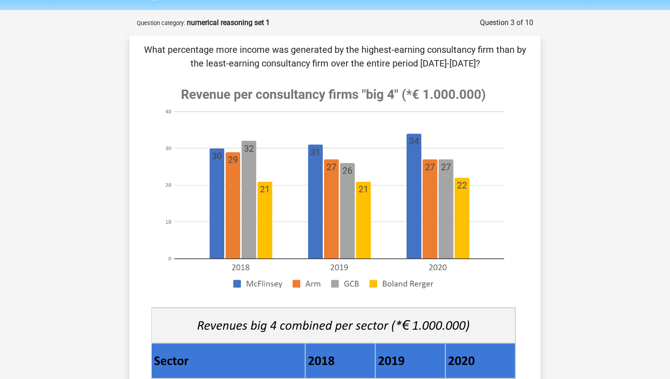
scroll to position [24, 0]
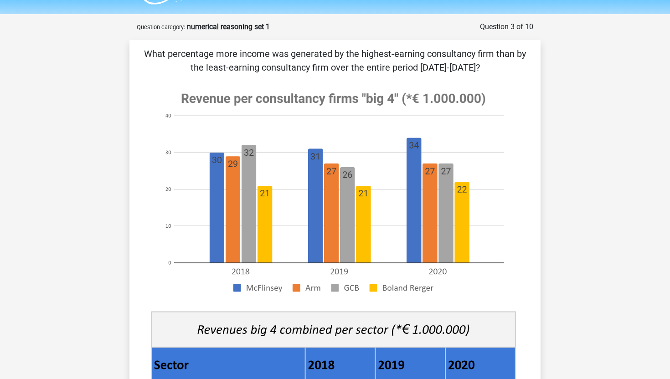
drag, startPoint x: 163, startPoint y: 61, endPoint x: 292, endPoint y: 73, distance: 130.1
click at [292, 73] on p "What percentage more income was generated by the highest-earning consultancy fi…" at bounding box center [335, 60] width 382 height 27
drag, startPoint x: 292, startPoint y: 73, endPoint x: 334, endPoint y: 88, distance: 44.6
click at [334, 89] on div "What percentage more income was generated by the highest-earning consultancy fi…" at bounding box center [335, 337] width 404 height 580
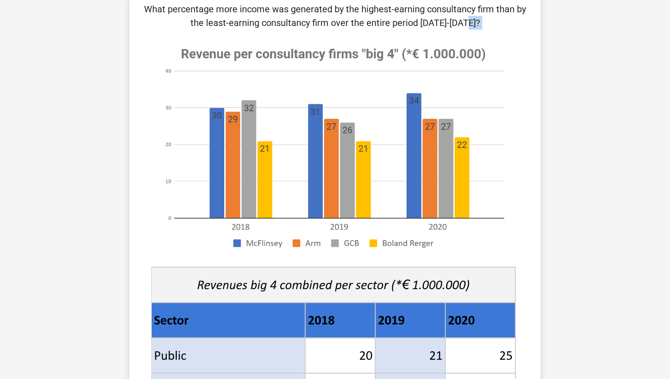
scroll to position [71, 0]
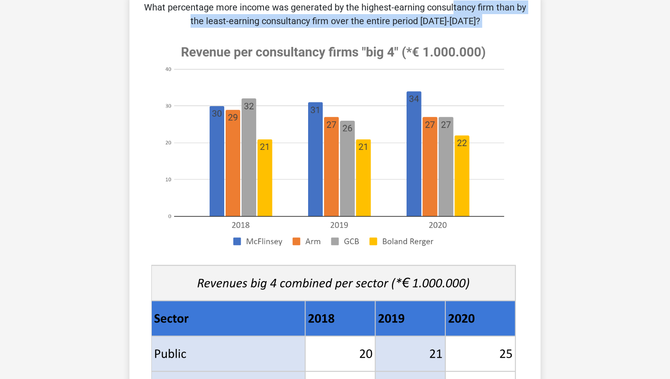
drag, startPoint x: 254, startPoint y: 12, endPoint x: 378, endPoint y: 30, distance: 124.8
click at [378, 30] on div "What percentage more income was generated by the highest-earning consultancy fi…" at bounding box center [335, 290] width 404 height 580
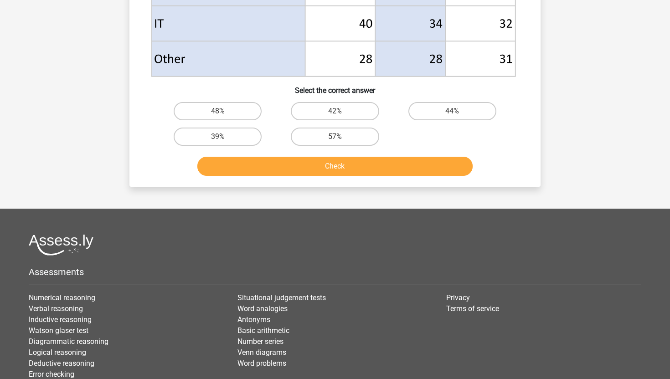
scroll to position [479, 0]
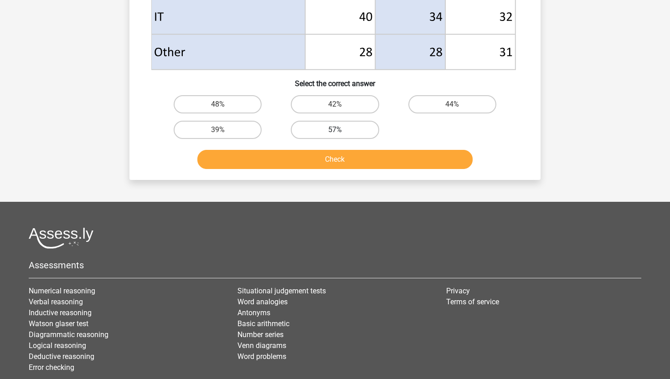
click at [338, 129] on label "57%" at bounding box center [335, 130] width 88 height 18
click at [338, 130] on input "57%" at bounding box center [338, 133] width 6 height 6
radio input "true"
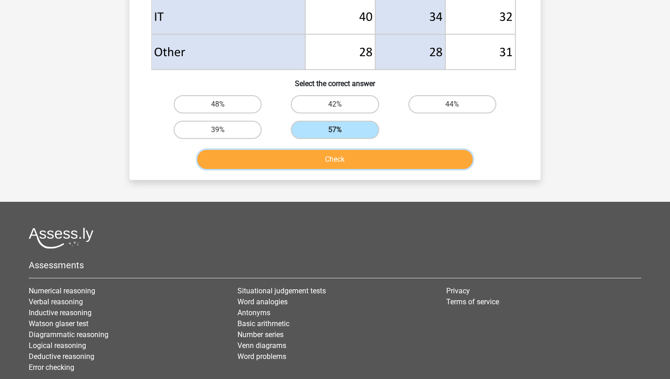
click at [336, 164] on button "Check" at bounding box center [335, 159] width 276 height 19
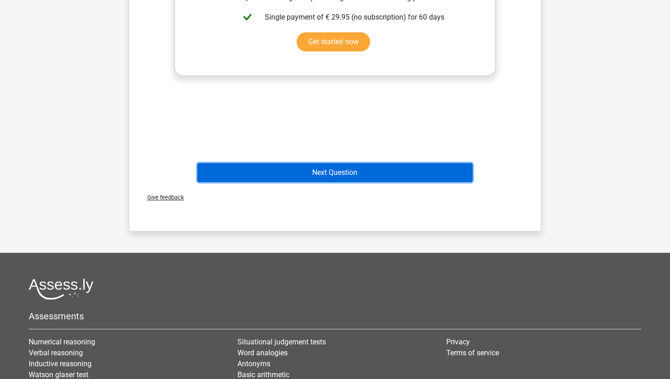
click at [383, 174] on button "Next Question" at bounding box center [335, 172] width 276 height 19
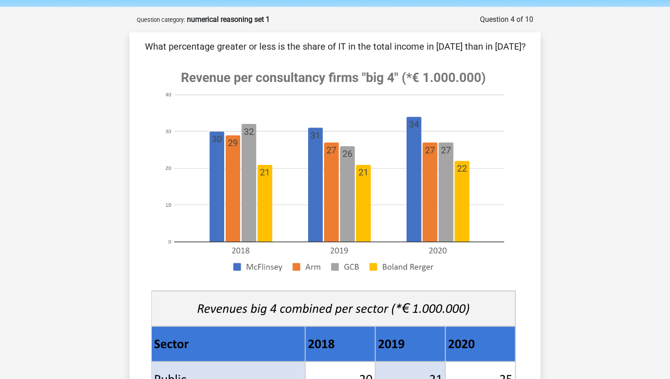
scroll to position [31, 0]
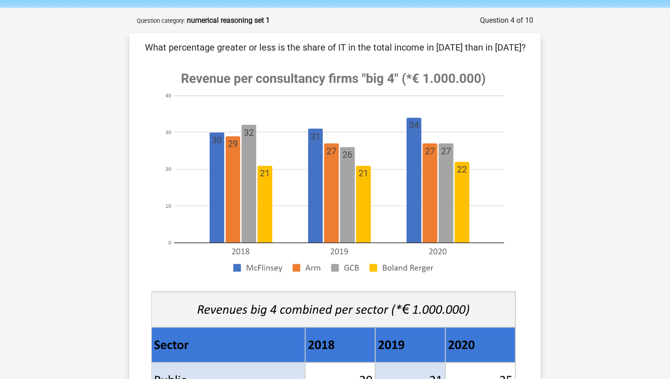
drag, startPoint x: 200, startPoint y: 45, endPoint x: 366, endPoint y: 45, distance: 165.9
click at [366, 45] on p "What percentage greater or less is the share of IT in the total income in [DATE…" at bounding box center [335, 48] width 382 height 14
drag, startPoint x: 366, startPoint y: 45, endPoint x: 259, endPoint y: 43, distance: 107.2
click at [259, 43] on p "What percentage greater or less is the share of IT in the total income in [DATE…" at bounding box center [335, 48] width 382 height 14
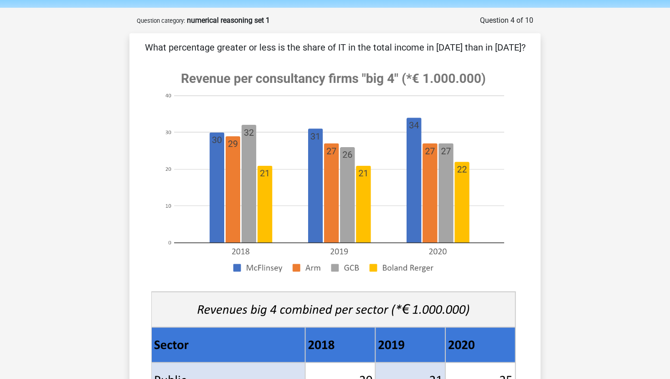
click at [259, 43] on p "What percentage greater or less is the share of IT in the total income in [DATE…" at bounding box center [335, 48] width 382 height 14
drag, startPoint x: 259, startPoint y: 43, endPoint x: 496, endPoint y: 49, distance: 237.6
click at [496, 50] on p "What percentage greater or less is the share of IT in the total income in [DATE…" at bounding box center [335, 48] width 382 height 14
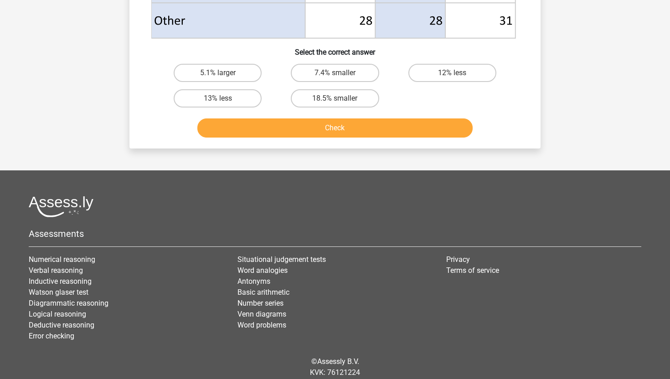
scroll to position [495, 0]
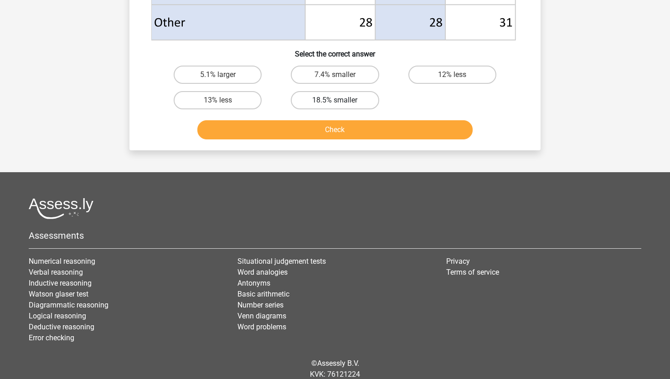
click at [323, 99] on label "18.5% smaller" at bounding box center [335, 100] width 88 height 18
click at [335, 100] on input "18.5% smaller" at bounding box center [338, 103] width 6 height 6
radio input "true"
click at [324, 127] on button "Check" at bounding box center [335, 129] width 276 height 19
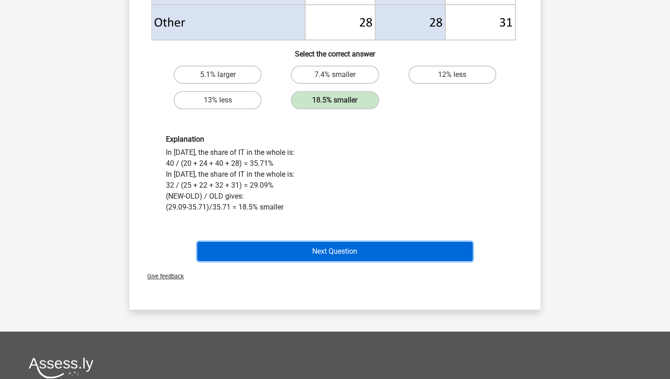
click at [385, 256] on button "Next Question" at bounding box center [335, 251] width 276 height 19
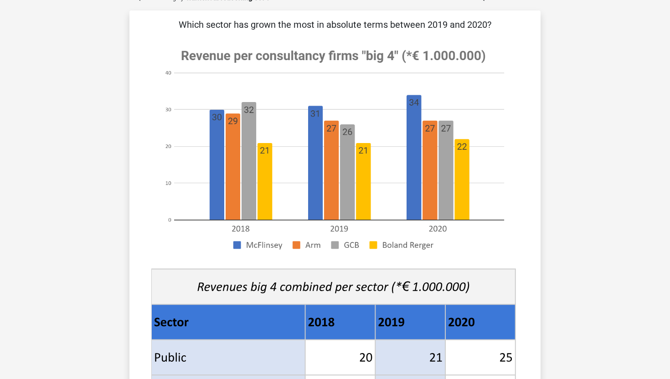
scroll to position [46, 0]
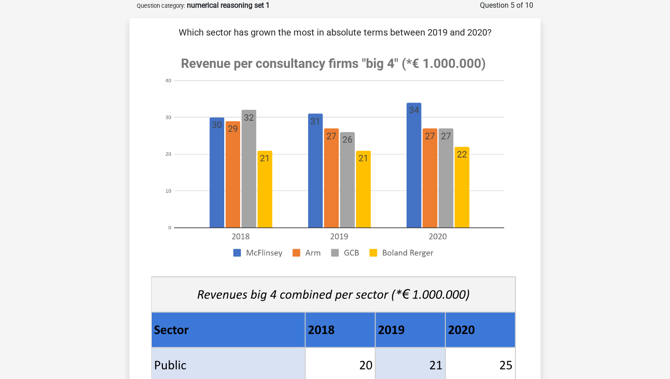
drag, startPoint x: 190, startPoint y: 35, endPoint x: 295, endPoint y: 35, distance: 105.3
click at [295, 35] on p "Which sector has grown the most in absolute terms between 2019 and 2020?" at bounding box center [335, 33] width 382 height 14
drag, startPoint x: 295, startPoint y: 35, endPoint x: 403, endPoint y: 36, distance: 108.0
click at [403, 36] on p "Which sector has grown the most in absolute terms between 2019 and 2020?" at bounding box center [335, 33] width 382 height 14
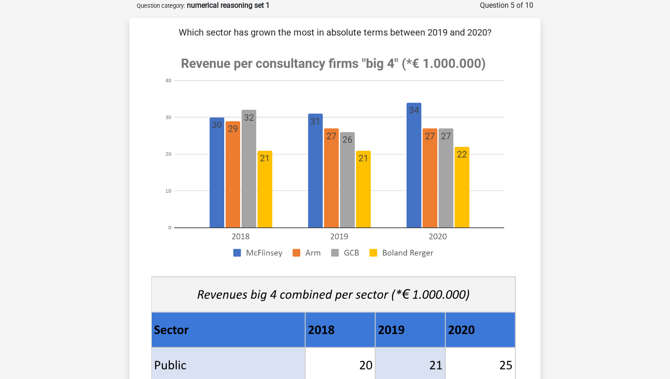
click at [403, 36] on p "Which sector has grown the most in absolute terms between 2019 and 2020?" at bounding box center [335, 33] width 382 height 14
drag, startPoint x: 403, startPoint y: 36, endPoint x: 493, endPoint y: 34, distance: 90.3
click at [493, 35] on p "Which sector has grown the most in absolute terms between 2019 and 2020?" at bounding box center [335, 33] width 382 height 14
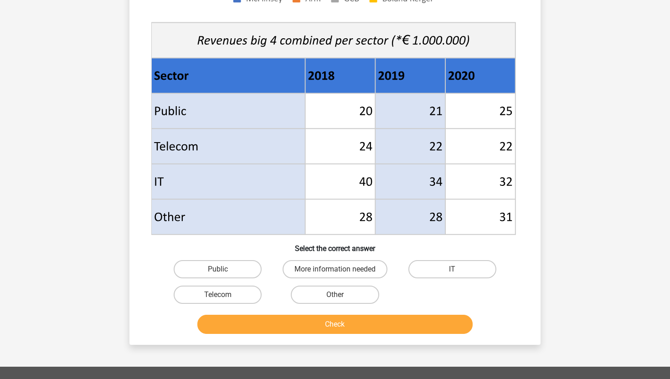
scroll to position [300, 0]
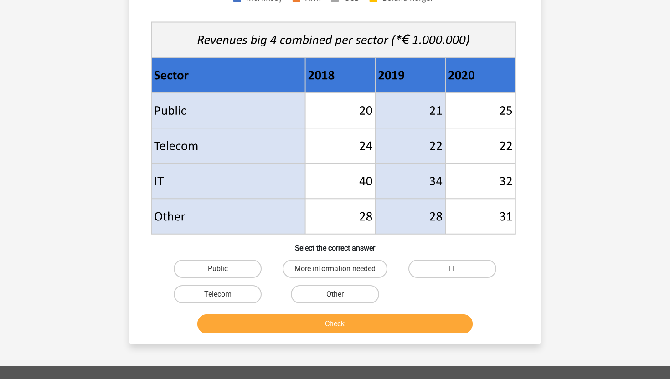
click at [220, 272] on input "Public" at bounding box center [221, 272] width 6 height 6
radio input "true"
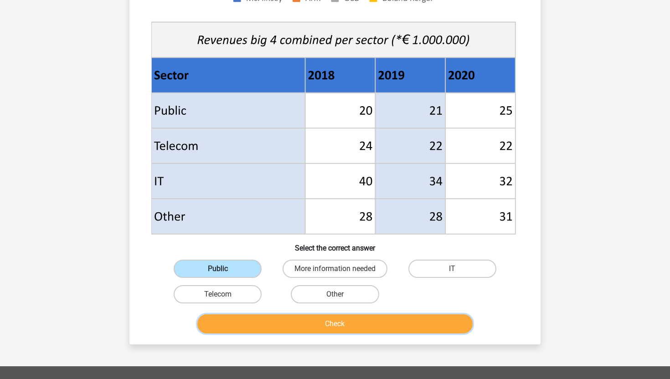
click at [320, 318] on button "Check" at bounding box center [335, 324] width 276 height 19
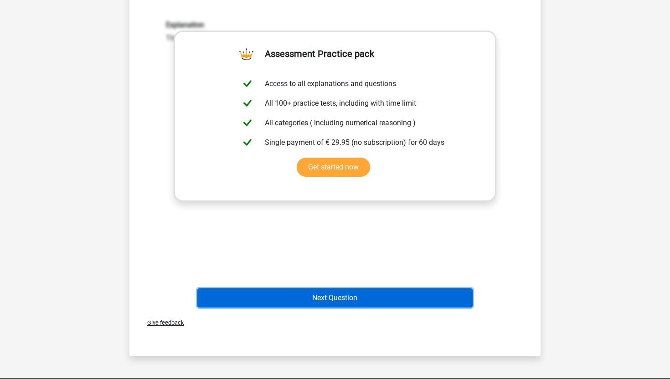
click at [368, 300] on button "Next Question" at bounding box center [335, 298] width 276 height 19
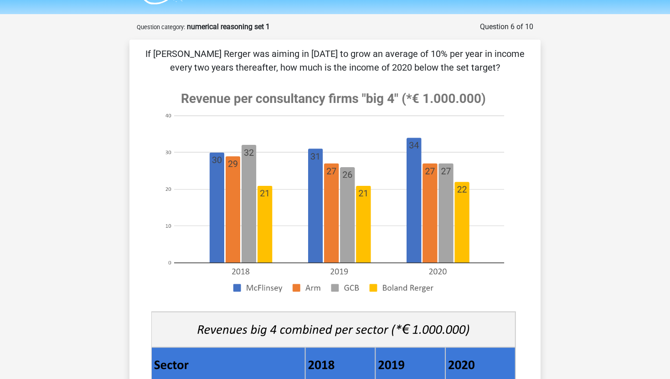
scroll to position [23, 0]
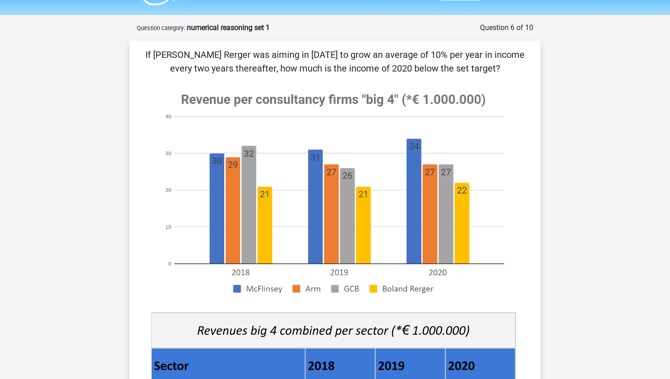
drag, startPoint x: 296, startPoint y: 52, endPoint x: 365, endPoint y: 70, distance: 71.2
click at [366, 70] on p "If [PERSON_NAME] Rerger was aiming in [DATE] to grow an average of 10% per year…" at bounding box center [335, 61] width 382 height 27
click at [365, 70] on p "If [PERSON_NAME] Rerger was aiming in [DATE] to grow an average of 10% per year…" at bounding box center [335, 61] width 382 height 27
drag, startPoint x: 365, startPoint y: 70, endPoint x: 315, endPoint y: 47, distance: 54.5
click at [315, 48] on p "If [PERSON_NAME] Rerger was aiming in [DATE] to grow an average of 10% per year…" at bounding box center [335, 61] width 382 height 27
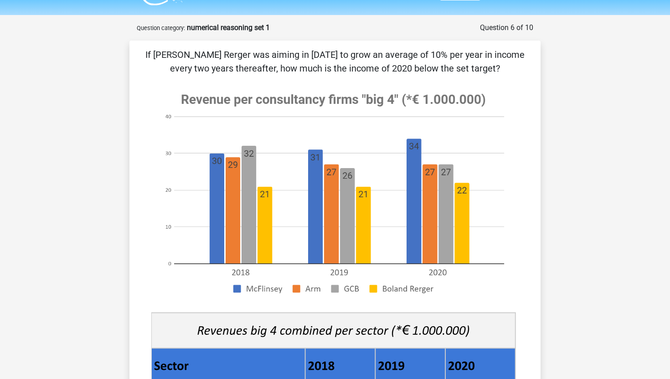
drag, startPoint x: 513, startPoint y: 64, endPoint x: 248, endPoint y: 42, distance: 266.2
click at [248, 43] on div "If [PERSON_NAME] Rerger was aiming in [DATE] to grow an average of 10% per year…" at bounding box center [334, 338] width 411 height 595
click at [248, 42] on div "If [PERSON_NAME] Rerger was aiming in [DATE] to grow an average of 10% per year…" at bounding box center [334, 338] width 411 height 595
drag, startPoint x: 235, startPoint y: 49, endPoint x: 487, endPoint y: 67, distance: 253.2
click at [491, 67] on p "If [PERSON_NAME] Rerger was aiming in [DATE] to grow an average of 10% per year…" at bounding box center [335, 61] width 382 height 27
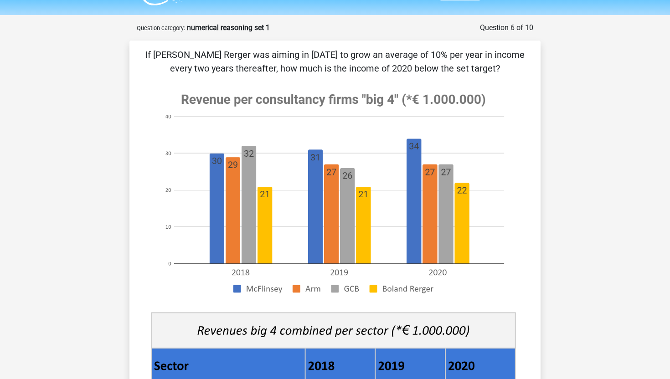
click at [487, 67] on p "If [PERSON_NAME] Rerger was aiming in [DATE] to grow an average of 10% per year…" at bounding box center [335, 61] width 382 height 27
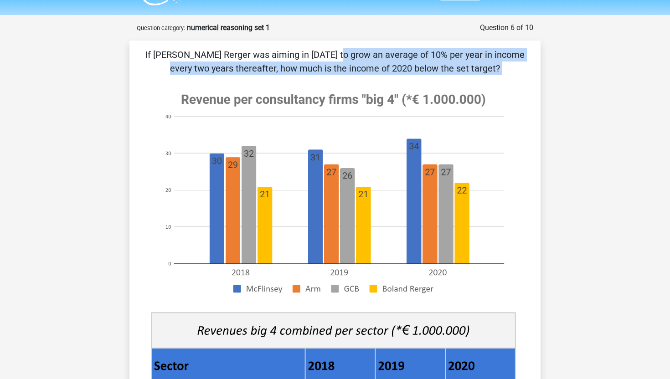
drag, startPoint x: 487, startPoint y: 67, endPoint x: 142, endPoint y: 57, distance: 345.7
click at [142, 57] on div "If [PERSON_NAME] Rerger was aiming in [DATE] to grow an average of 10% per year…" at bounding box center [335, 338] width 404 height 580
click at [268, 54] on p "If [PERSON_NAME] Rerger was aiming in [DATE] to grow an average of 10% per year…" at bounding box center [335, 61] width 382 height 27
drag, startPoint x: 148, startPoint y: 56, endPoint x: 255, endPoint y: 72, distance: 108.8
click at [255, 72] on p "If [PERSON_NAME] Rerger was aiming in [DATE] to grow an average of 10% per year…" at bounding box center [335, 61] width 382 height 27
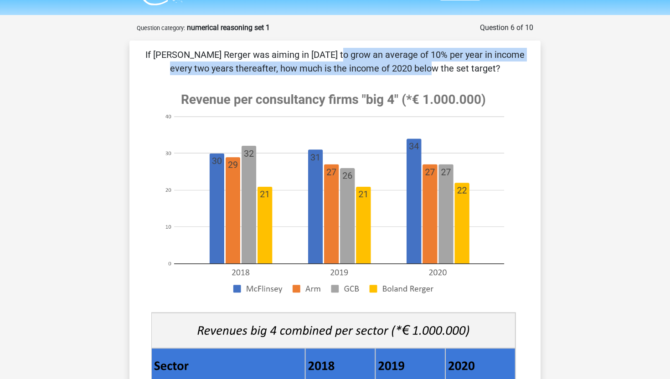
click at [255, 72] on p "If [PERSON_NAME] Rerger was aiming in [DATE] to grow an average of 10% per year…" at bounding box center [335, 61] width 382 height 27
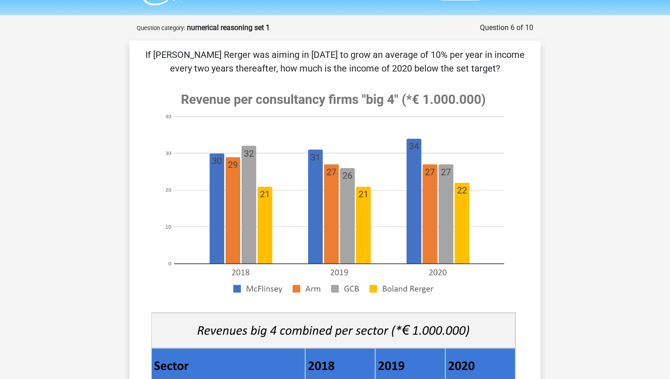
click at [350, 51] on p "If [PERSON_NAME] Rerger was aiming in [DATE] to grow an average of 10% per year…" at bounding box center [335, 61] width 382 height 27
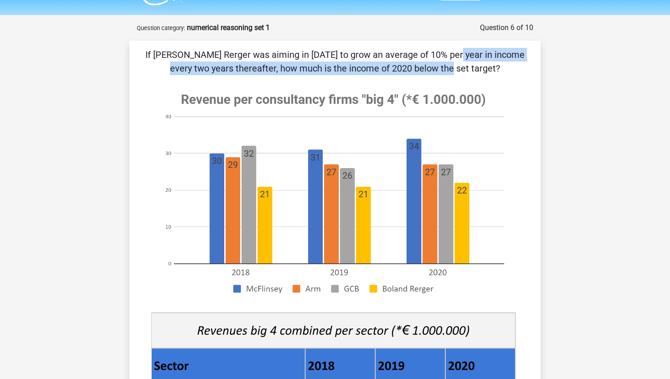
drag, startPoint x: 277, startPoint y: 64, endPoint x: 264, endPoint y: 56, distance: 15.3
click at [264, 56] on p "If [PERSON_NAME] Rerger was aiming in [DATE] to grow an average of 10% per year…" at bounding box center [335, 61] width 382 height 27
drag, startPoint x: 264, startPoint y: 56, endPoint x: 294, endPoint y: 67, distance: 31.6
click at [294, 67] on p "If [PERSON_NAME] Rerger was aiming in [DATE] to grow an average of 10% per year…" at bounding box center [335, 61] width 382 height 27
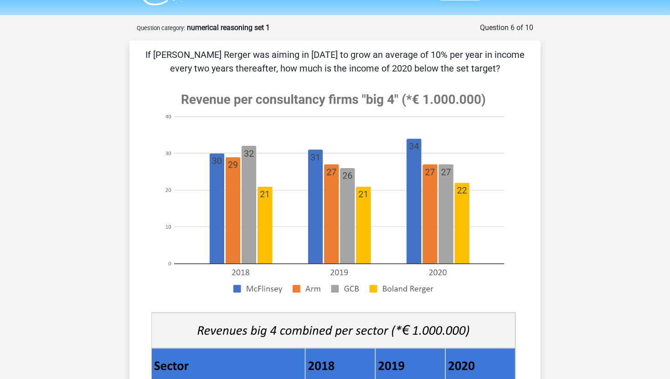
drag, startPoint x: 269, startPoint y: 52, endPoint x: 407, endPoint y: 62, distance: 138.5
click at [407, 62] on p "If [PERSON_NAME] Rerger was aiming in [DATE] to grow an average of 10% per year…" at bounding box center [335, 61] width 382 height 27
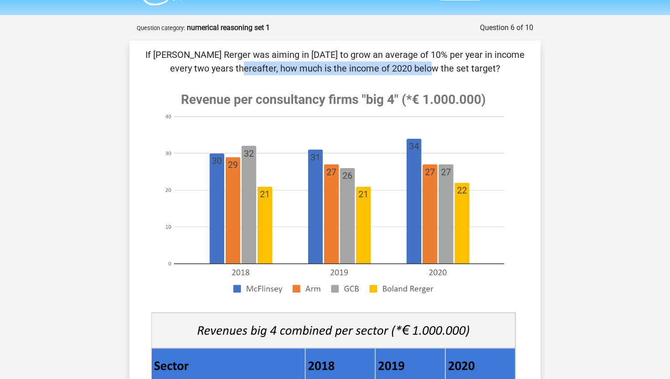
drag, startPoint x: 407, startPoint y: 62, endPoint x: 239, endPoint y: 68, distance: 167.9
click at [239, 68] on p "If [PERSON_NAME] Rerger was aiming in [DATE] to grow an average of 10% per year…" at bounding box center [335, 61] width 382 height 27
drag, startPoint x: 239, startPoint y: 68, endPoint x: 388, endPoint y: 67, distance: 149.1
click at [393, 68] on p "If [PERSON_NAME] Rerger was aiming in [DATE] to grow an average of 10% per year…" at bounding box center [335, 61] width 382 height 27
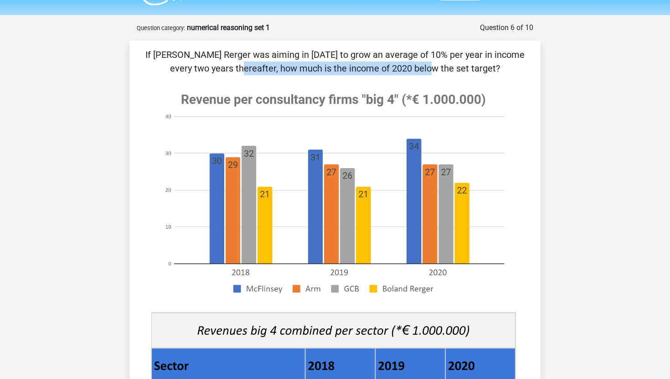
drag, startPoint x: 487, startPoint y: 70, endPoint x: 162, endPoint y: 47, distance: 325.4
click at [162, 47] on div "If [PERSON_NAME] Rerger was aiming in [DATE] to grow an average of 10% per year…" at bounding box center [334, 338] width 411 height 595
copy p "If [PERSON_NAME] Rerger was aiming in [DATE] to grow an average of 10% per year…"
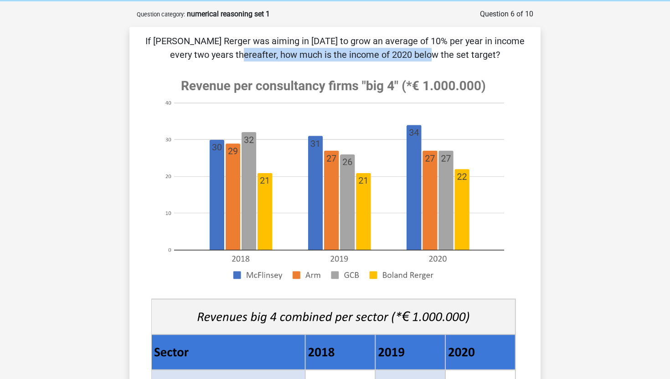
click at [258, 53] on p "If [PERSON_NAME] Rerger was aiming in [DATE] to grow an average of 10% per year…" at bounding box center [335, 47] width 382 height 27
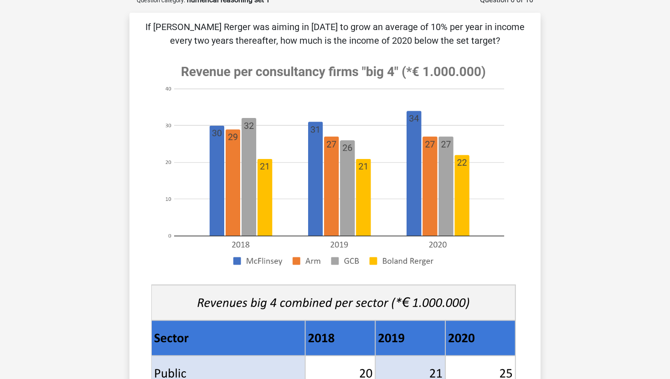
scroll to position [0, 0]
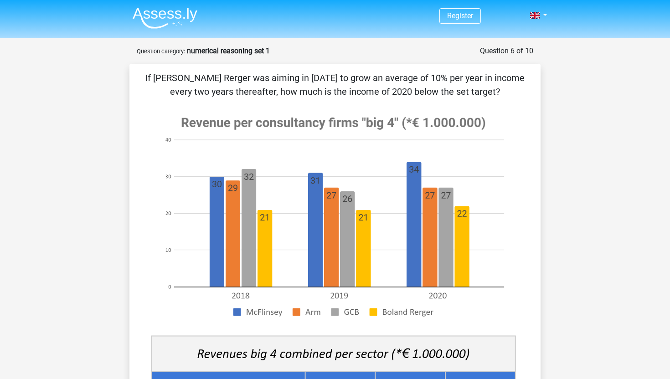
drag, startPoint x: 431, startPoint y: 82, endPoint x: 488, endPoint y: 87, distance: 57.2
click at [488, 87] on p "If [PERSON_NAME] Rerger was aiming in [DATE] to grow an average of 10% per year…" at bounding box center [335, 84] width 382 height 27
click at [487, 86] on p "If [PERSON_NAME] Rerger was aiming in [DATE] to grow an average of 10% per year…" at bounding box center [335, 84] width 382 height 27
drag, startPoint x: 485, startPoint y: 90, endPoint x: 134, endPoint y: 71, distance: 352.0
click at [134, 71] on div "If [PERSON_NAME] Rerger was aiming in [DATE] to grow an average of 10% per year…" at bounding box center [335, 361] width 404 height 580
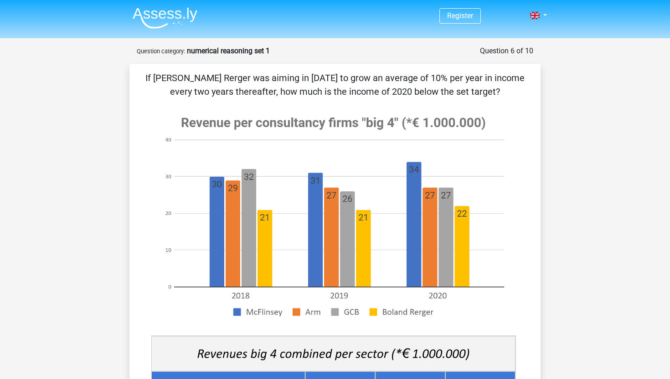
copy p "If [PERSON_NAME] Rerger was aiming in [DATE] to grow an average of 10% per year…"
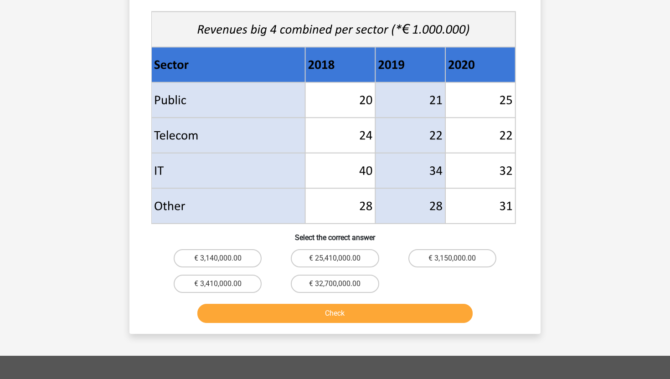
scroll to position [329, 0]
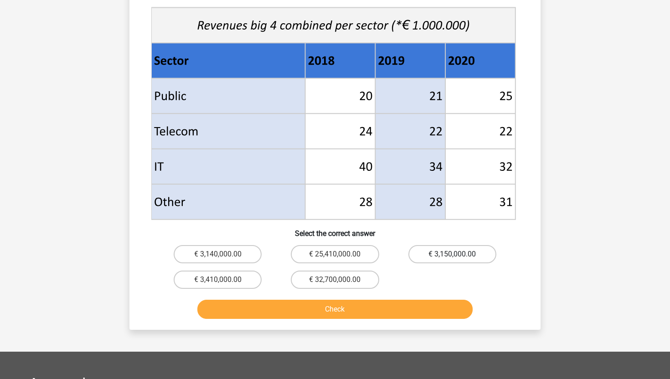
click at [444, 259] on label "€ 3,150,000.00" at bounding box center [452, 254] width 88 height 18
click at [452, 259] on input "€ 3,150,000.00" at bounding box center [455, 257] width 6 height 6
radio input "true"
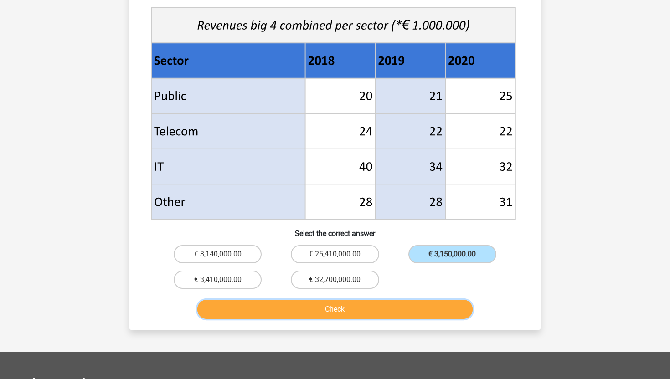
click at [410, 307] on button "Check" at bounding box center [335, 309] width 276 height 19
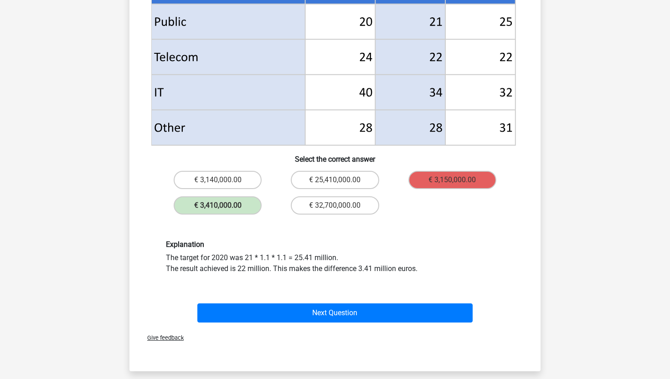
scroll to position [404, 0]
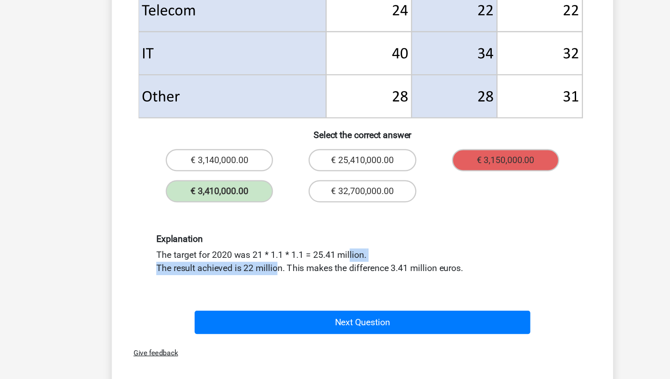
drag, startPoint x: 207, startPoint y: 254, endPoint x: 265, endPoint y: 268, distance: 59.2
click at [265, 268] on div "Explanation The target for 2020 was 21 * 1.1 * 1.1 = 25.41 million. The result …" at bounding box center [335, 256] width 352 height 34
click at [261, 263] on div "Explanation The target for 2020 was 21 * 1.1 * 1.1 = 25.41 million. The result …" at bounding box center [335, 256] width 352 height 34
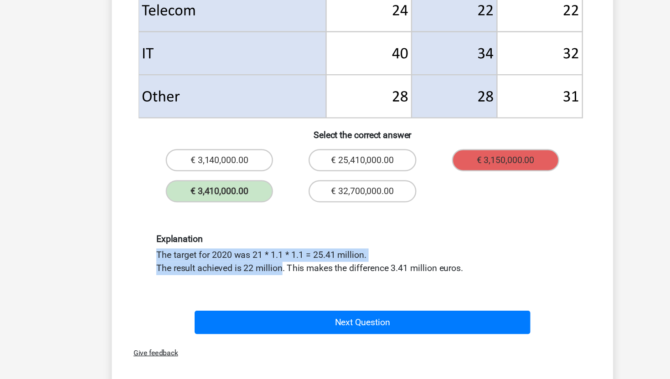
drag, startPoint x: 261, startPoint y: 263, endPoint x: 248, endPoint y: 247, distance: 20.4
click at [249, 248] on div "Explanation The target for 2020 was 21 * 1.1 * 1.1 = 25.41 million. The result …" at bounding box center [335, 256] width 352 height 34
click at [248, 247] on h6 "Explanation" at bounding box center [335, 243] width 338 height 9
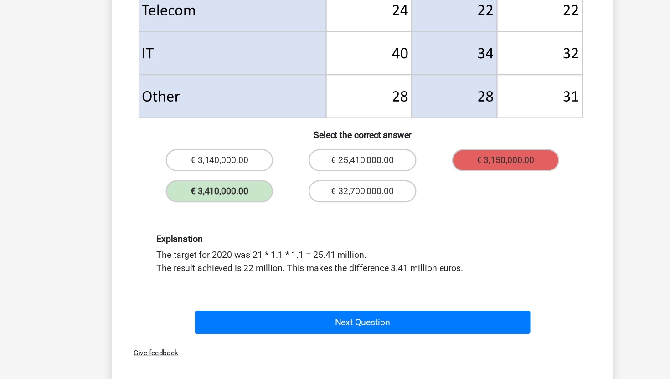
drag, startPoint x: 248, startPoint y: 247, endPoint x: 322, endPoint y: 260, distance: 75.0
click at [322, 260] on div "Explanation The target for 2020 was 21 * 1.1 * 1.1 = 25.41 million. The result …" at bounding box center [335, 256] width 352 height 34
click at [323, 260] on div "Explanation The target for 2020 was 21 * 1.1 * 1.1 = 25.41 million. The result …" at bounding box center [335, 256] width 352 height 34
drag, startPoint x: 323, startPoint y: 260, endPoint x: 248, endPoint y: 249, distance: 76.0
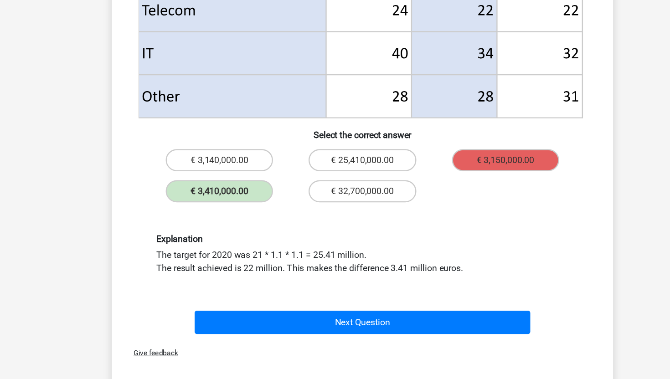
click at [248, 250] on div "Explanation The target for 2020 was 21 * 1.1 * 1.1 = 25.41 million. The result …" at bounding box center [335, 256] width 352 height 34
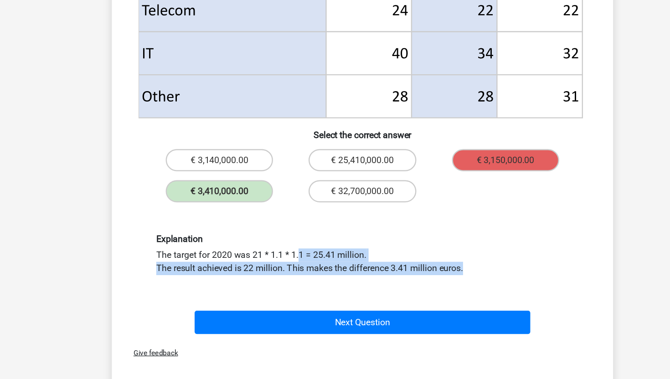
drag, startPoint x: 348, startPoint y: 284, endPoint x: 330, endPoint y: 250, distance: 38.3
click at [330, 250] on div "Explanation The target for 2020 was 21 * 1.1 * 1.1 = 25.41 million. The result …" at bounding box center [335, 256] width 382 height 78
click at [330, 250] on div "Explanation The target for 2020 was 21 * 1.1 * 1.1 = 25.41 million. The result …" at bounding box center [335, 256] width 352 height 34
drag, startPoint x: 330, startPoint y: 250, endPoint x: 374, endPoint y: 264, distance: 47.0
click at [376, 265] on div "Explanation The target for 2020 was 21 * 1.1 * 1.1 = 25.41 million. The result …" at bounding box center [335, 256] width 352 height 34
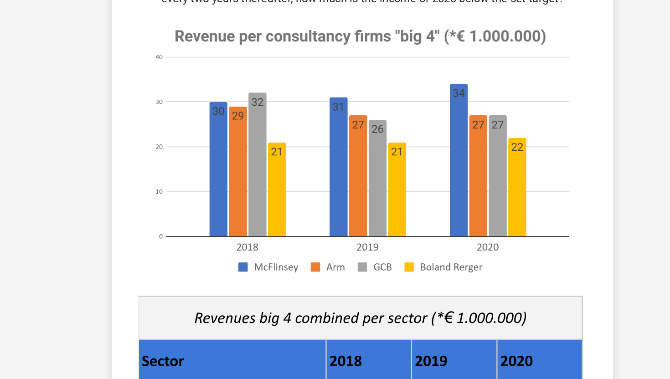
scroll to position [0, 0]
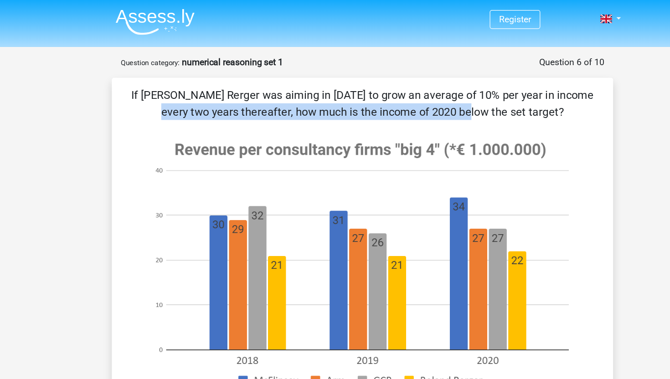
drag, startPoint x: 248, startPoint y: 88, endPoint x: 326, endPoint y: 73, distance: 78.8
click at [326, 73] on p "If [PERSON_NAME] Rerger was aiming in [DATE] to grow an average of 10% per year…" at bounding box center [335, 84] width 382 height 27
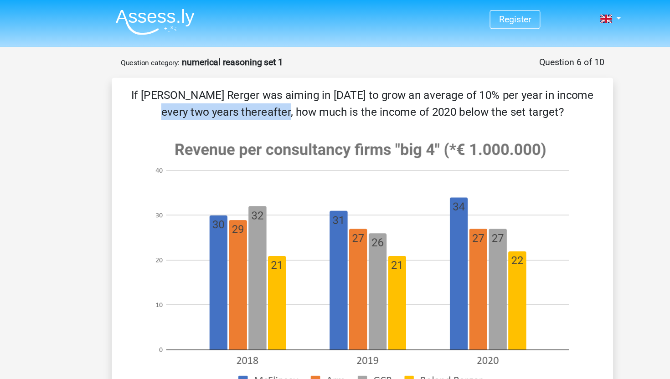
drag, startPoint x: 326, startPoint y: 73, endPoint x: 431, endPoint y: 80, distance: 106.0
click at [431, 80] on p "If [PERSON_NAME] Rerger was aiming in [DATE] to grow an average of 10% per year…" at bounding box center [335, 84] width 382 height 27
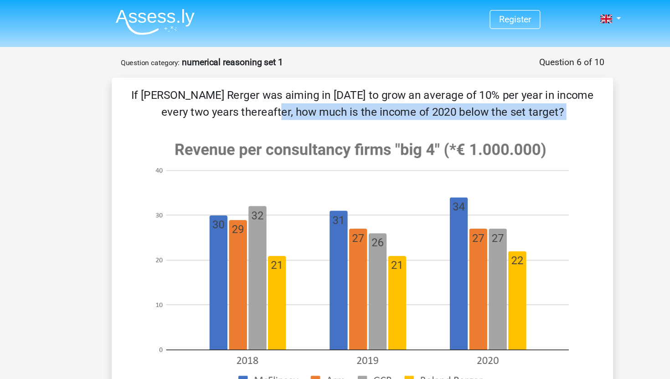
drag, startPoint x: 431, startPoint y: 80, endPoint x: 474, endPoint y: 105, distance: 49.4
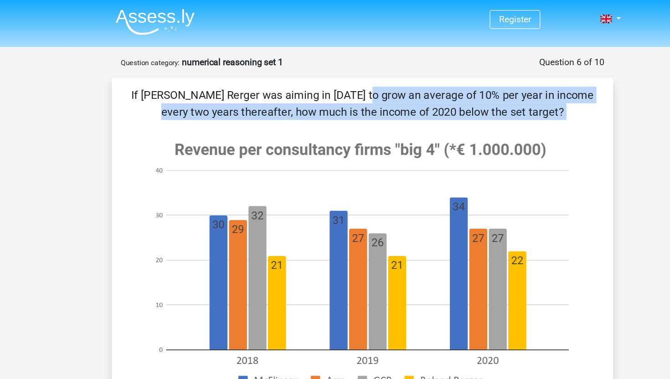
drag, startPoint x: 474, startPoint y: 105, endPoint x: 439, endPoint y: 67, distance: 51.3
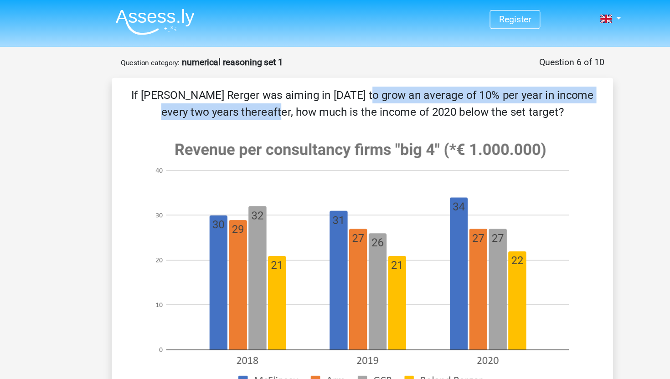
drag, startPoint x: 432, startPoint y: 80, endPoint x: 369, endPoint y: 70, distance: 64.1
click at [371, 79] on p "If [PERSON_NAME] Rerger was aiming in [DATE] to grow an average of 10% per year…" at bounding box center [335, 84] width 382 height 27
drag, startPoint x: 371, startPoint y: 79, endPoint x: 426, endPoint y: 92, distance: 57.1
click at [426, 92] on p "If [PERSON_NAME] Rerger was aiming in [DATE] to grow an average of 10% per year…" at bounding box center [335, 84] width 382 height 27
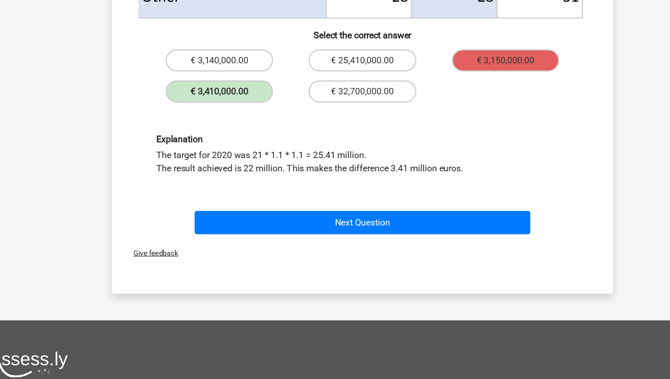
scroll to position [466, 0]
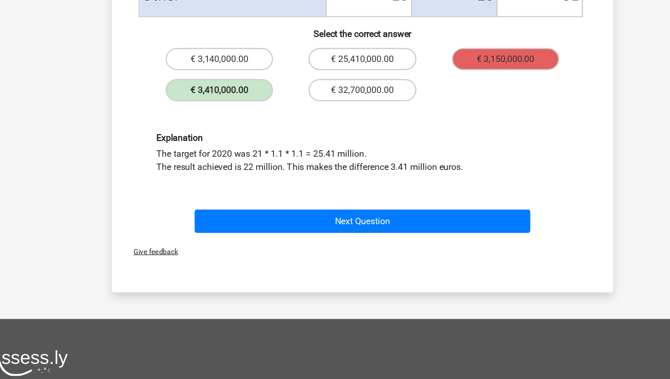
click at [418, 239] on div "Next Question" at bounding box center [335, 248] width 382 height 30
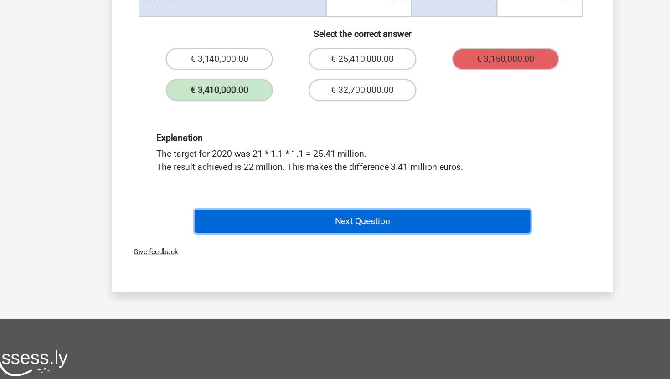
click at [418, 250] on button "Next Question" at bounding box center [335, 249] width 276 height 19
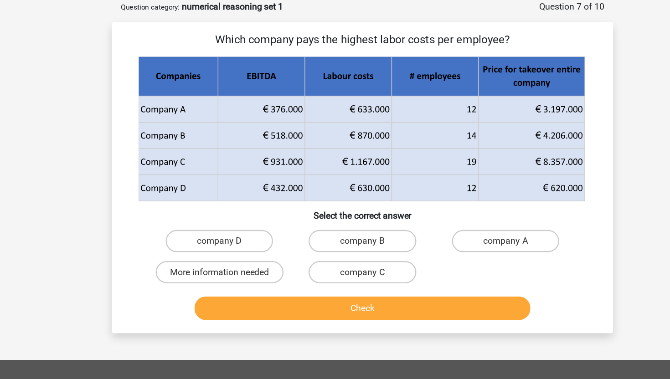
scroll to position [0, 0]
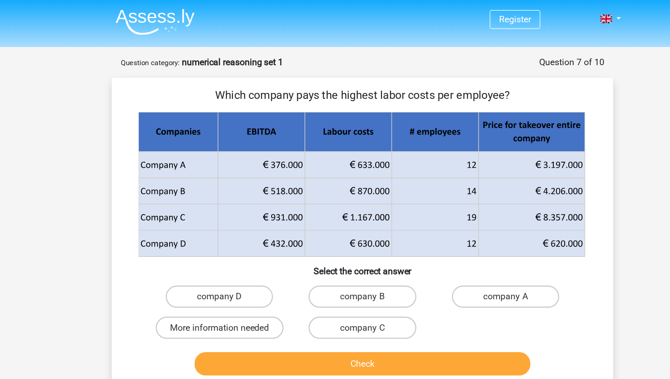
drag, startPoint x: 239, startPoint y: 71, endPoint x: 382, endPoint y: 68, distance: 142.7
click at [382, 68] on div "Which company pays the highest labor costs per employee? Select the correct ans…" at bounding box center [334, 191] width 411 height 255
drag, startPoint x: 373, startPoint y: 82, endPoint x: 464, endPoint y: 118, distance: 97.8
click at [464, 109] on div "Which company pays the highest labor costs per employee? Select the correct ans…" at bounding box center [335, 191] width 404 height 241
drag, startPoint x: 403, startPoint y: 129, endPoint x: 327, endPoint y: 166, distance: 84.6
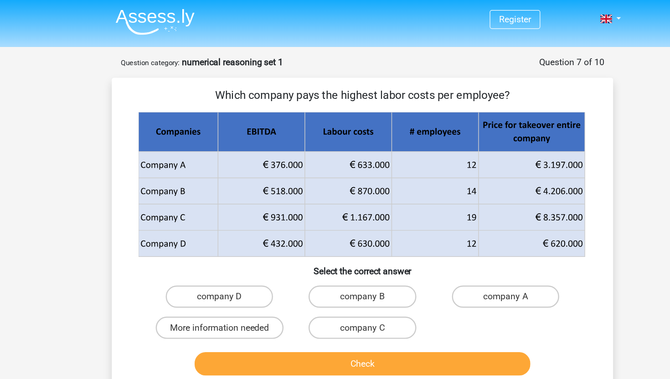
click at [327, 165] on g at bounding box center [335, 151] width 368 height 119
drag, startPoint x: 327, startPoint y: 166, endPoint x: 397, endPoint y: 191, distance: 73.5
click at [397, 191] on g at bounding box center [335, 151] width 368 height 119
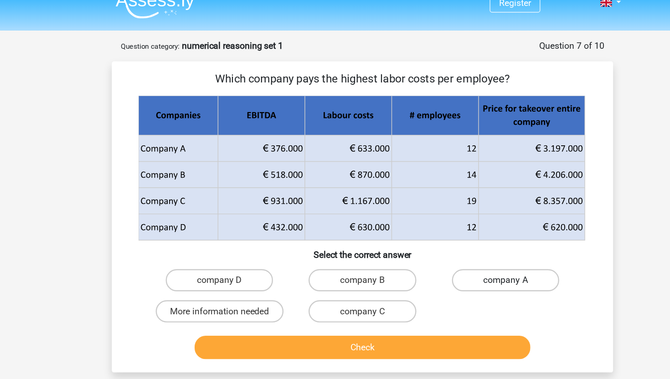
click at [461, 243] on label "company A" at bounding box center [452, 243] width 88 height 18
click at [458, 243] on input "company A" at bounding box center [455, 246] width 6 height 6
radio input "true"
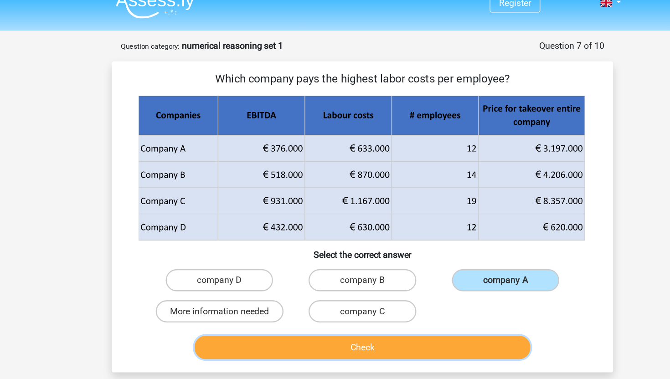
click at [400, 299] on button "Check" at bounding box center [335, 298] width 276 height 19
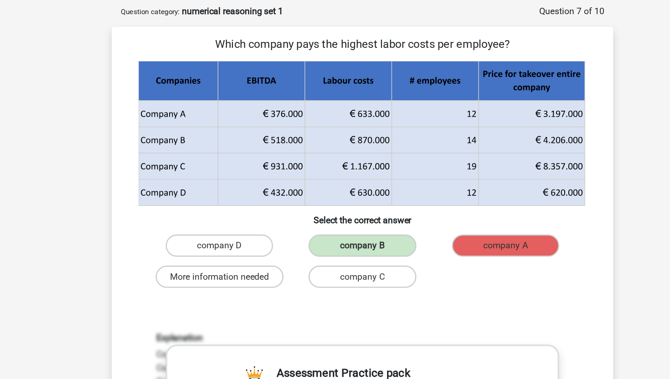
scroll to position [36, 0]
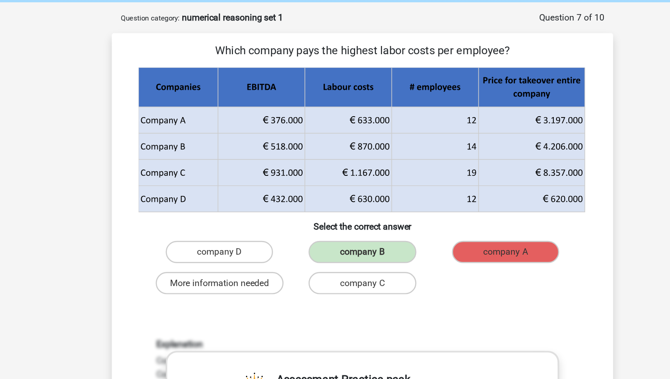
drag, startPoint x: 262, startPoint y: 40, endPoint x: 443, endPoint y: 45, distance: 181.5
click at [443, 45] on p "Which company pays the highest labor costs per employee?" at bounding box center [335, 42] width 382 height 14
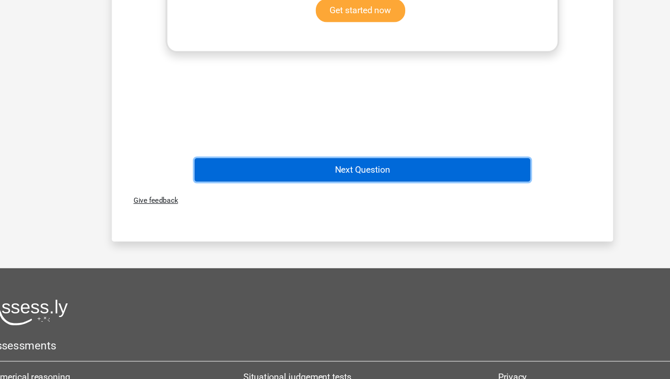
click at [344, 209] on button "Next Question" at bounding box center [335, 207] width 276 height 19
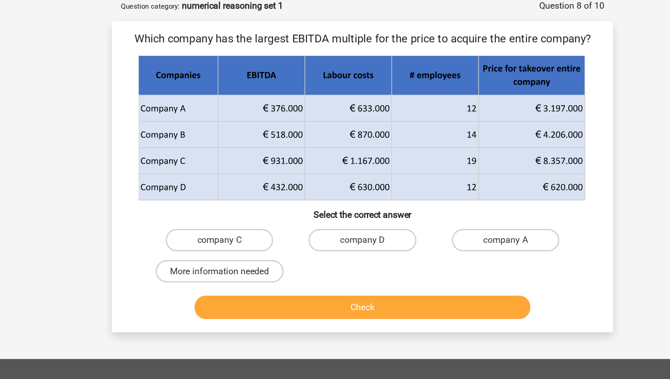
scroll to position [46, 0]
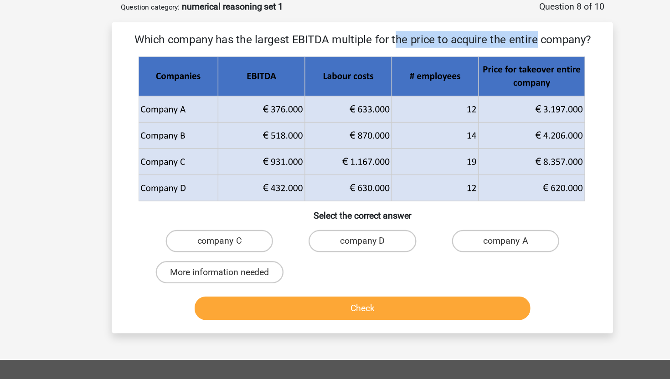
drag, startPoint x: 172, startPoint y: 28, endPoint x: 304, endPoint y: 35, distance: 131.9
click at [304, 35] on p "Which company has the largest EBITDA multiple for the price to acquire the enti…" at bounding box center [335, 33] width 382 height 14
drag, startPoint x: 304, startPoint y: 35, endPoint x: 449, endPoint y: 26, distance: 145.2
click at [450, 26] on p "Which company has the largest EBITDA multiple for the price to acquire the enti…" at bounding box center [335, 33] width 382 height 14
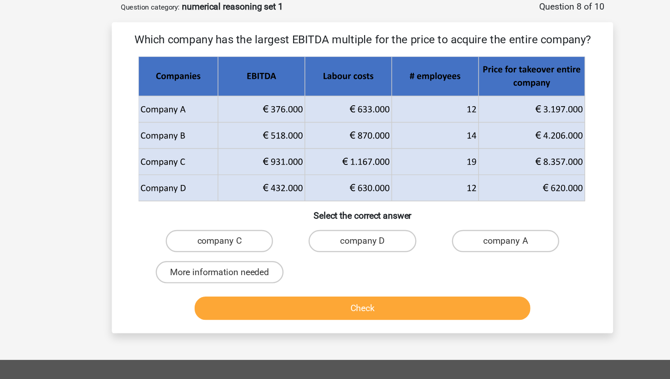
click at [449, 26] on p "Which company has the largest EBITDA multiple for the price to acquire the enti…" at bounding box center [335, 33] width 382 height 14
drag, startPoint x: 449, startPoint y: 26, endPoint x: 431, endPoint y: 22, distance: 18.4
click at [431, 22] on div "Which company has the largest EBITDA multiple for the price to acquire the enti…" at bounding box center [334, 145] width 411 height 255
drag, startPoint x: 258, startPoint y: 57, endPoint x: 267, endPoint y: 116, distance: 59.8
click at [267, 116] on g at bounding box center [335, 106] width 368 height 119
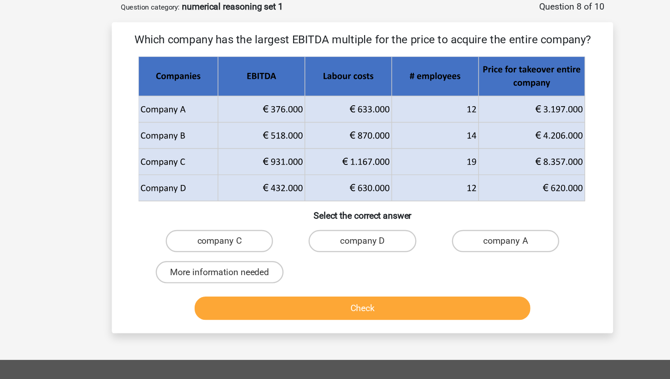
drag, startPoint x: 267, startPoint y: 116, endPoint x: 268, endPoint y: 90, distance: 26.5
click at [268, 90] on g at bounding box center [335, 106] width 368 height 119
drag, startPoint x: 528, startPoint y: 25, endPoint x: 543, endPoint y: 30, distance: 16.2
click at [543, 30] on div "Question 8 of 10 Question category: numerical reasoning set 1 Which company has…" at bounding box center [335, 137] width 426 height 274
copy p "Which company has the largest EBITDA multiple for the price to acquire the enti…"
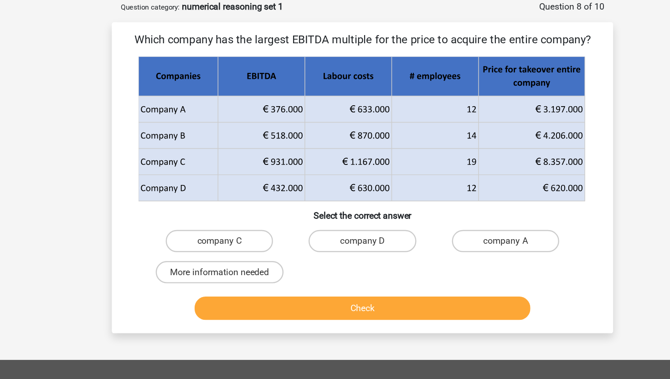
click at [398, 121] on icon at bounding box center [359, 110] width 143 height 21
click at [242, 75] on icon at bounding box center [219, 63] width 136 height 32
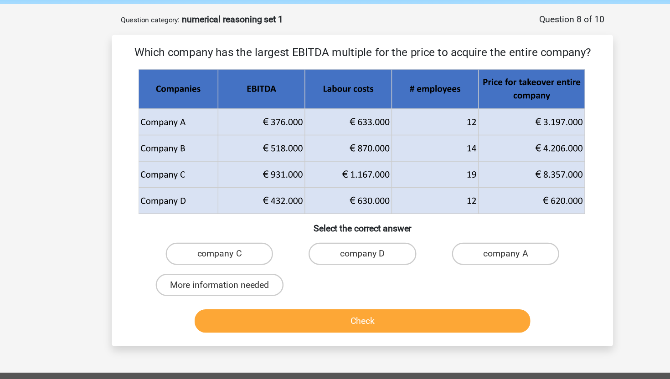
scroll to position [34, 0]
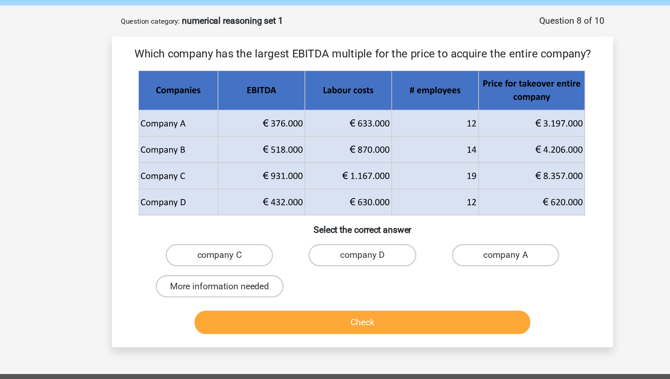
drag, startPoint x: 169, startPoint y: 148, endPoint x: 269, endPoint y: 147, distance: 99.4
click at [269, 147] on icon at bounding box center [334, 133] width 366 height 43
click at [190, 215] on label "company C" at bounding box center [218, 209] width 88 height 18
click at [218, 215] on input "company C" at bounding box center [221, 212] width 6 height 6
radio input "true"
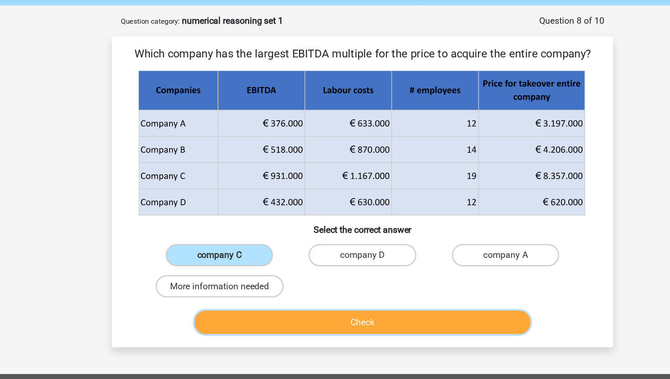
click at [310, 261] on button "Check" at bounding box center [335, 264] width 276 height 19
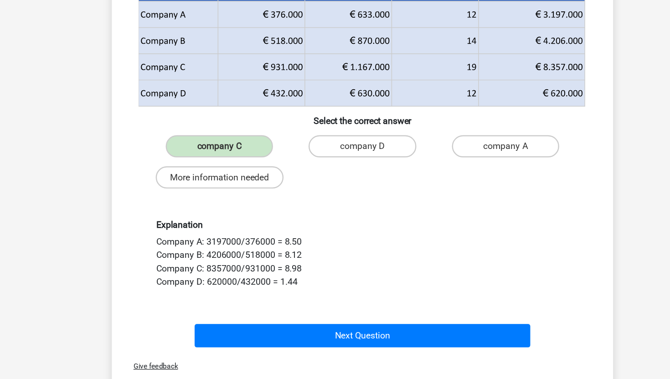
scroll to position [60, 0]
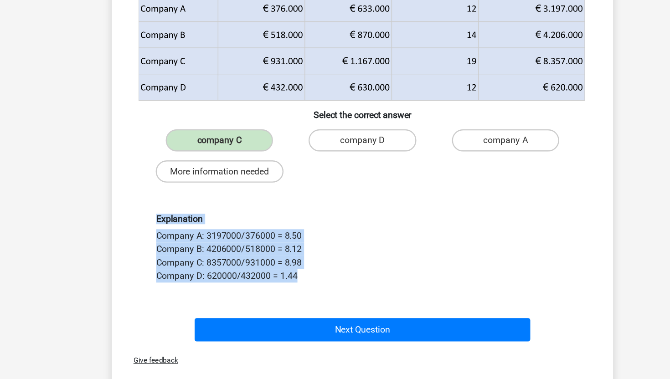
drag, startPoint x: 301, startPoint y: 304, endPoint x: 162, endPoint y: 246, distance: 151.0
click at [162, 246] on div "Explanation Company A: 3197000/376000 = 8.50 Company B: 4206000/518000 = 8.12 C…" at bounding box center [335, 272] width 382 height 100
click at [162, 246] on div "Explanation Company A: 3197000/376000 = 8.50 Company B: 4206000/518000 = 8.12 C…" at bounding box center [335, 271] width 352 height 56
drag, startPoint x: 162, startPoint y: 246, endPoint x: 300, endPoint y: 296, distance: 147.0
click at [302, 296] on div "Explanation Company A: 3197000/376000 = 8.50 Company B: 4206000/518000 = 8.12 C…" at bounding box center [335, 271] width 352 height 56
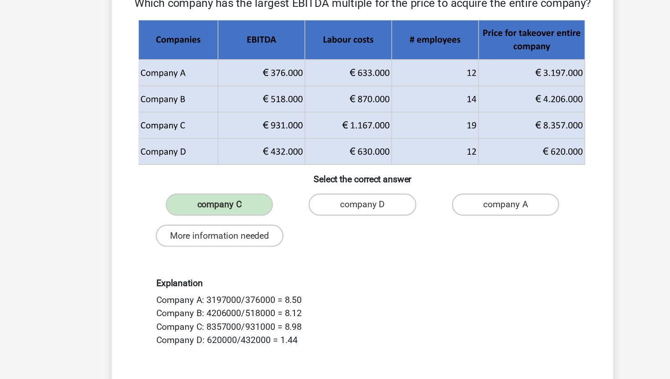
click at [220, 256] on div "Explanation Company A: 3197000/376000 = 8.50 Company B: 4206000/518000 = 8.12 C…" at bounding box center [335, 271] width 352 height 56
drag, startPoint x: 212, startPoint y: 256, endPoint x: 283, endPoint y: 283, distance: 76.2
click at [283, 283] on div "Explanation Company A: 3197000/376000 = 8.50 Company B: 4206000/518000 = 8.12 C…" at bounding box center [335, 271] width 352 height 56
drag, startPoint x: 283, startPoint y: 283, endPoint x: 284, endPoint y: 300, distance: 17.0
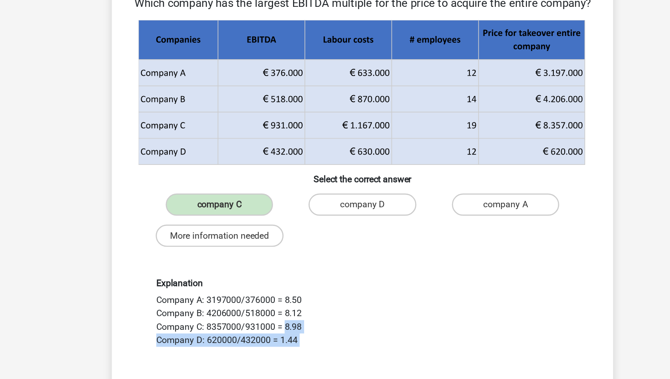
click at [285, 300] on div "Explanation Company A: 3197000/376000 = 8.50 Company B: 4206000/518000 = 8.12 C…" at bounding box center [335, 272] width 382 height 100
click at [284, 300] on div "Explanation Company A: 3197000/376000 = 8.50 Company B: 4206000/518000 = 8.12 C…" at bounding box center [335, 272] width 382 height 100
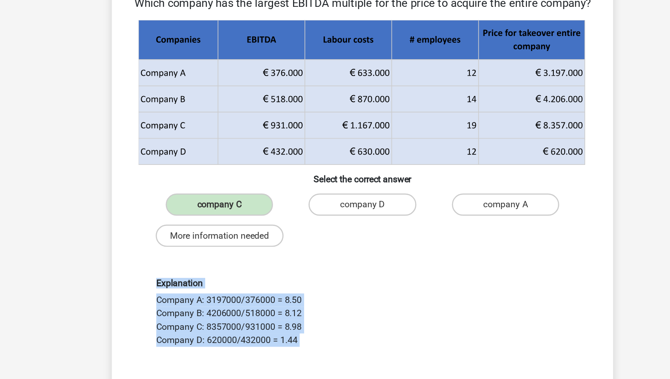
drag, startPoint x: 284, startPoint y: 300, endPoint x: 269, endPoint y: 238, distance: 64.5
click at [269, 238] on div "Explanation Company A: 3197000/376000 = 8.50 Company B: 4206000/518000 = 8.12 C…" at bounding box center [335, 272] width 382 height 100
click at [268, 238] on div "Explanation Company A: 3197000/376000 = 8.50 Company B: 4206000/518000 = 8.12 C…" at bounding box center [335, 272] width 382 height 100
drag, startPoint x: 268, startPoint y: 238, endPoint x: 309, endPoint y: 295, distance: 70.2
click at [310, 295] on div "Explanation Company A: 3197000/376000 = 8.50 Company B: 4206000/518000 = 8.12 C…" at bounding box center [335, 272] width 382 height 100
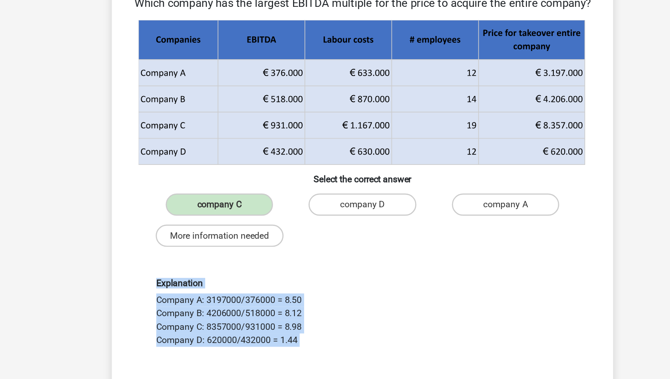
click at [309, 295] on div "Explanation Company A: 3197000/376000 = 8.50 Company B: 4206000/518000 = 8.12 C…" at bounding box center [335, 271] width 352 height 56
drag, startPoint x: 309, startPoint y: 295, endPoint x: 306, endPoint y: 239, distance: 56.1
click at [306, 239] on div "Explanation Company A: 3197000/376000 = 8.50 Company B: 4206000/518000 = 8.12 C…" at bounding box center [335, 272] width 382 height 100
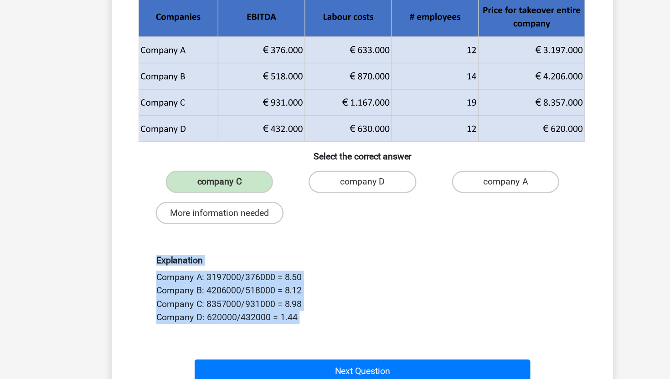
scroll to position [36, 0]
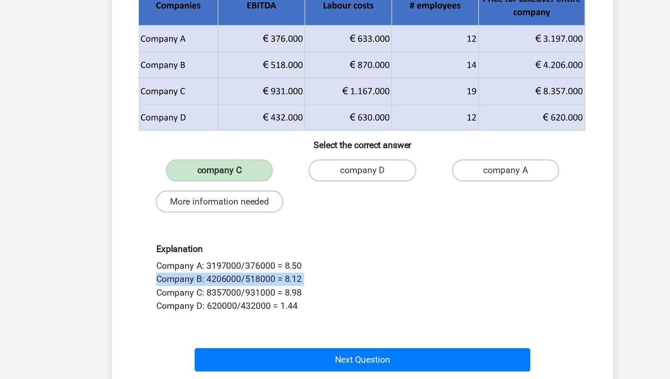
drag, startPoint x: 304, startPoint y: 302, endPoint x: 292, endPoint y: 301, distance: 11.9
click at [292, 302] on div "Explanation Company A: 3197000/376000 = 8.50 Company B: 4206000/518000 = 8.12 C…" at bounding box center [335, 296] width 352 height 56
click at [292, 301] on div "Explanation Company A: 3197000/376000 = 8.50 Company B: 4206000/518000 = 8.12 C…" at bounding box center [335, 296] width 352 height 56
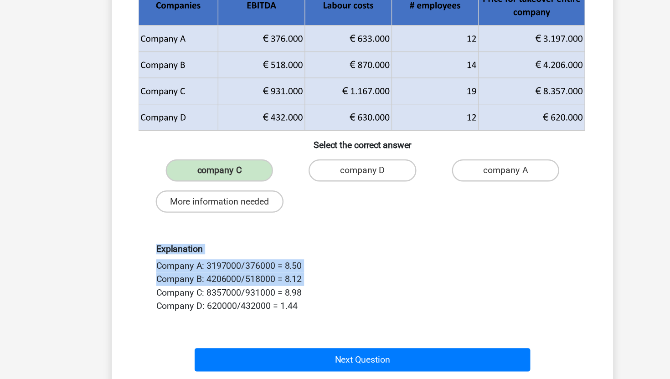
drag, startPoint x: 292, startPoint y: 301, endPoint x: 281, endPoint y: 248, distance: 54.4
click at [281, 248] on div "Explanation Company A: 3197000/376000 = 8.50 Company B: 4206000/518000 = 8.12 C…" at bounding box center [335, 296] width 382 height 100
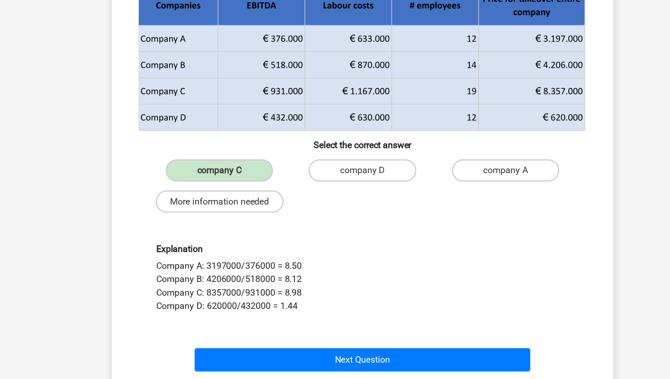
click at [282, 249] on div "Explanation Company A: 3197000/376000 = 8.50 Company B: 4206000/518000 = 8.12 C…" at bounding box center [335, 296] width 382 height 100
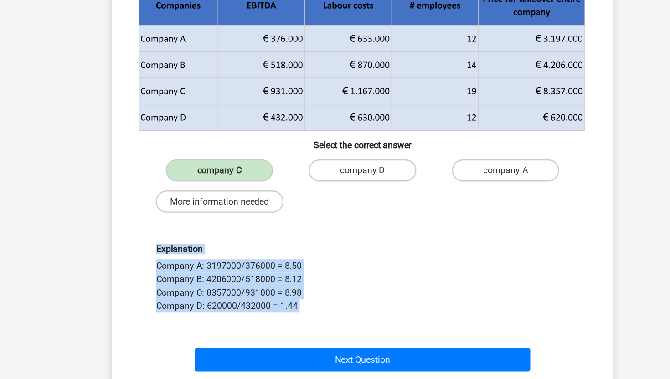
drag, startPoint x: 282, startPoint y: 249, endPoint x: 284, endPoint y: 313, distance: 63.9
click at [284, 313] on div "Explanation Company A: 3197000/376000 = 8.50 Company B: 4206000/518000 = 8.12 C…" at bounding box center [335, 296] width 382 height 100
click at [284, 313] on div "Explanation Company A: 3197000/376000 = 8.50 Company B: 4206000/518000 = 8.12 C…" at bounding box center [335, 296] width 352 height 56
drag, startPoint x: 284, startPoint y: 313, endPoint x: 276, endPoint y: 260, distance: 52.9
click at [276, 260] on div "Explanation Company A: 3197000/376000 = 8.50 Company B: 4206000/518000 = 8.12 C…" at bounding box center [335, 296] width 382 height 100
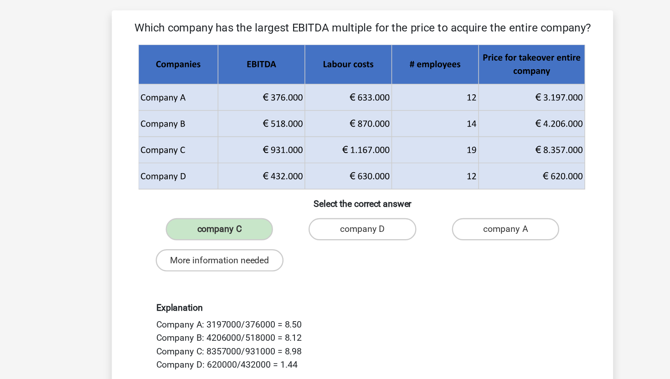
drag, startPoint x: 245, startPoint y: 107, endPoint x: 274, endPoint y: 139, distance: 43.2
click at [274, 140] on g at bounding box center [335, 116] width 368 height 119
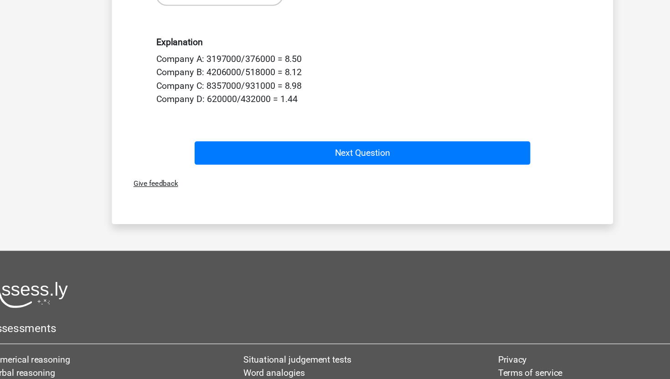
scroll to position [226, 0]
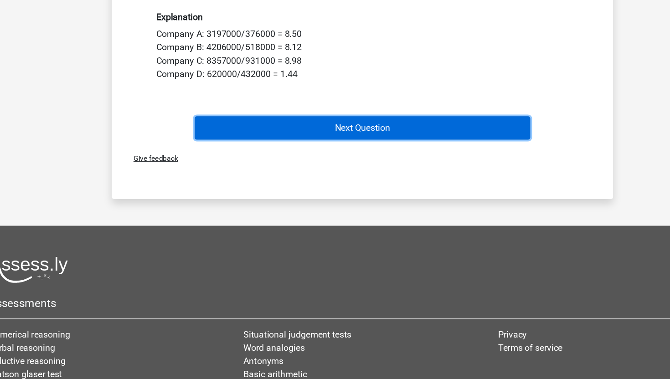
click at [330, 174] on button "Next Question" at bounding box center [335, 173] width 276 height 19
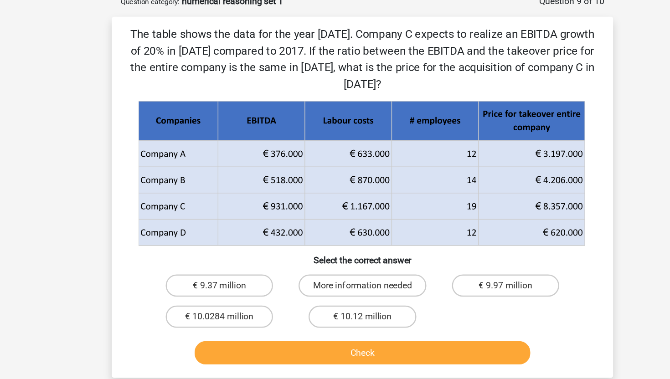
scroll to position [46, 0]
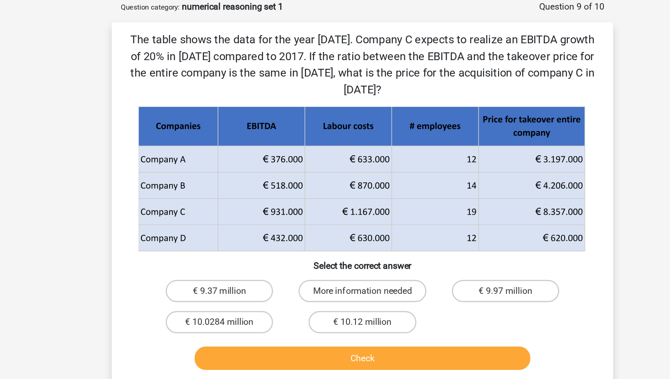
drag, startPoint x: 165, startPoint y: 33, endPoint x: 328, endPoint y: 52, distance: 163.8
click at [328, 51] on p "The table shows the data for the year [DATE]. Company C expects to realize an E…" at bounding box center [335, 53] width 382 height 55
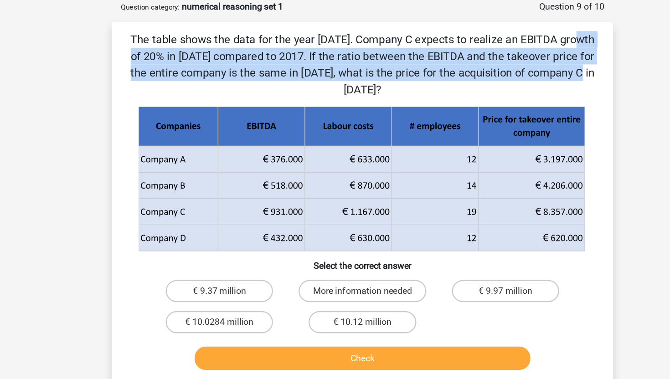
drag, startPoint x: 351, startPoint y: 67, endPoint x: 321, endPoint y: 27, distance: 49.5
click at [321, 27] on p "The table shows the data for the year [DATE]. Company C expects to realize an E…" at bounding box center [335, 53] width 382 height 55
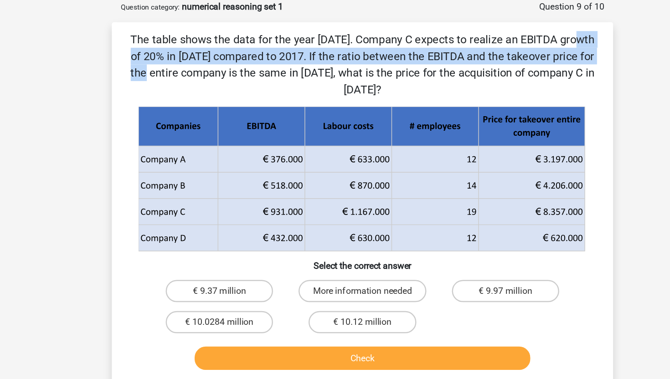
drag, startPoint x: 321, startPoint y: 27, endPoint x: 360, endPoint y: 48, distance: 44.7
click at [360, 48] on p "The table shows the data for the year [DATE]. Company C expects to realize an E…" at bounding box center [335, 53] width 382 height 55
click at [360, 47] on p "The table shows the data for the year [DATE]. Company C expects to realize an E…" at bounding box center [335, 53] width 382 height 55
drag, startPoint x: 531, startPoint y: 57, endPoint x: 153, endPoint y: 26, distance: 379.7
click at [153, 26] on div "The table shows the data for the year [DATE]. Company C expects to realize an E…" at bounding box center [335, 167] width 404 height 282
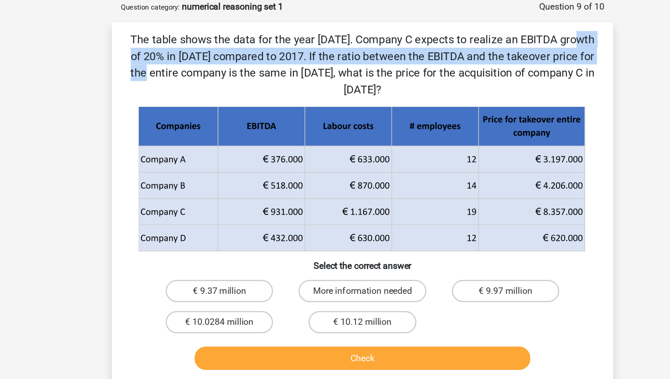
click at [362, 62] on p "The table shows the data for the year [DATE]. Company C expects to realize an E…" at bounding box center [335, 53] width 382 height 55
drag, startPoint x: 357, startPoint y: 73, endPoint x: 145, endPoint y: 25, distance: 217.4
click at [145, 25] on div "The table shows the data for the year [DATE]. Company C expects to realize an E…" at bounding box center [334, 166] width 411 height 296
copy p "The table shows the data for the year [DATE]. Company C expects to realize an E…"
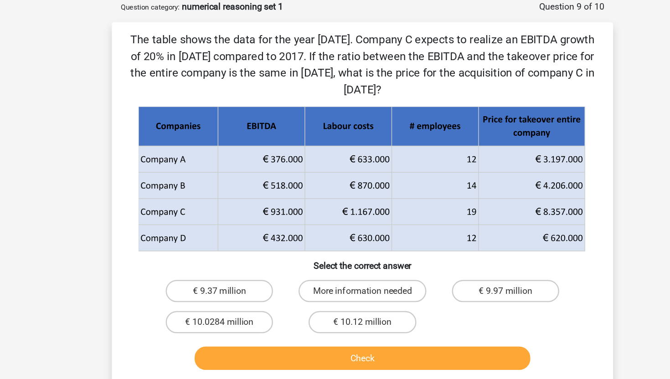
click at [327, 72] on p "The table shows the data for the year [DATE]. Company C expects to realize an E…" at bounding box center [335, 53] width 382 height 55
drag, startPoint x: 364, startPoint y: 30, endPoint x: 398, endPoint y: 62, distance: 46.8
click at [398, 62] on p "The table shows the data for the year [DATE]. Company C expects to realize an E…" at bounding box center [335, 53] width 382 height 55
click at [248, 156] on icon at bounding box center [334, 141] width 366 height 43
drag, startPoint x: 243, startPoint y: 166, endPoint x: 444, endPoint y: 179, distance: 201.0
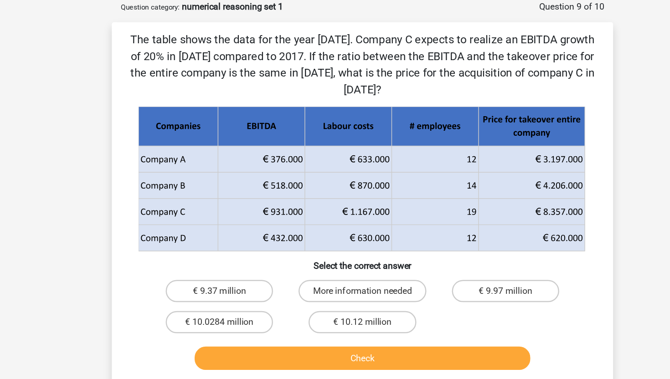
click at [454, 179] on g at bounding box center [335, 147] width 368 height 119
drag, startPoint x: 511, startPoint y: 172, endPoint x: 230, endPoint y: 181, distance: 280.5
click at [230, 181] on g at bounding box center [335, 147] width 368 height 119
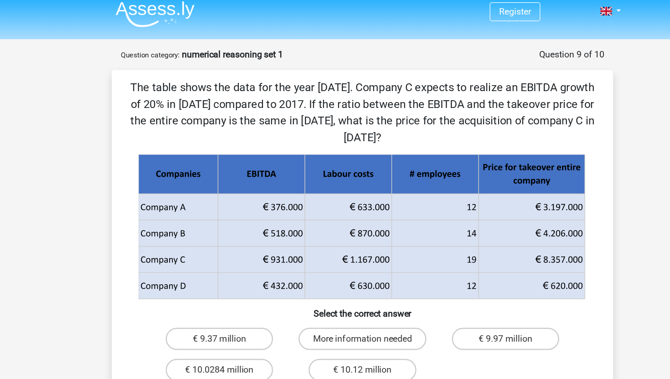
scroll to position [0, 0]
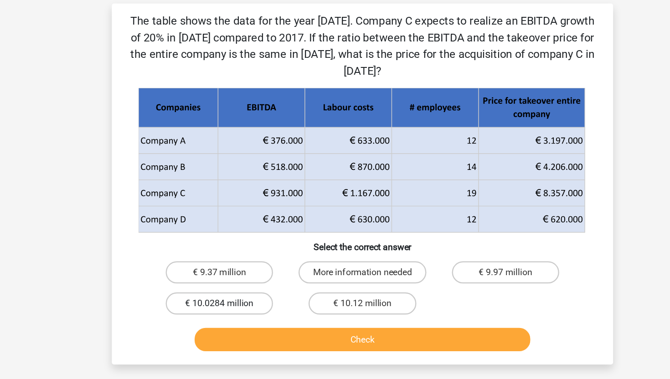
click at [227, 305] on label "€ 10.0284 million" at bounding box center [218, 310] width 88 height 18
click at [224, 310] on input "€ 10.0284 million" at bounding box center [221, 313] width 6 height 6
radio input "true"
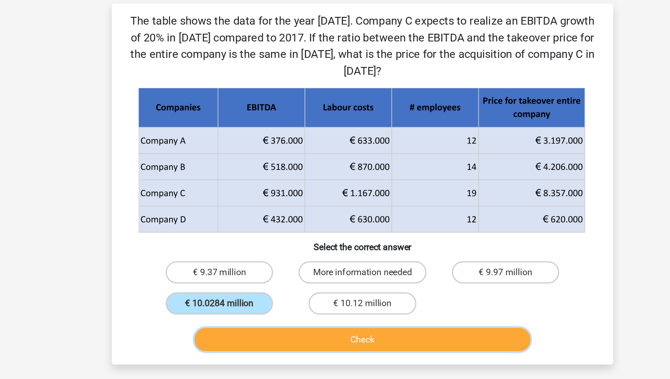
click at [271, 340] on button "Check" at bounding box center [335, 339] width 276 height 19
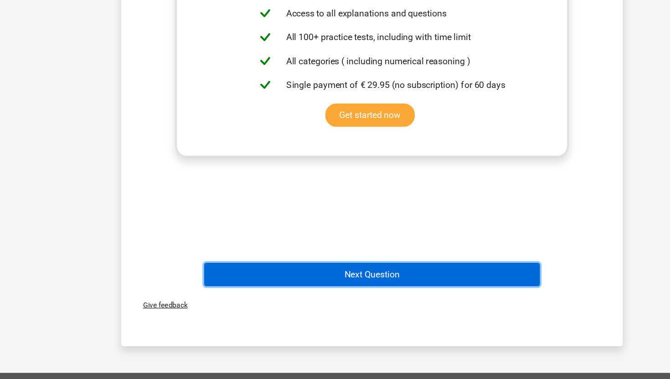
click at [332, 294] on button "Next Question" at bounding box center [335, 293] width 276 height 19
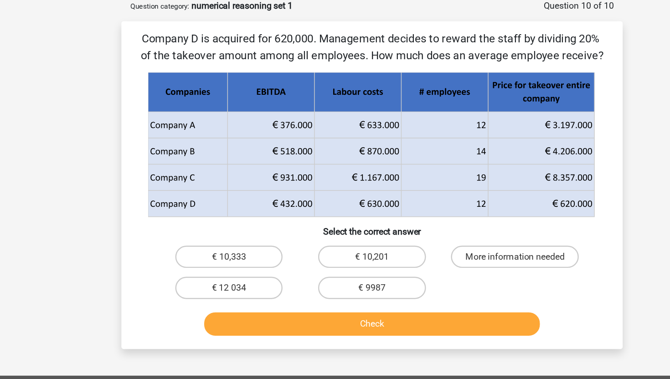
scroll to position [46, 0]
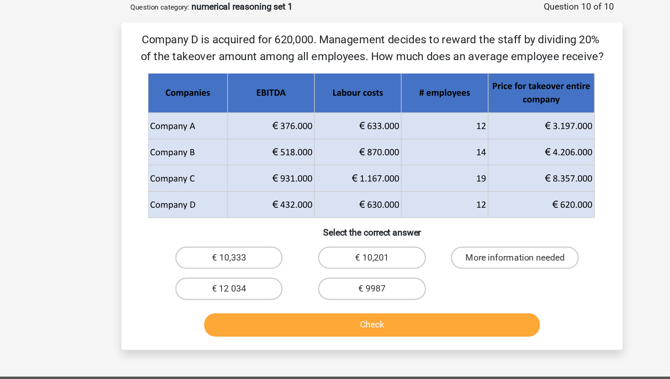
click at [315, 16] on form "Question 10 of 10 Question category: numerical reasoning set 1 Company D is acq…" at bounding box center [334, 143] width 411 height 287
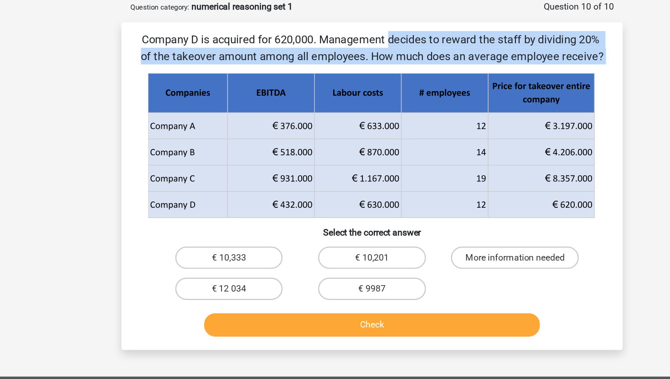
drag, startPoint x: 315, startPoint y: 20, endPoint x: 362, endPoint y: 56, distance: 59.5
click at [362, 56] on div "Company D is acquired for 620,000. Management decides to reward the staff by di…" at bounding box center [334, 152] width 411 height 269
click at [362, 56] on div "Company D is acquired for 620,000. Management decides to reward the staff by di…" at bounding box center [335, 153] width 404 height 254
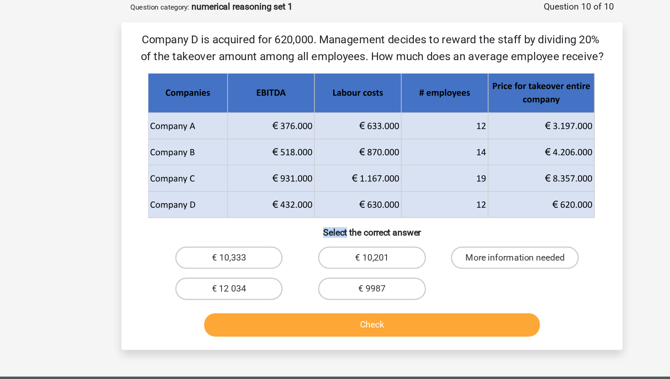
click at [362, 56] on div "Company D is acquired for 620,000. Management decides to reward the staff by di…" at bounding box center [335, 153] width 404 height 254
